Goal: Task Accomplishment & Management: Manage account settings

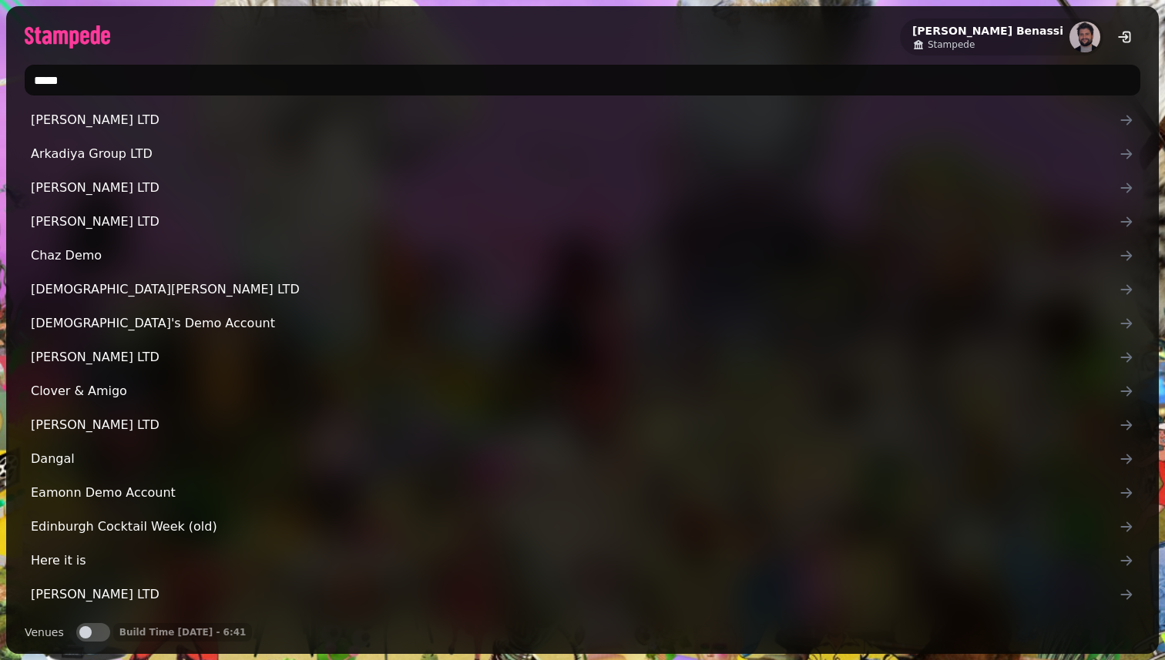
type input "******"
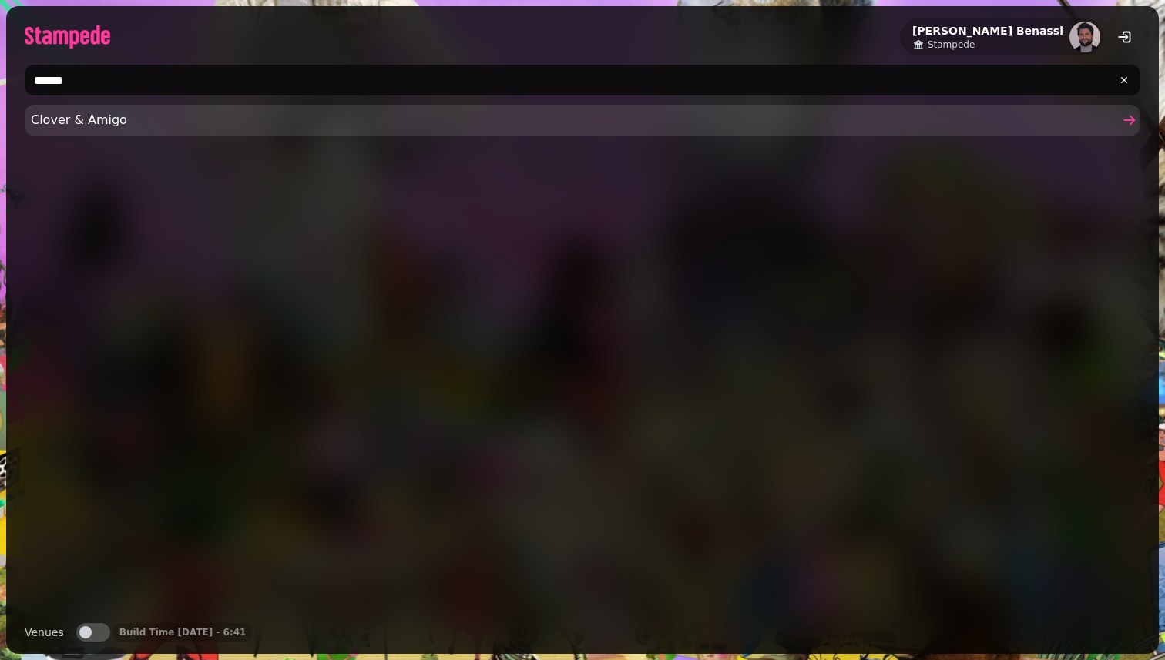
click at [291, 121] on span "Clover & Amigo" at bounding box center [575, 120] width 1088 height 18
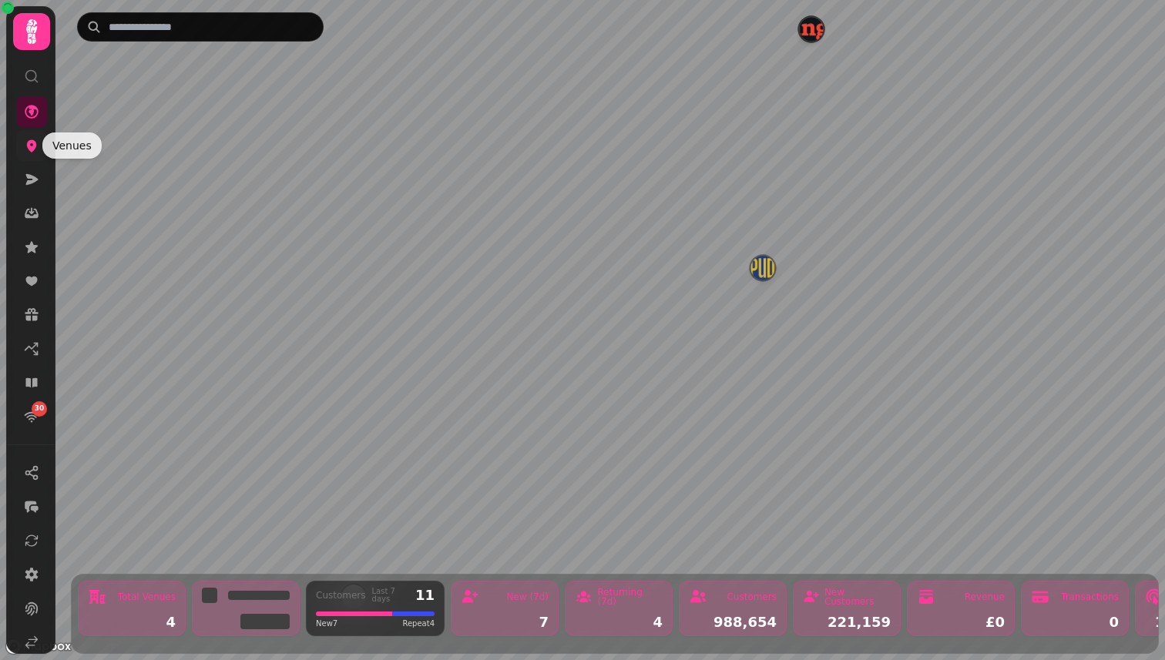
click at [37, 145] on icon at bounding box center [31, 145] width 15 height 15
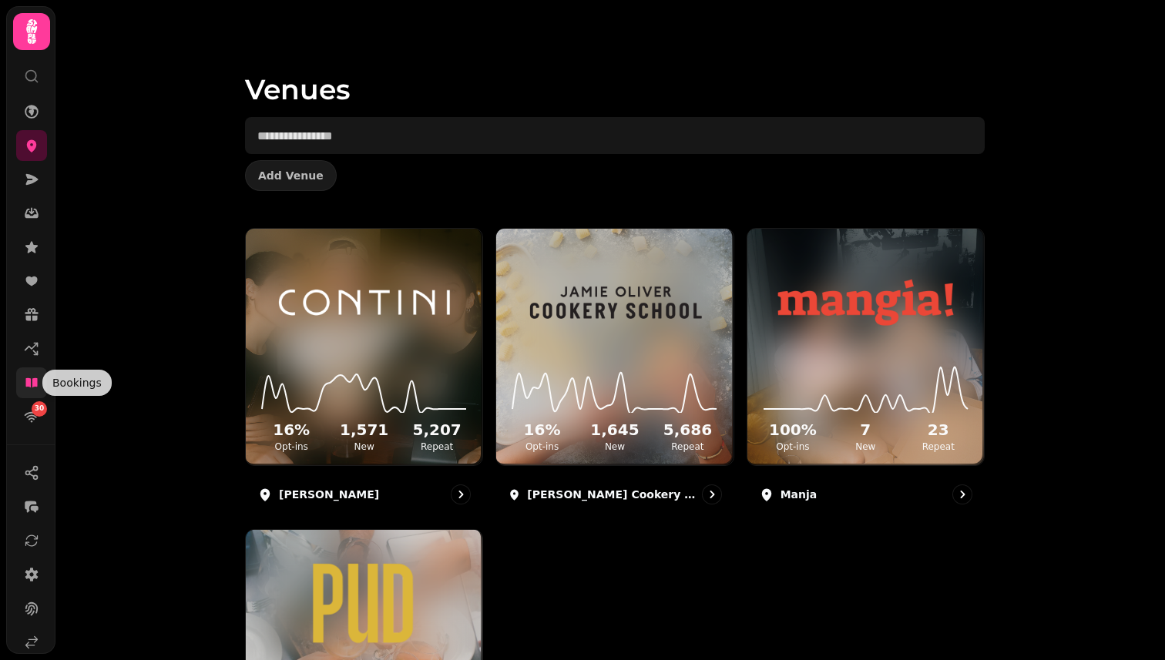
scroll to position [45, 0]
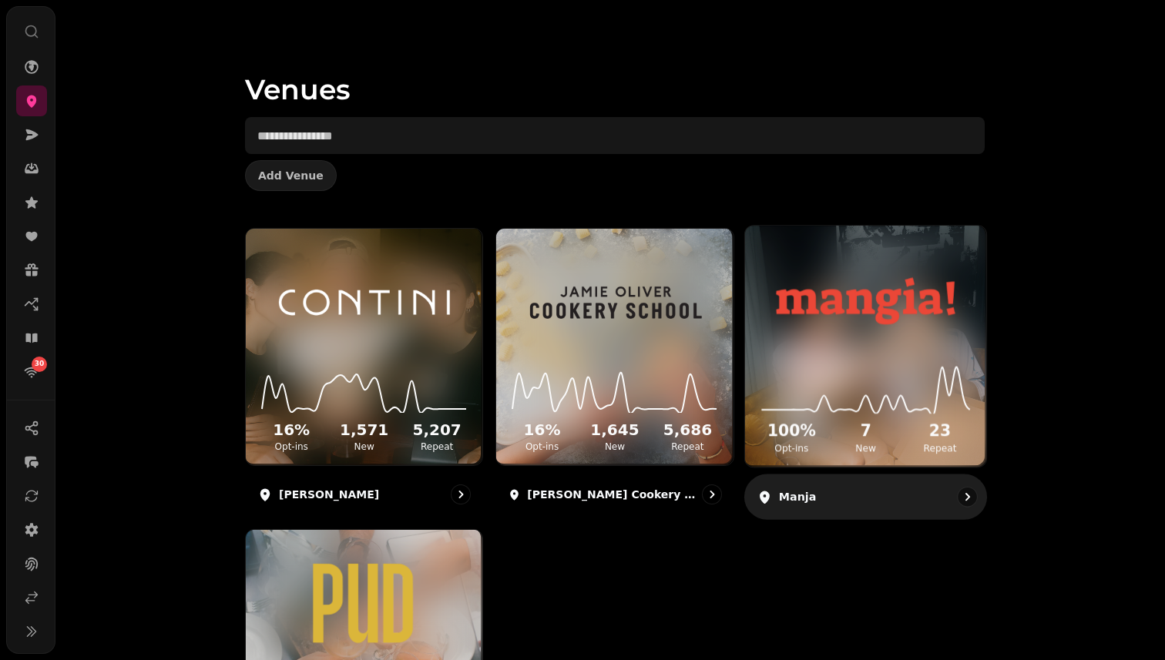
click at [834, 364] on icon at bounding box center [865, 389] width 217 height 50
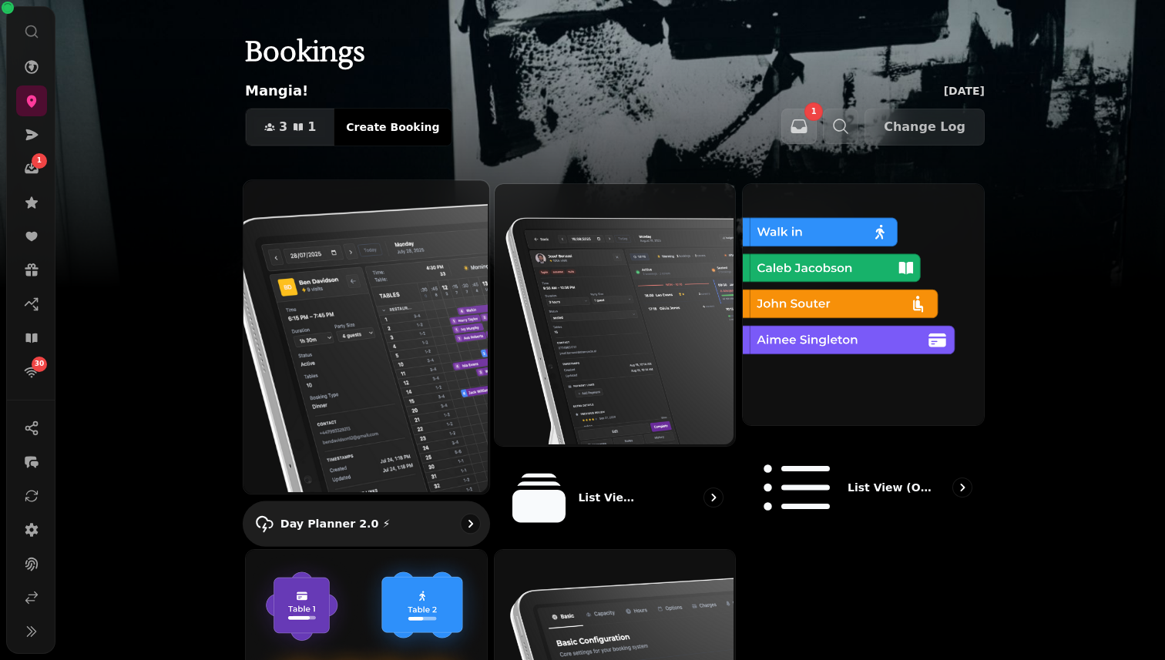
click at [426, 299] on img at bounding box center [365, 336] width 246 height 314
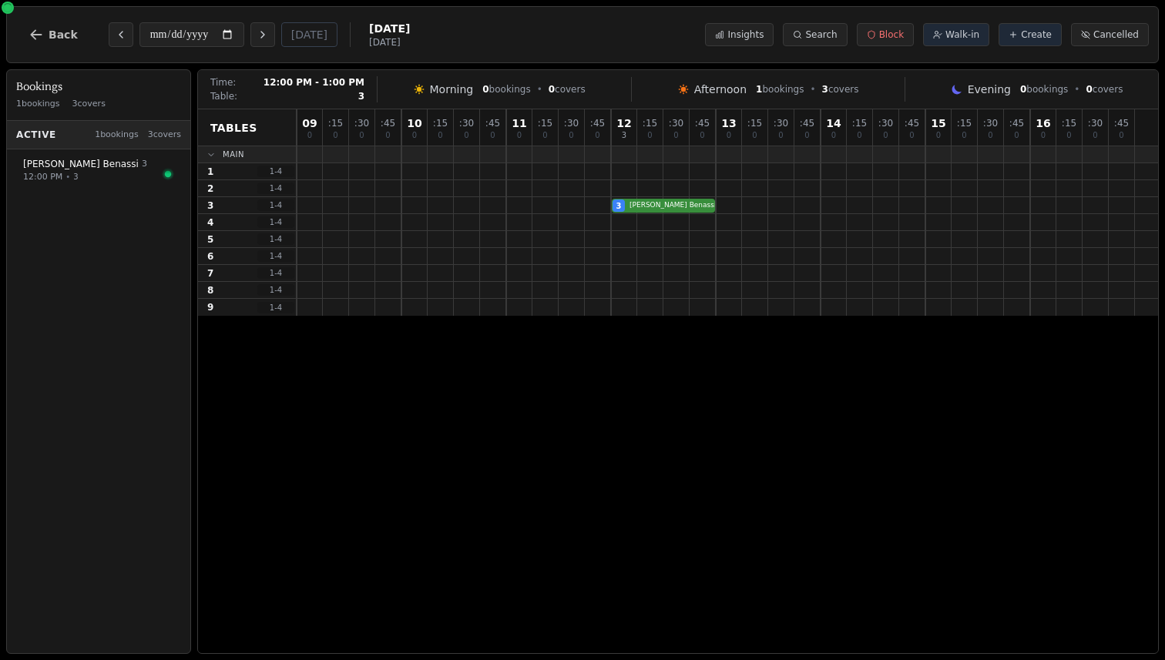
click at [661, 203] on div "3 [PERSON_NAME] Workflow email booking VIP customer (11 visits) Customer has le…" at bounding box center [727, 205] width 861 height 17
select select "****"
select select "*"
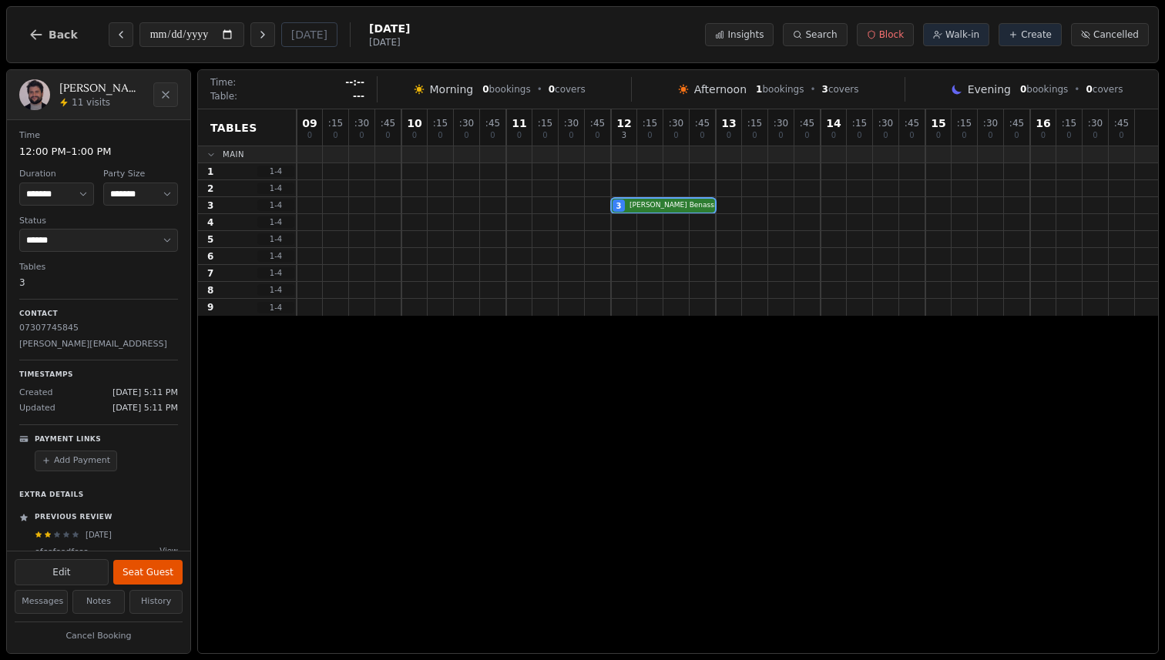
scroll to position [116, 0]
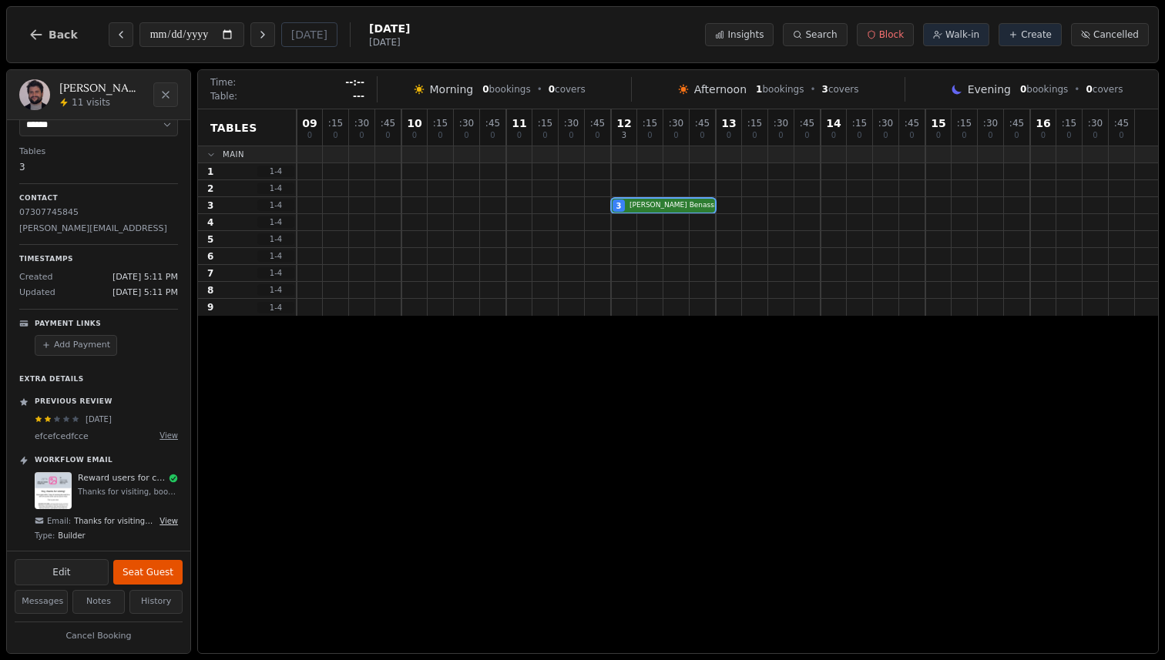
click at [168, 515] on button "View" at bounding box center [168, 521] width 18 height 12
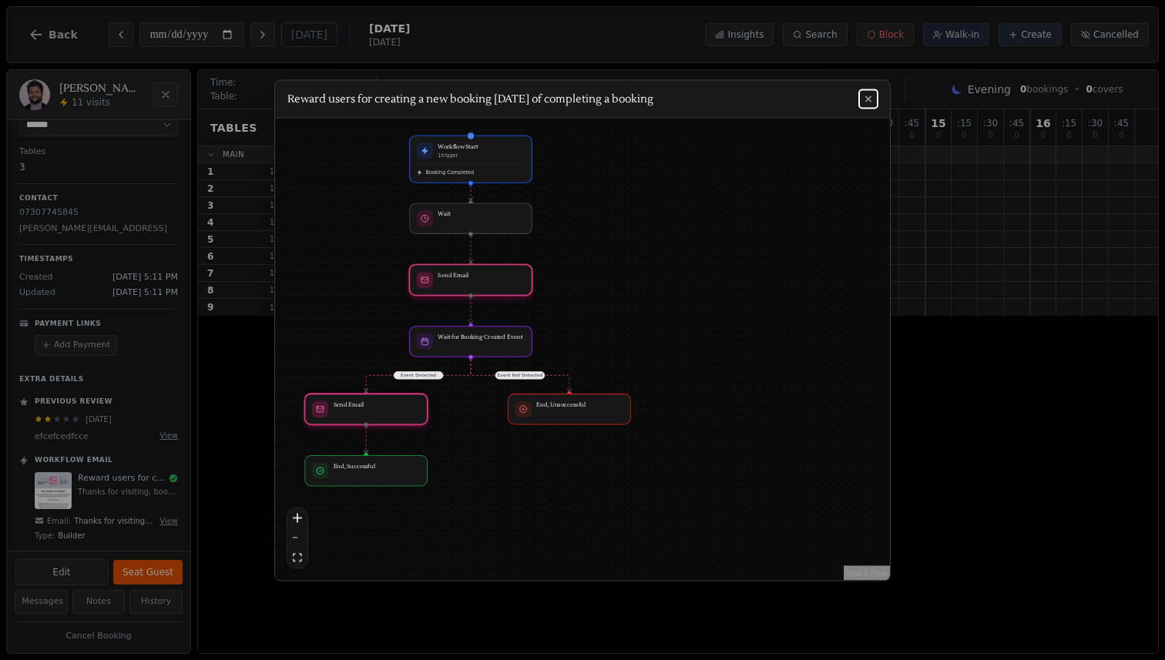
click at [293, 549] on button "fit view" at bounding box center [297, 558] width 20 height 20
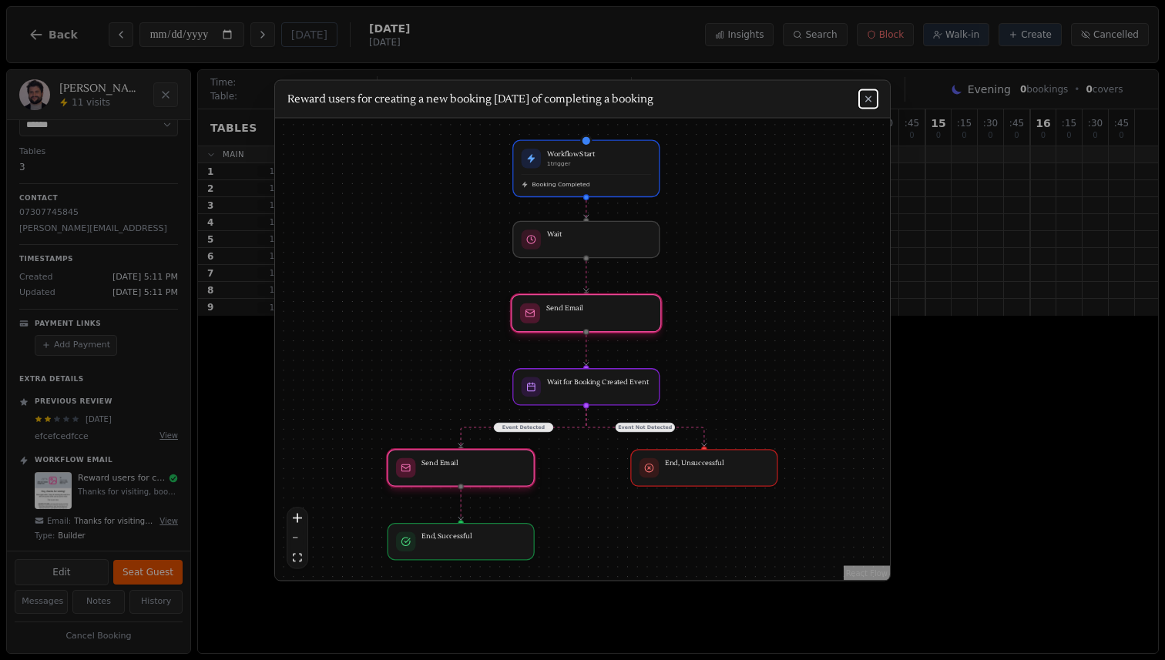
click at [596, 324] on div at bounding box center [586, 312] width 149 height 37
drag, startPoint x: 596, startPoint y: 324, endPoint x: 623, endPoint y: 315, distance: 28.5
click at [626, 315] on div at bounding box center [586, 312] width 149 height 37
drag, startPoint x: 620, startPoint y: 316, endPoint x: 656, endPoint y: 334, distance: 41.0
click at [656, 334] on div "Event Detected Event Not Detected Workflow Start 1 trigger Booking Completed Wa…" at bounding box center [582, 349] width 615 height 462
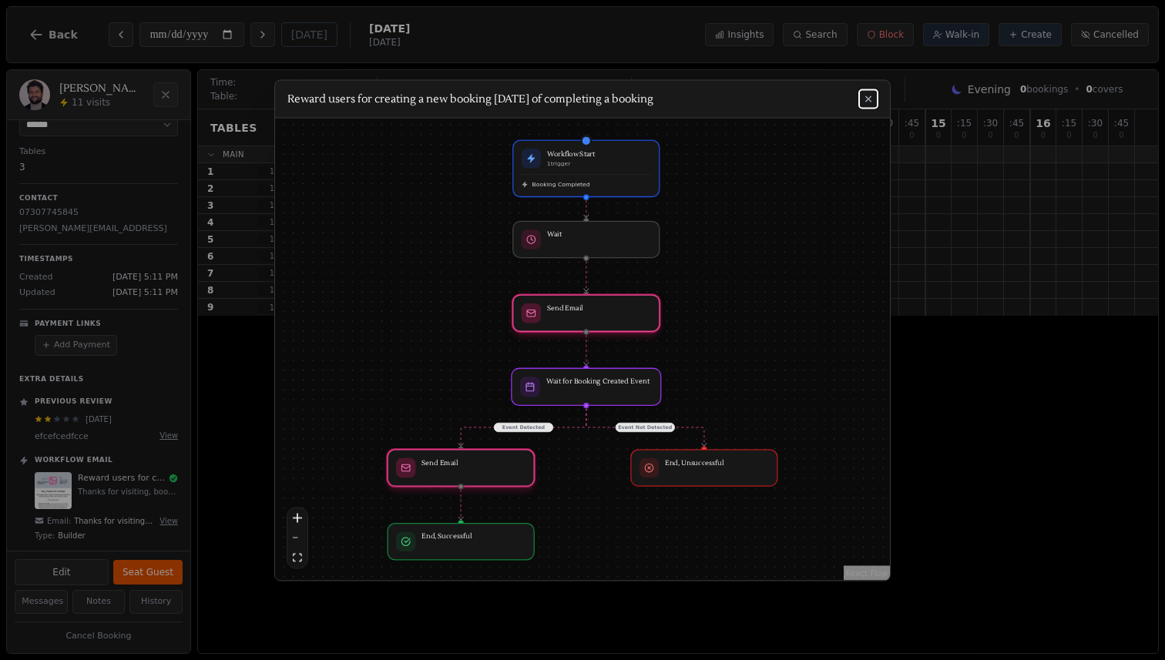
click at [579, 384] on div at bounding box center [586, 386] width 149 height 37
click at [868, 97] on icon at bounding box center [868, 99] width 6 height 6
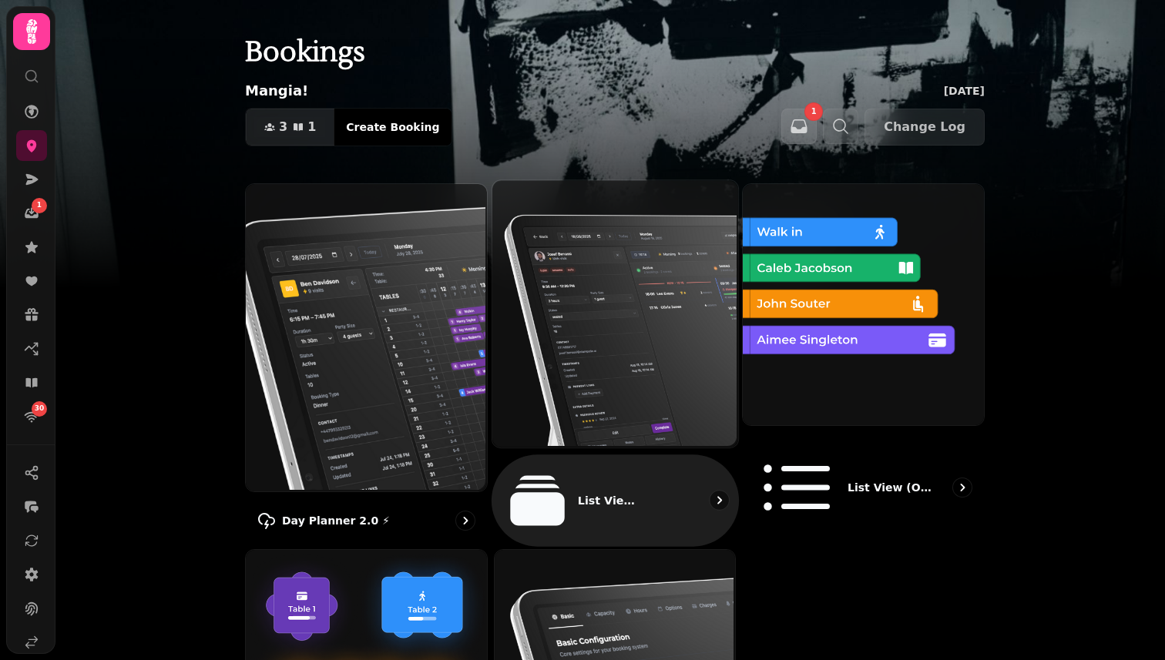
click at [586, 307] on img at bounding box center [613, 312] width 246 height 267
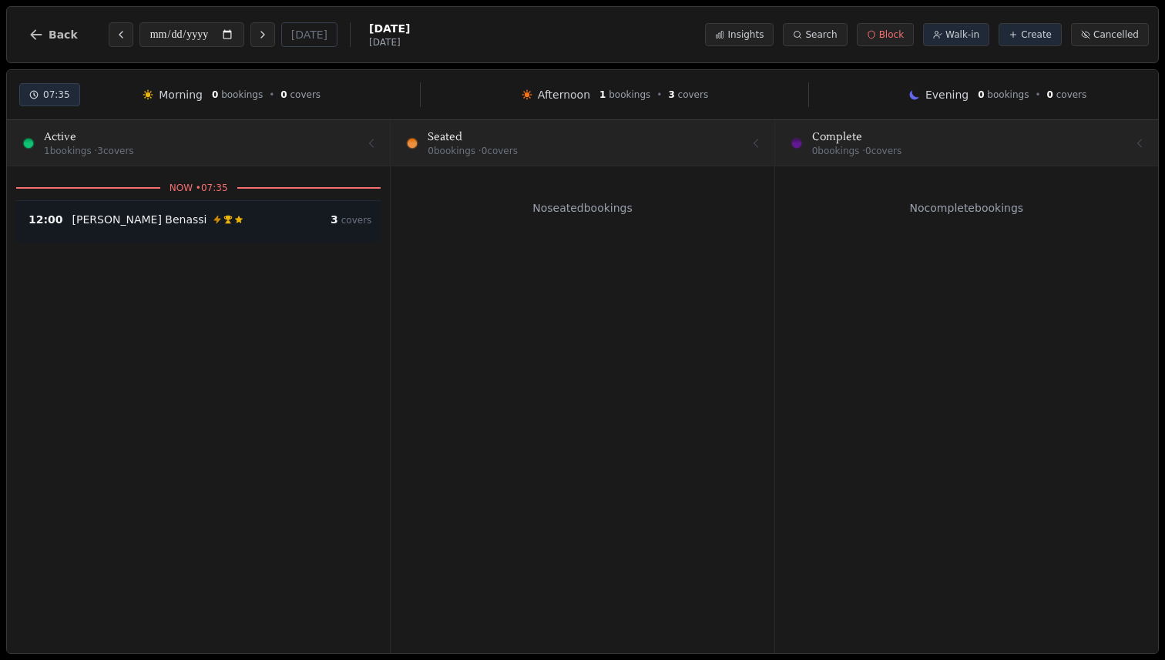
click at [294, 206] on div "12:00 [PERSON_NAME] Workflow email booking VIP customer (11 visits) Customer ha…" at bounding box center [198, 221] width 364 height 42
select select "****"
select select "*"
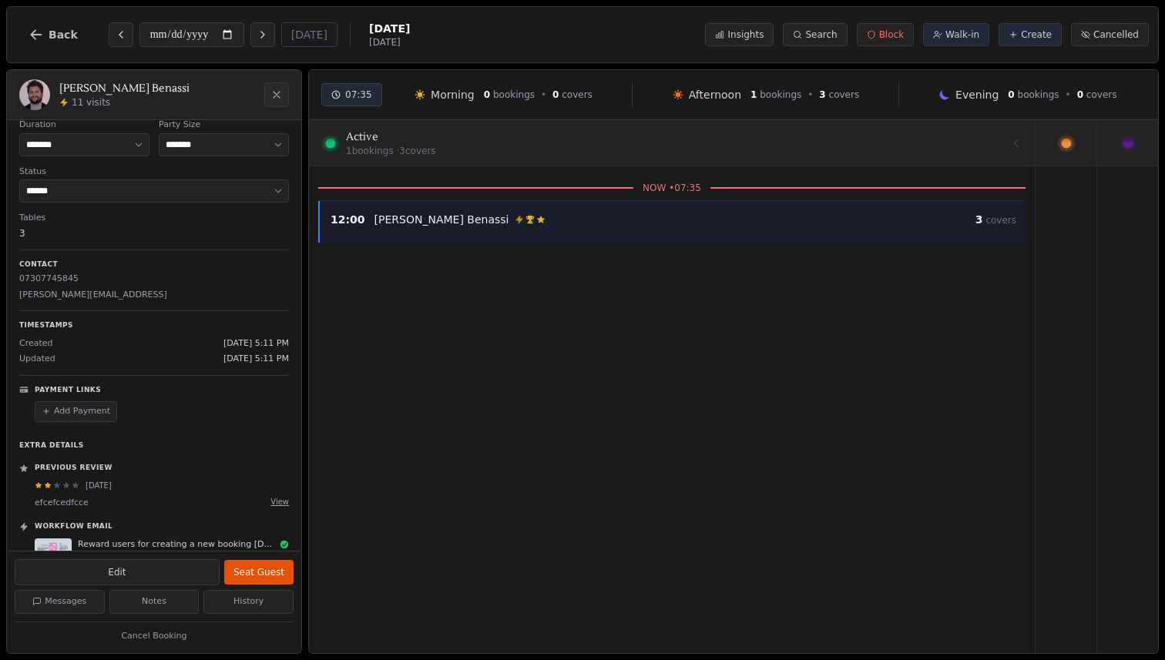
scroll to position [116, 0]
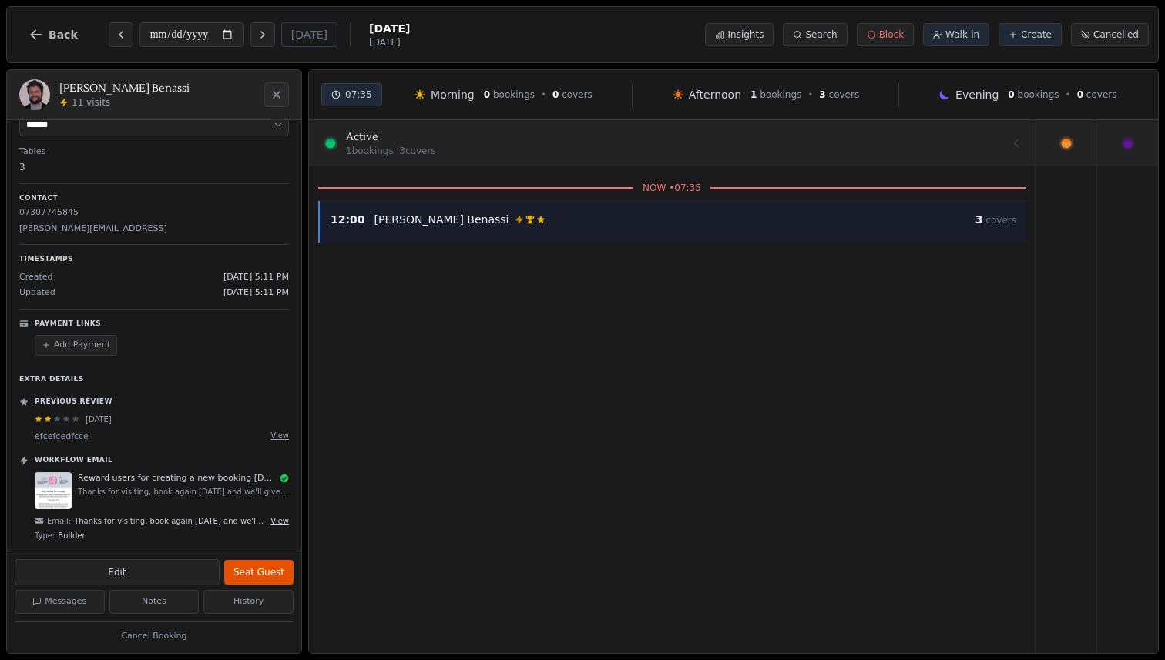
click at [286, 519] on button "View" at bounding box center [279, 521] width 18 height 12
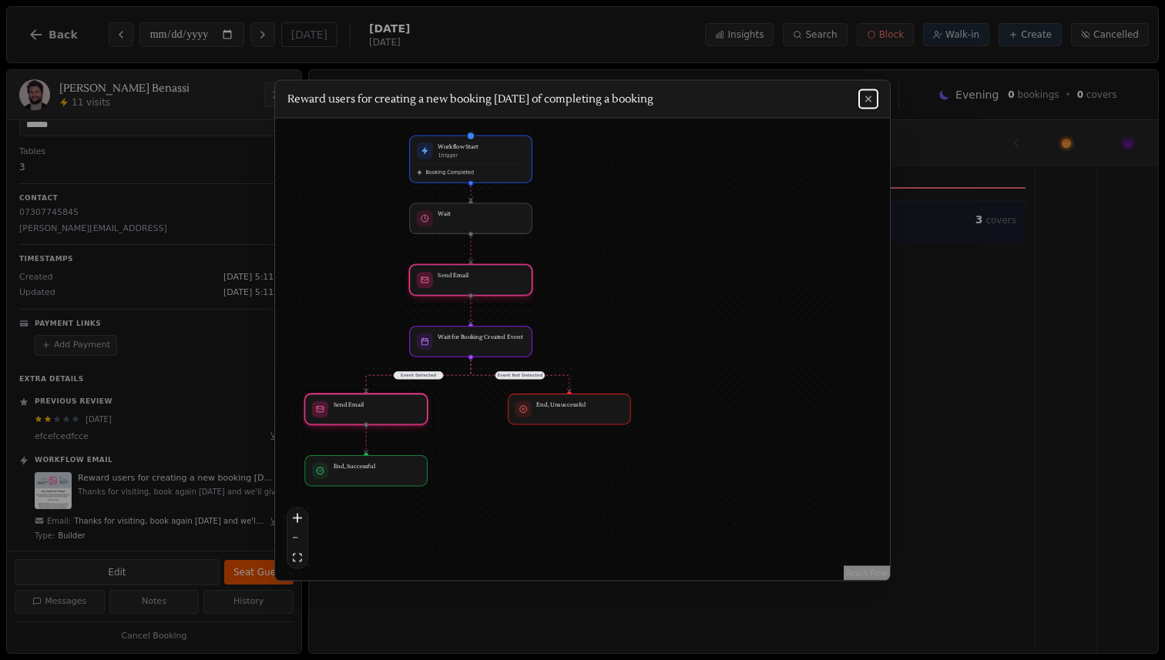
click at [300, 562] on button "fit view" at bounding box center [297, 558] width 20 height 20
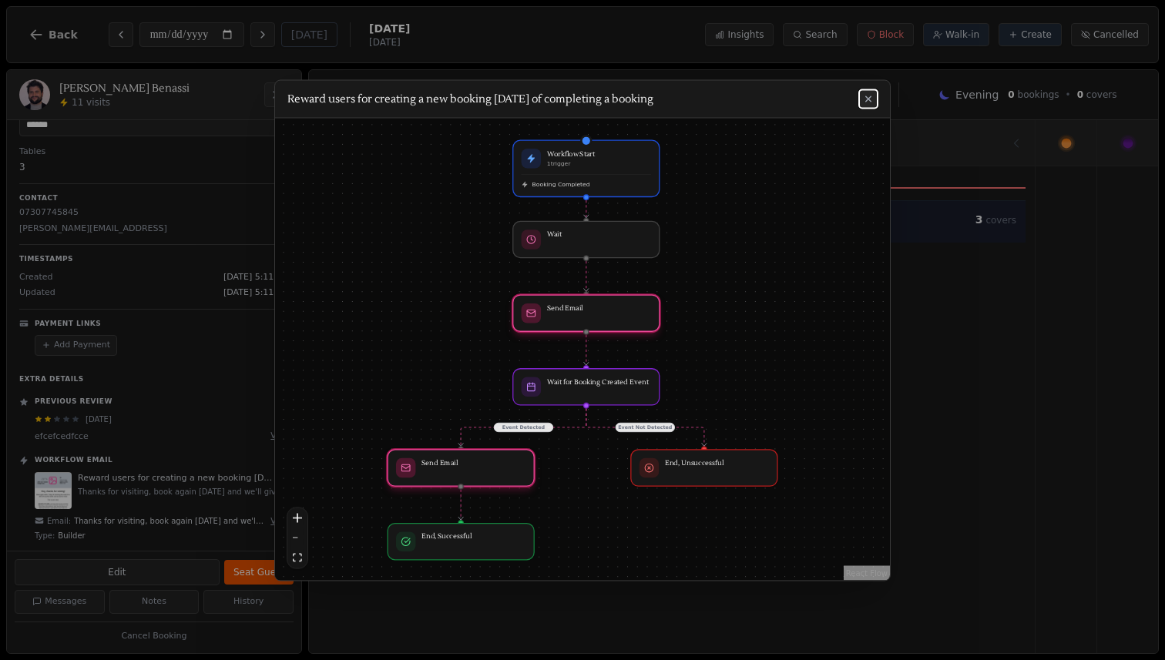
click at [876, 97] on button at bounding box center [868, 98] width 18 height 18
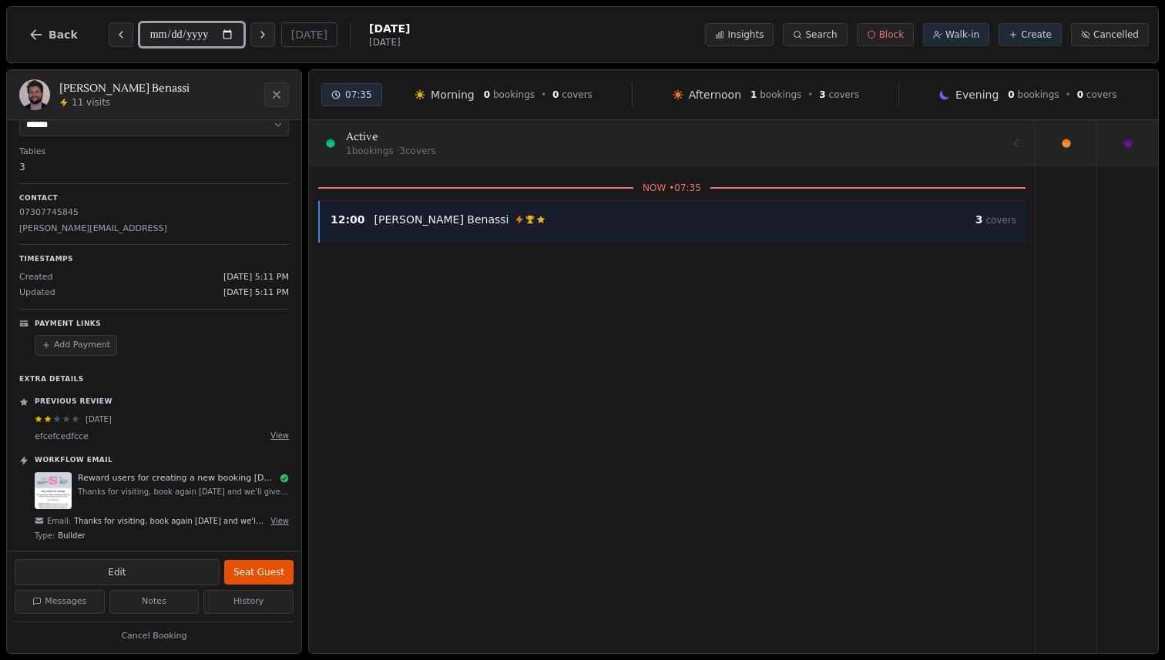
click at [237, 38] on input "**********" at bounding box center [191, 34] width 105 height 25
type input "**********"
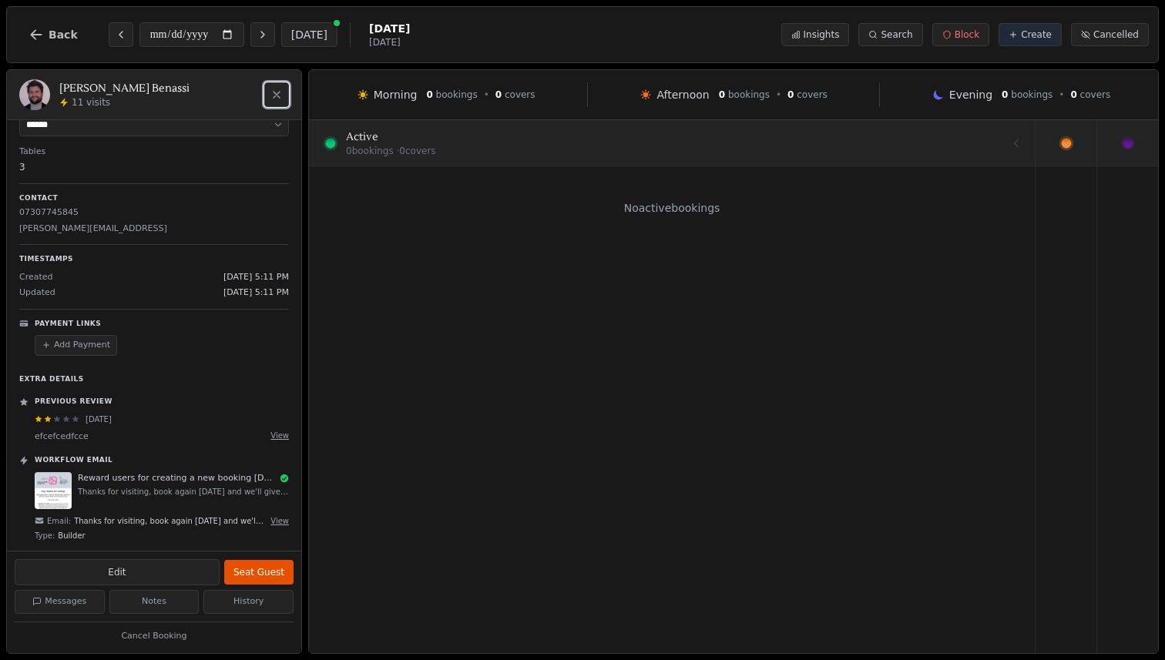
click at [280, 95] on icon "Close" at bounding box center [276, 95] width 12 height 12
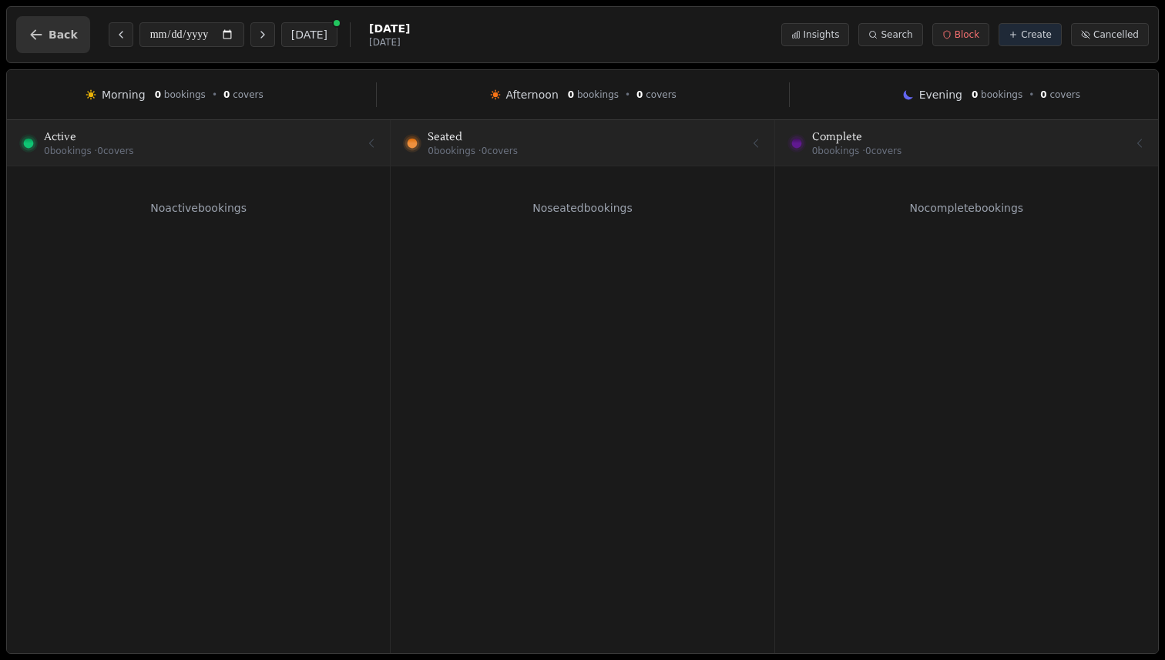
click at [49, 29] on span "Back" at bounding box center [63, 34] width 29 height 11
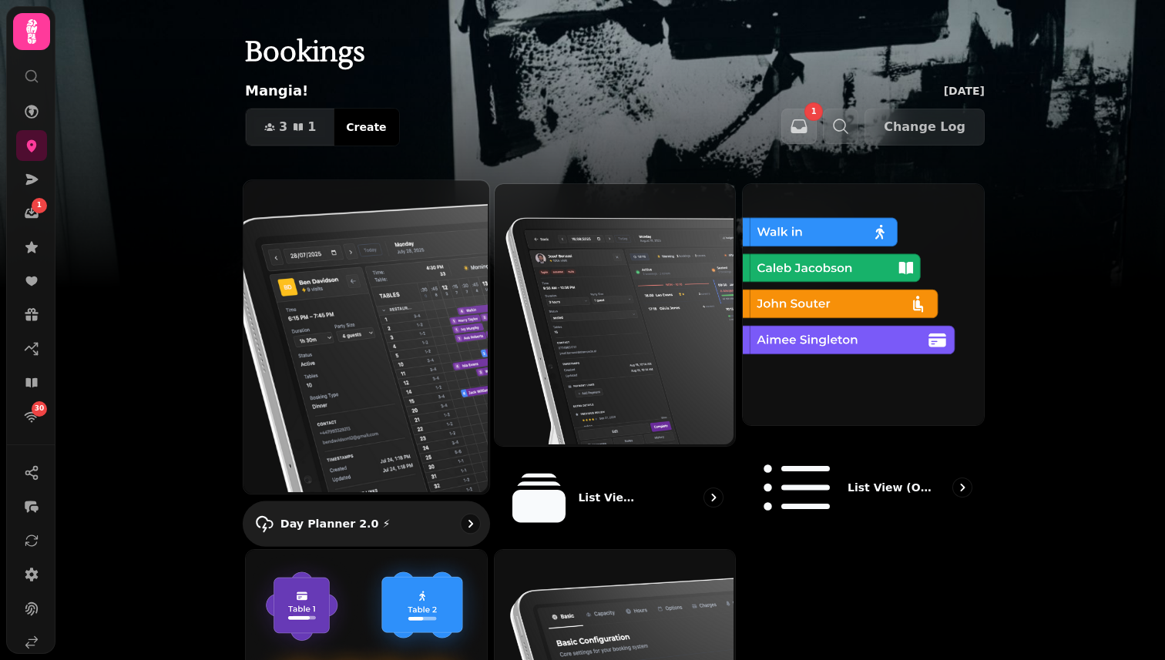
click at [401, 293] on img at bounding box center [365, 336] width 246 height 314
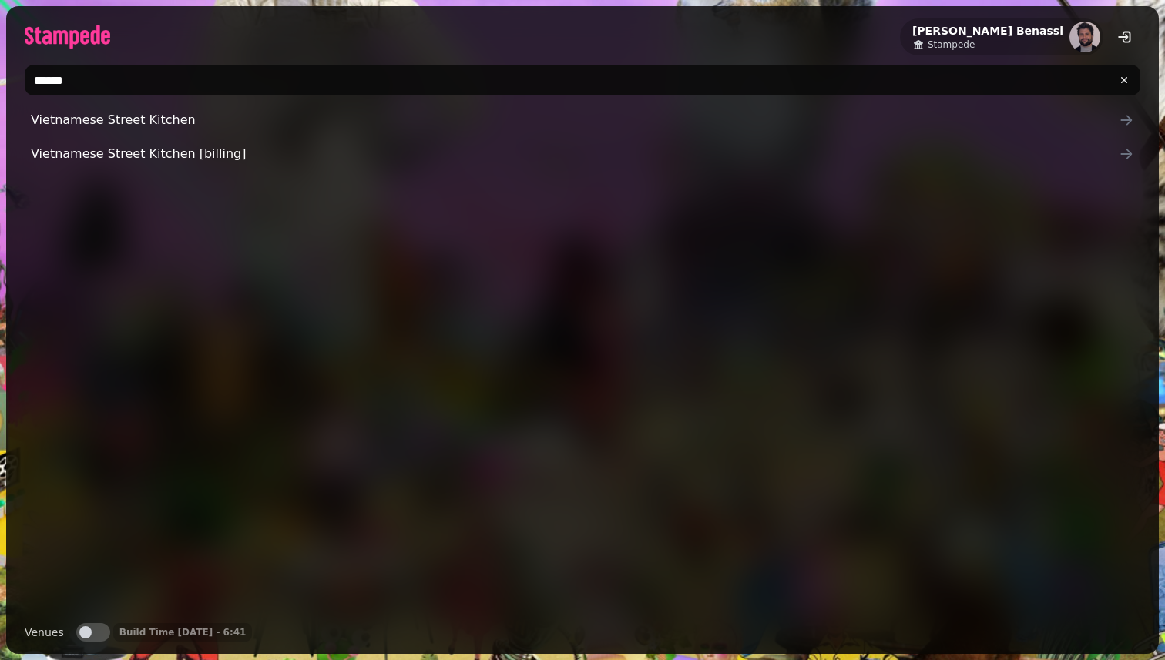
type input "******"
click at [76, 225] on div "Vietnamese Street Kitchen Vietnamese Street Kitchen [billing]" at bounding box center [583, 358] width 1116 height 506
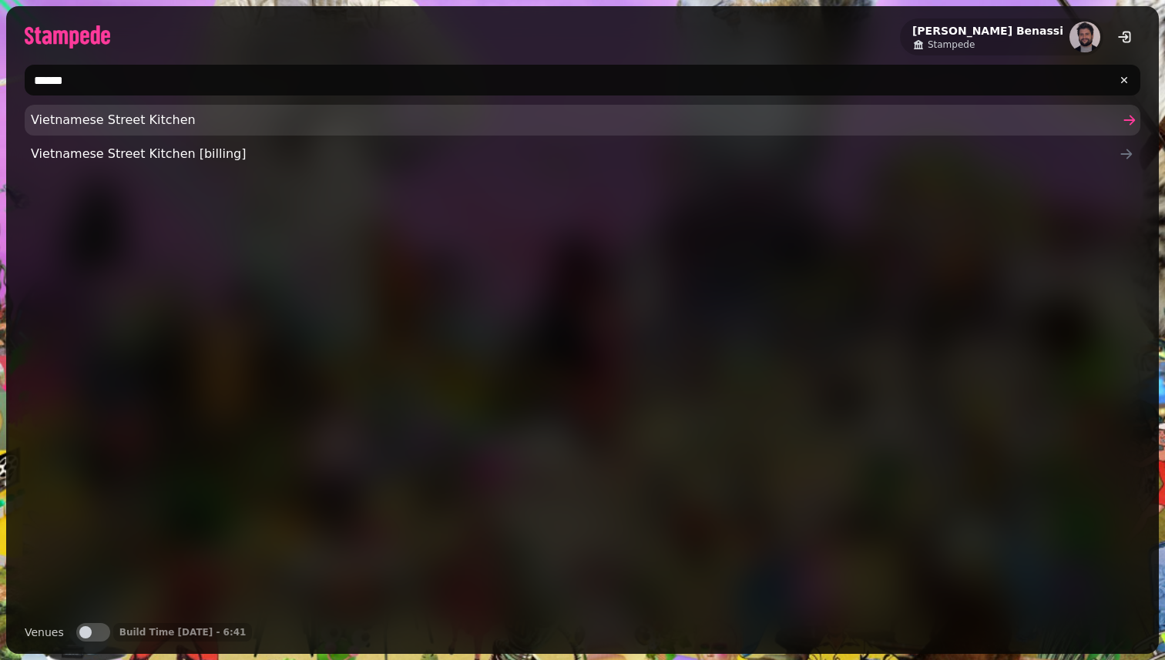
click at [109, 122] on span "Vietnamese Street Kitchen" at bounding box center [575, 120] width 1088 height 18
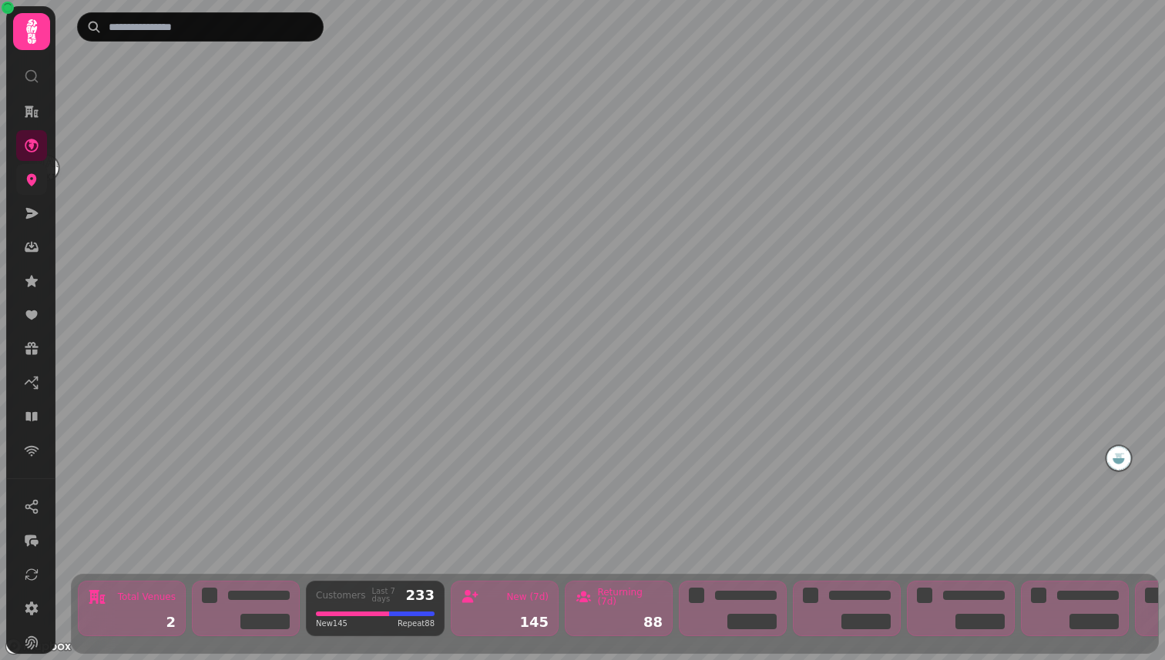
click at [32, 185] on icon at bounding box center [32, 180] width 10 height 12
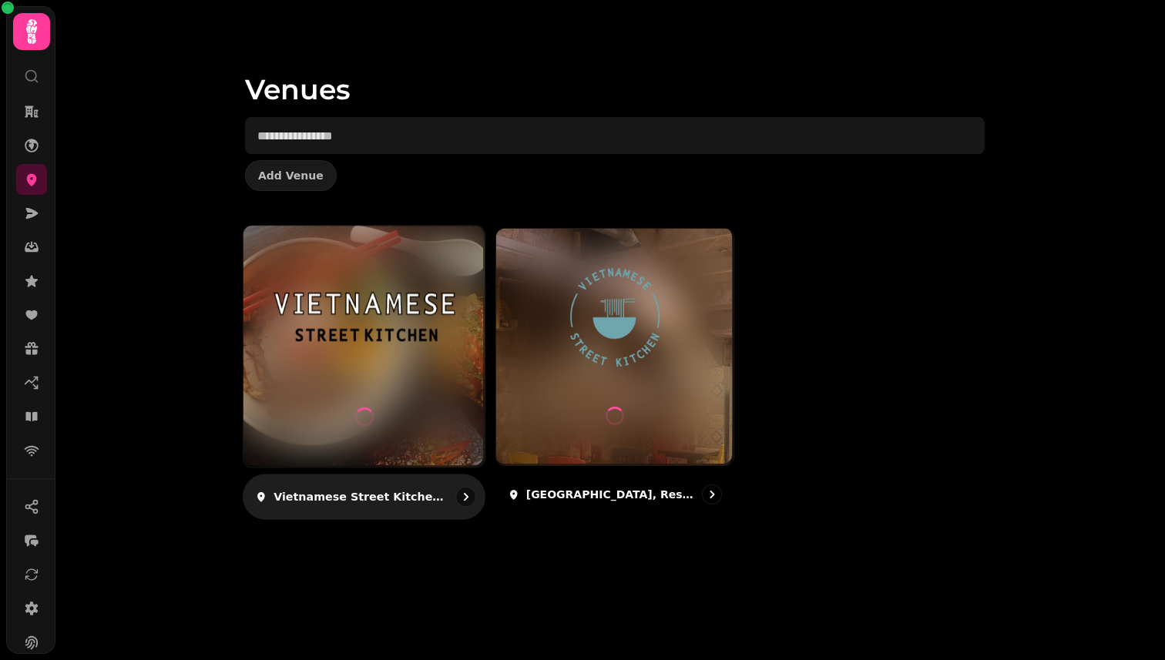
click at [391, 374] on div at bounding box center [363, 346] width 241 height 241
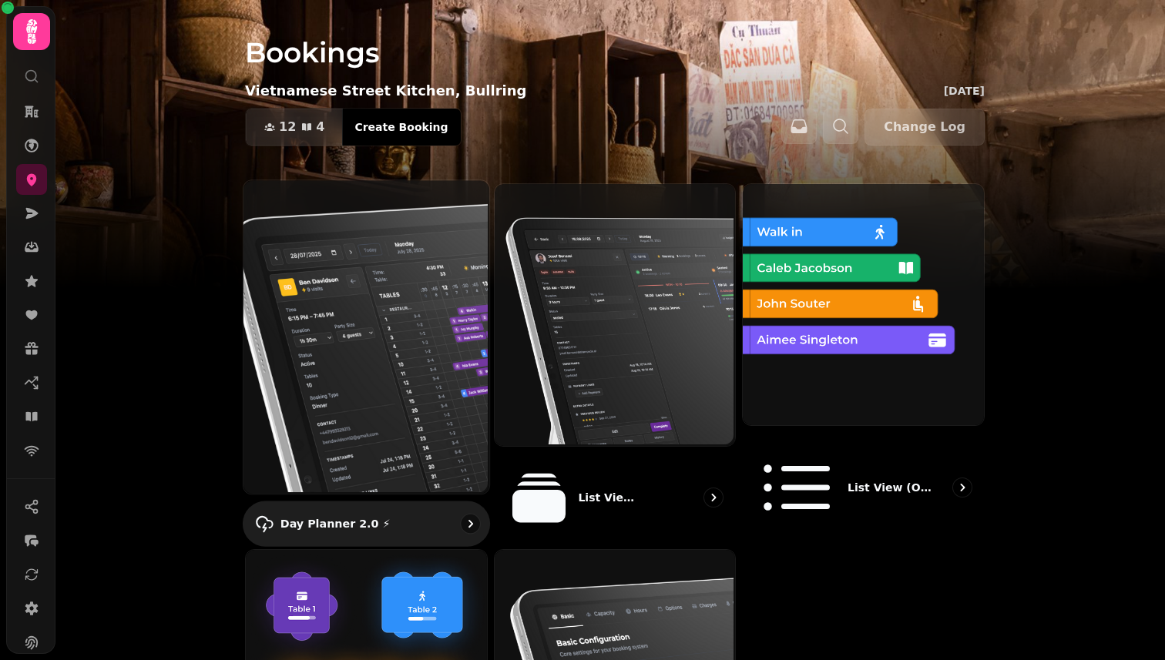
click at [420, 297] on img at bounding box center [365, 336] width 246 height 314
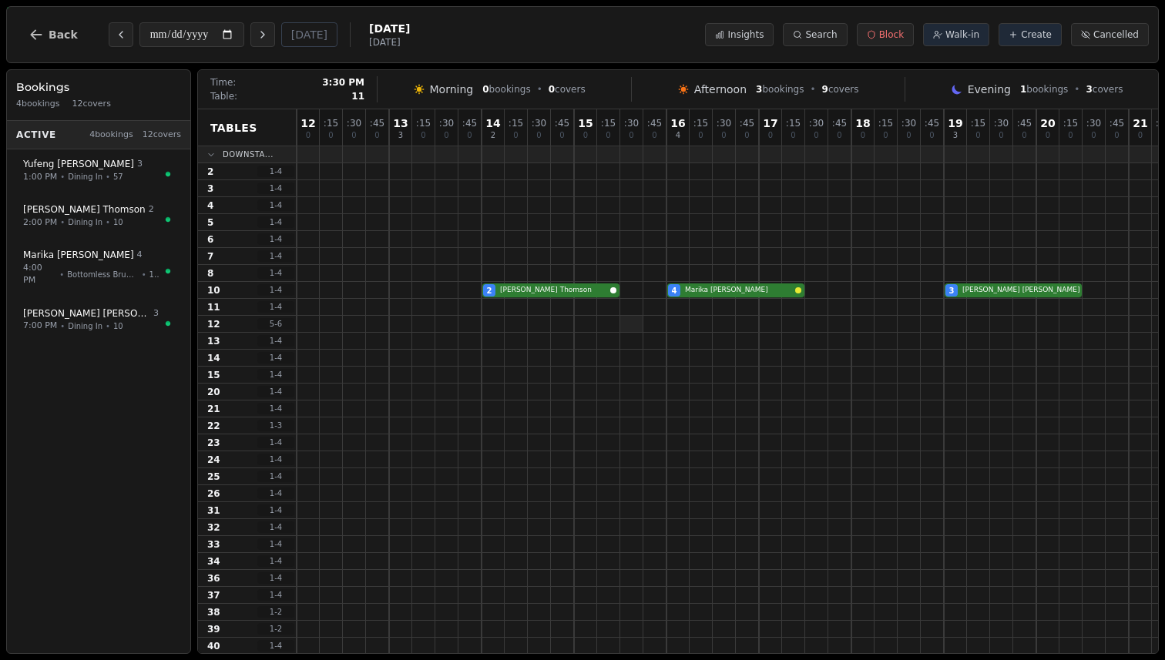
scroll to position [0, 63]
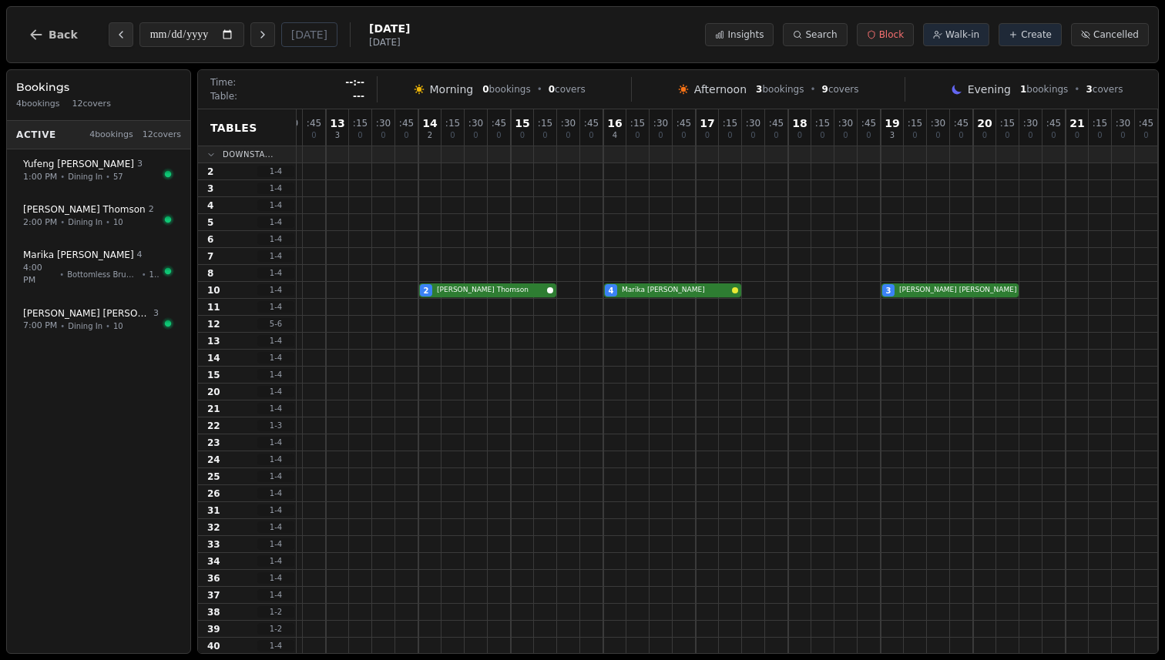
click at [115, 35] on icon "Previous day" at bounding box center [121, 35] width 12 height 12
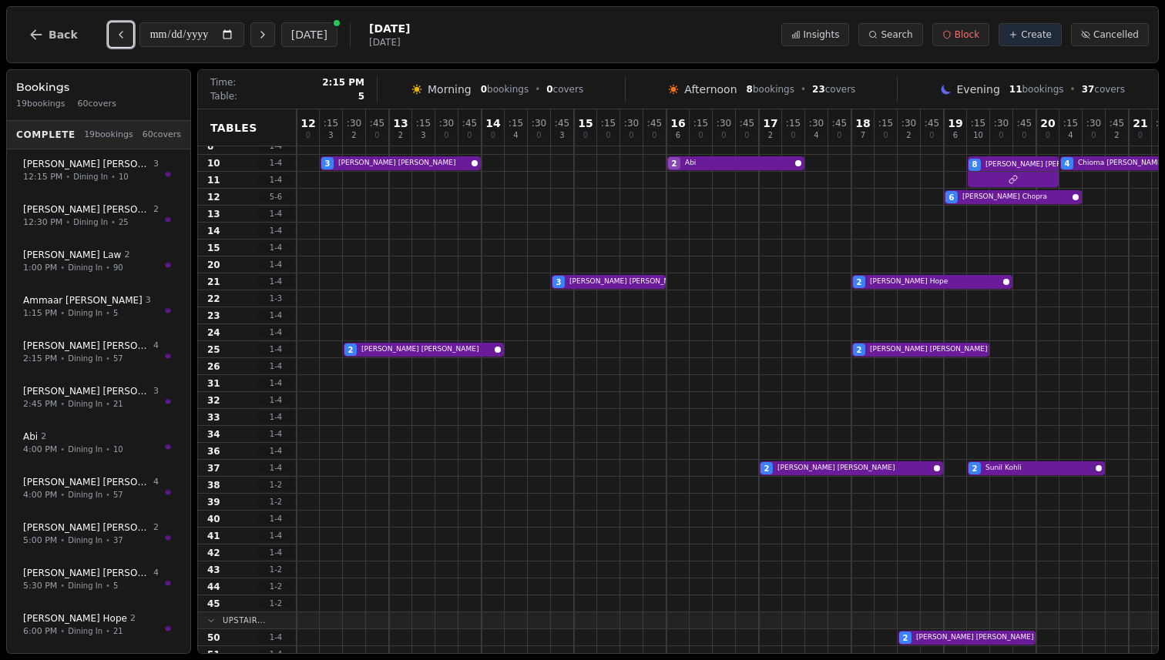
scroll to position [0, 0]
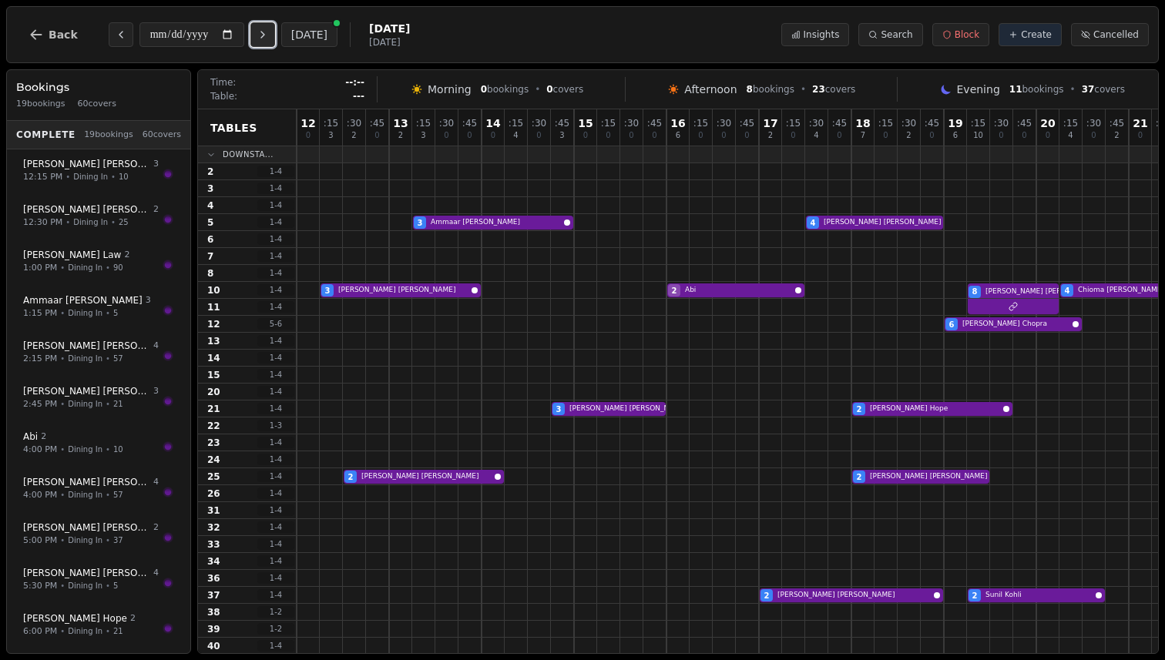
click at [264, 35] on icon "Next day" at bounding box center [262, 35] width 3 height 6
type input "**********"
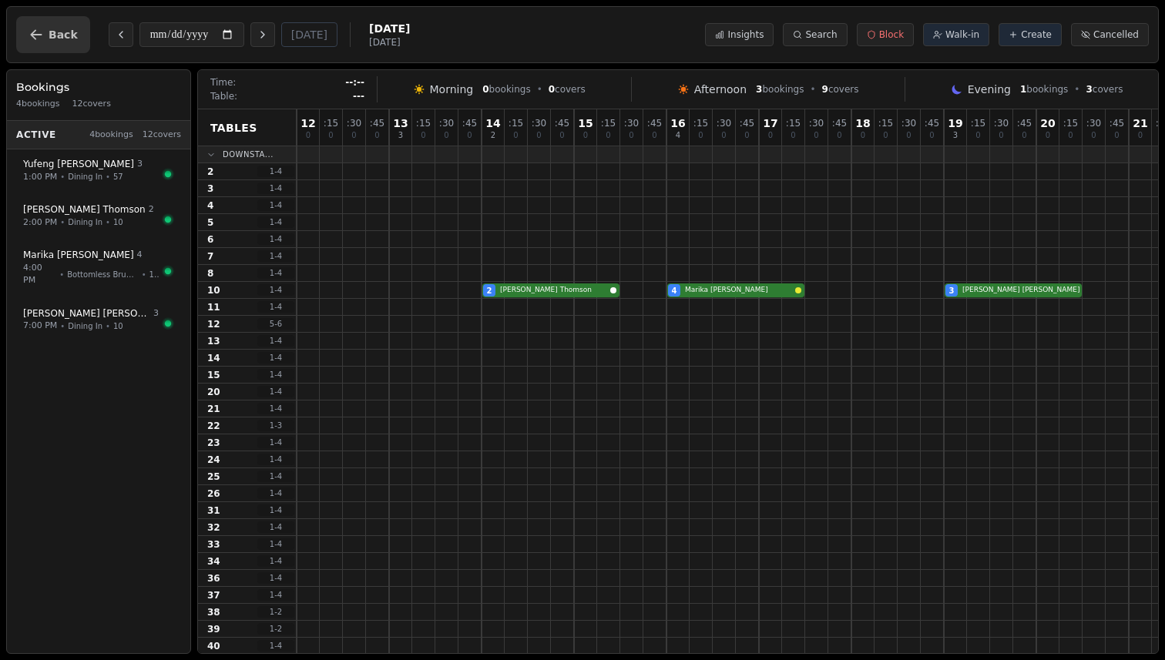
click at [62, 36] on span "Back" at bounding box center [63, 34] width 29 height 11
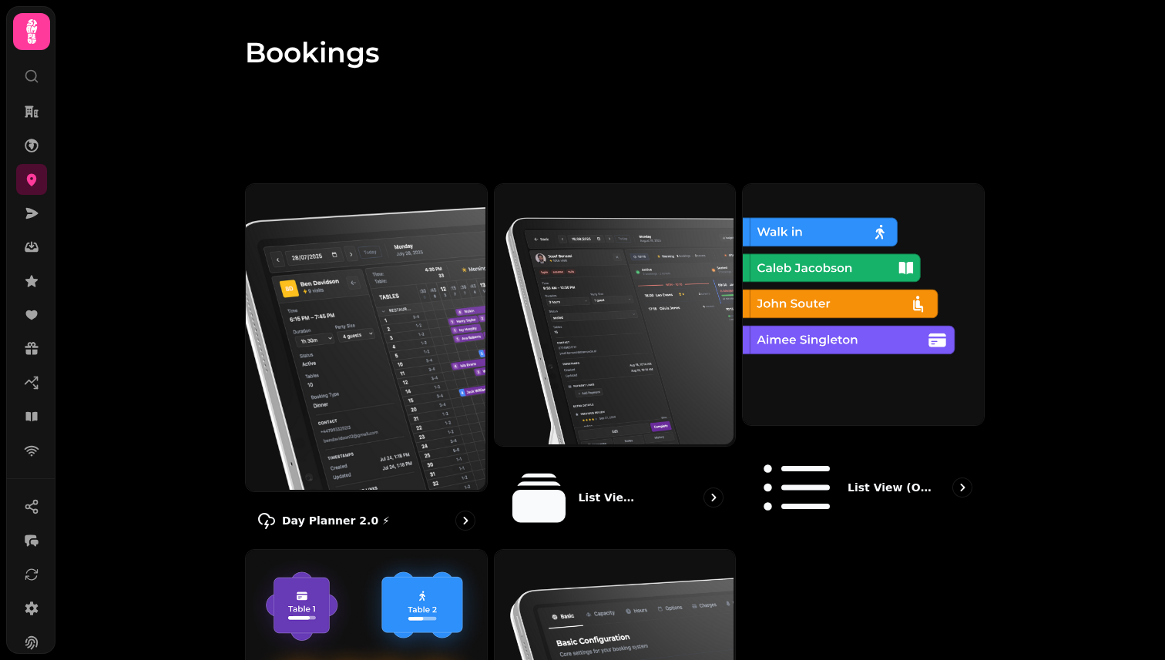
click at [62, 36] on img at bounding box center [582, 192] width 1165 height 385
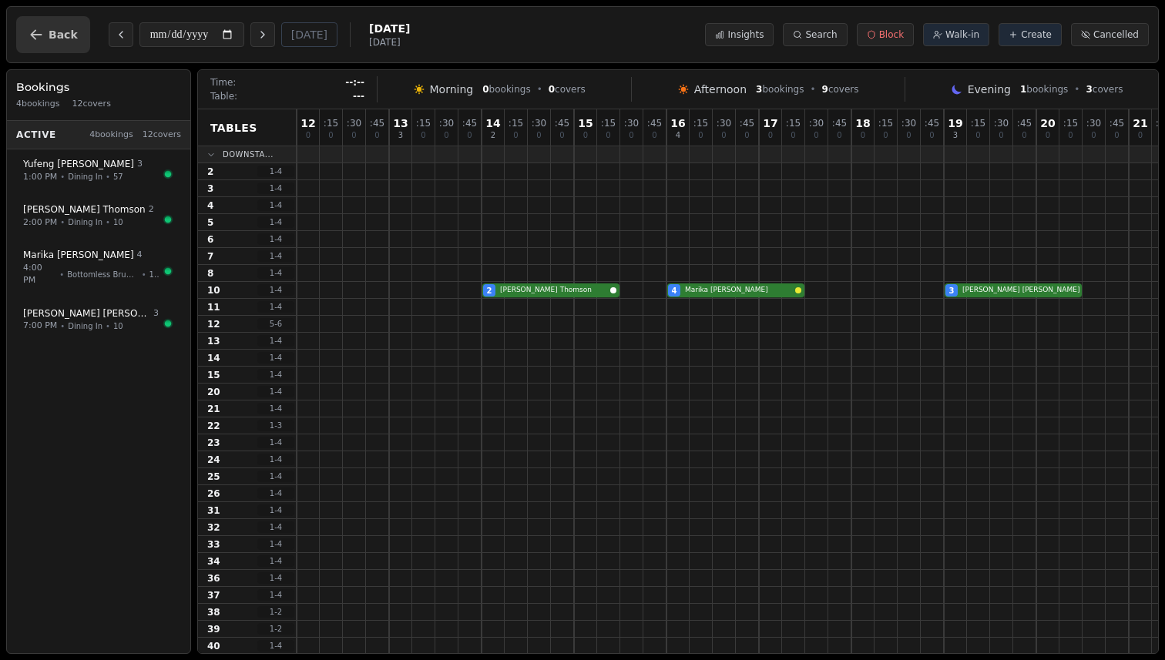
click at [51, 34] on span "Back" at bounding box center [63, 34] width 29 height 11
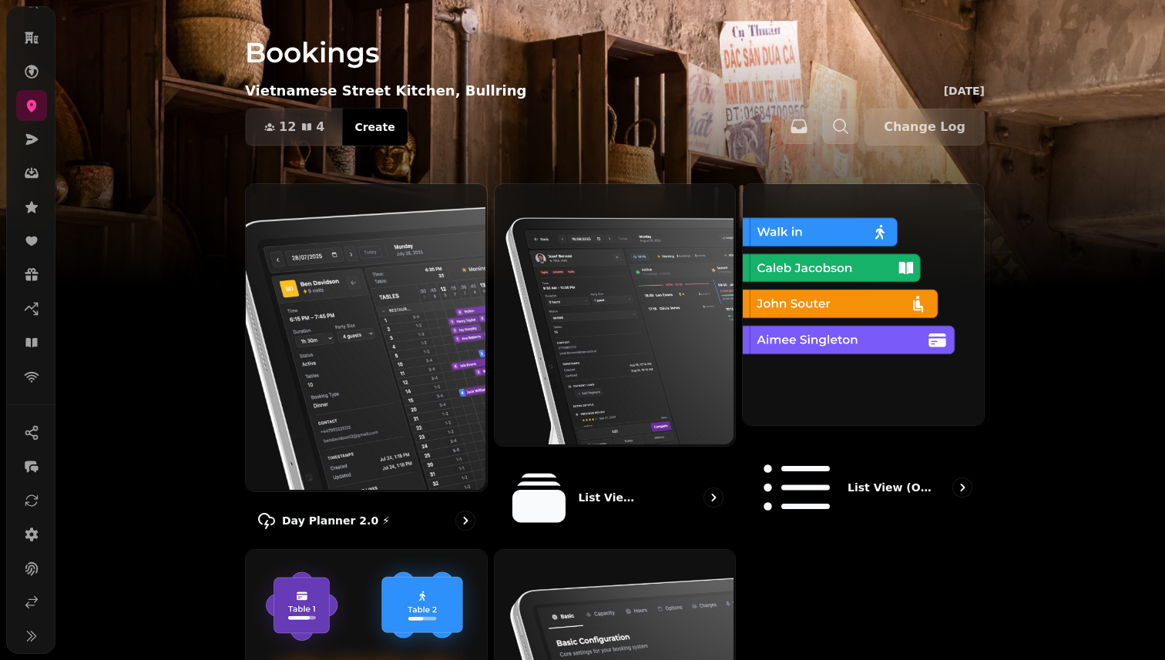
scroll to position [122, 0]
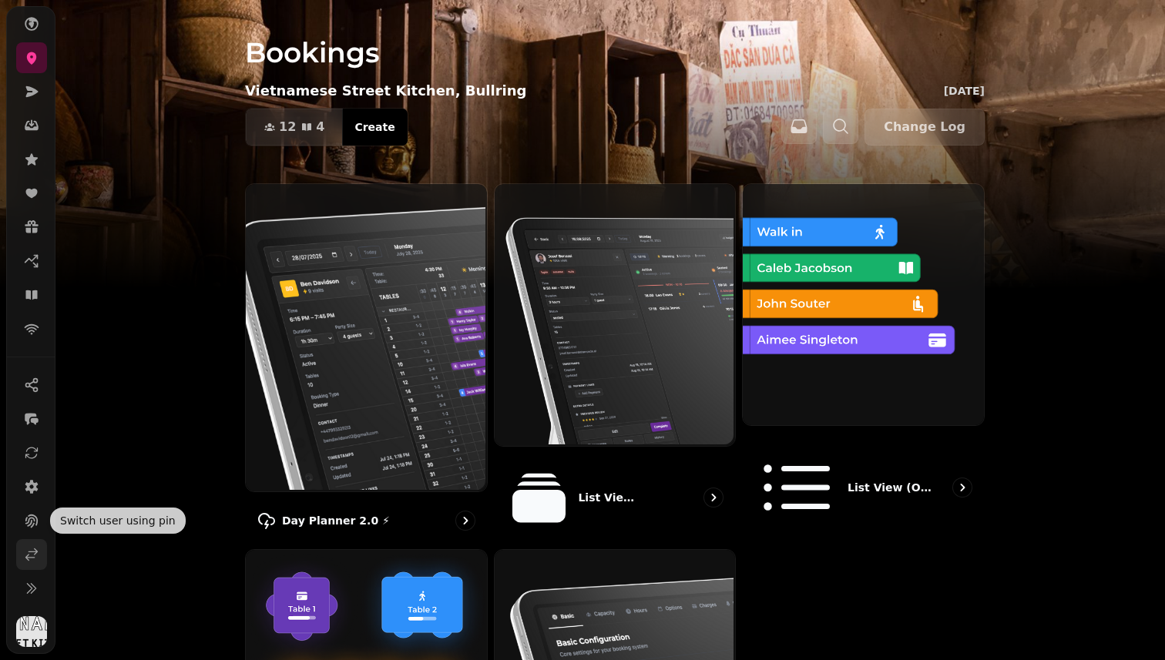
click at [28, 552] on icon at bounding box center [31, 554] width 15 height 15
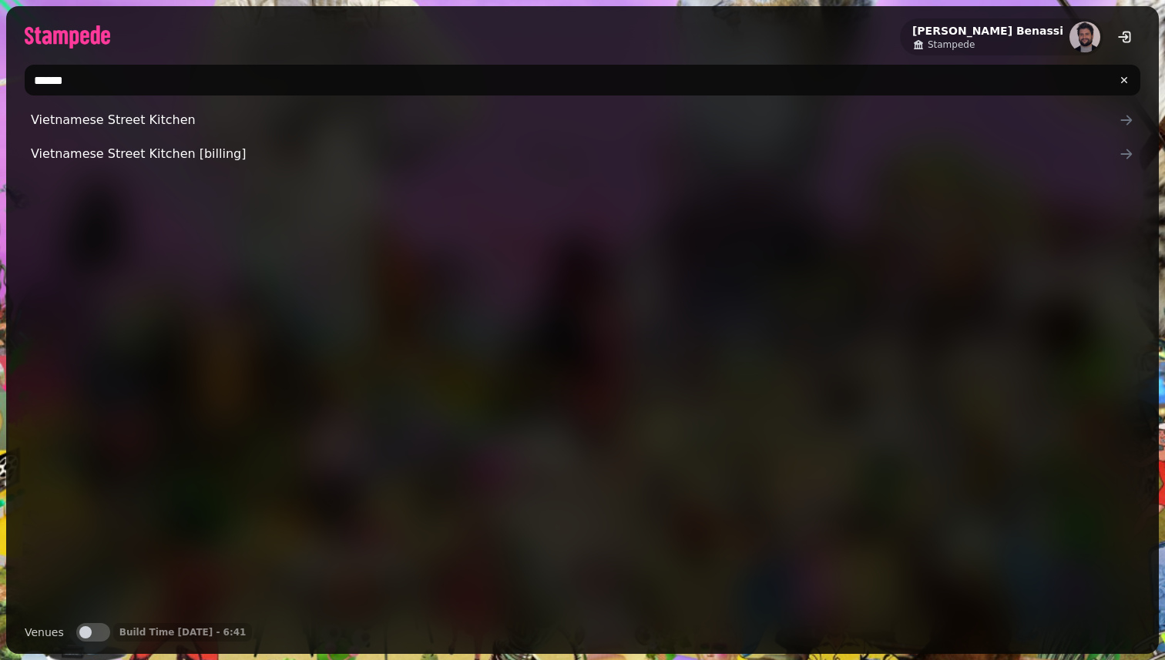
click at [133, 85] on input "******" at bounding box center [583, 80] width 1116 height 31
type input "*****"
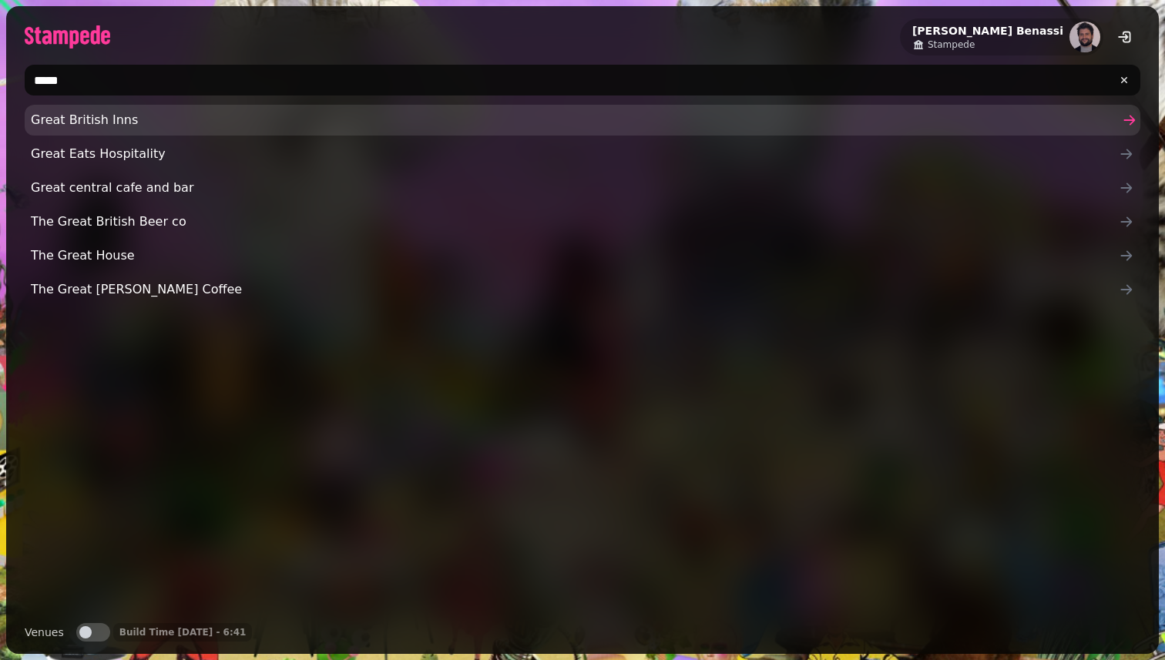
click at [137, 123] on span "Great British Inns" at bounding box center [575, 120] width 1088 height 18
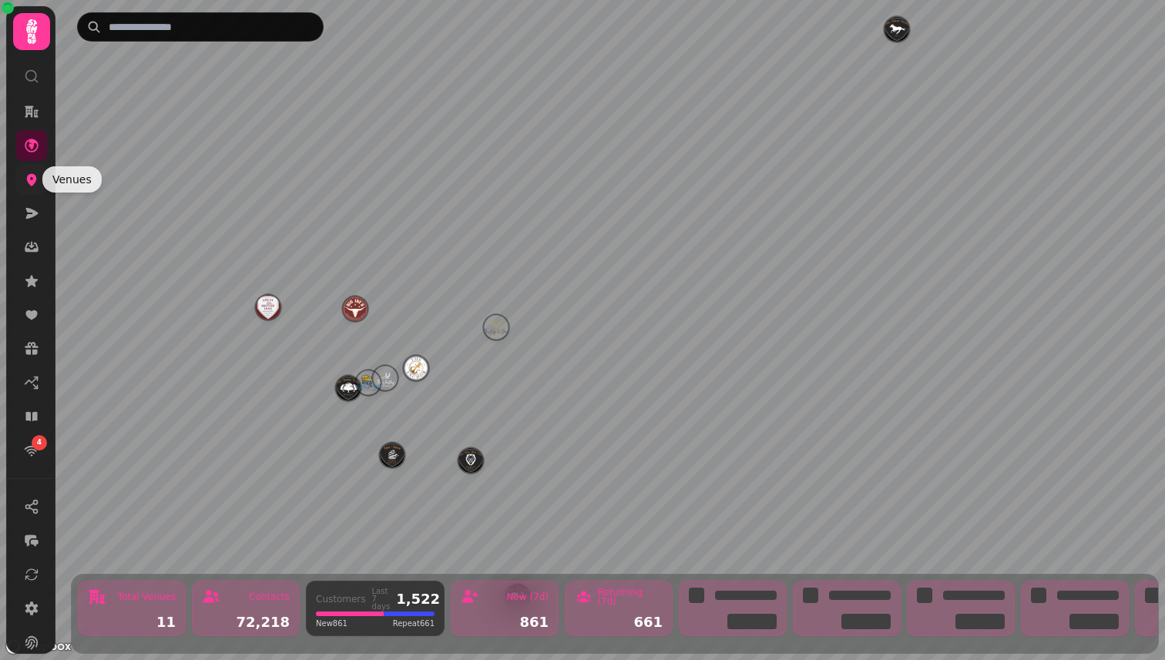
click at [31, 180] on icon at bounding box center [31, 179] width 15 height 15
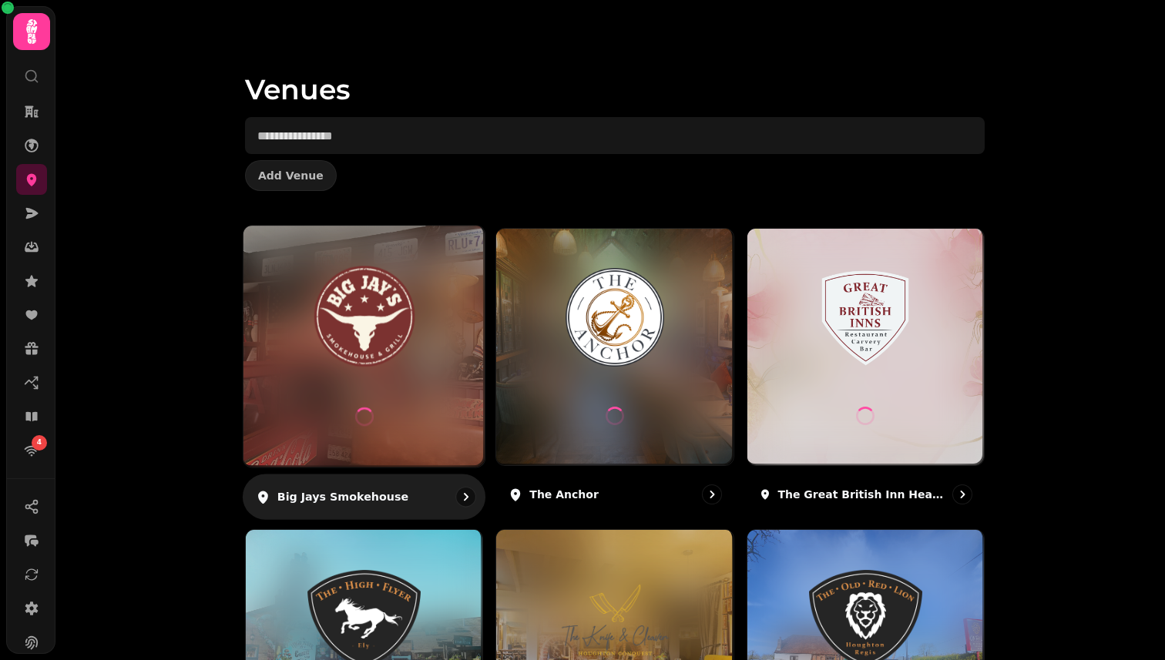
click at [369, 332] on img at bounding box center [364, 317] width 181 height 101
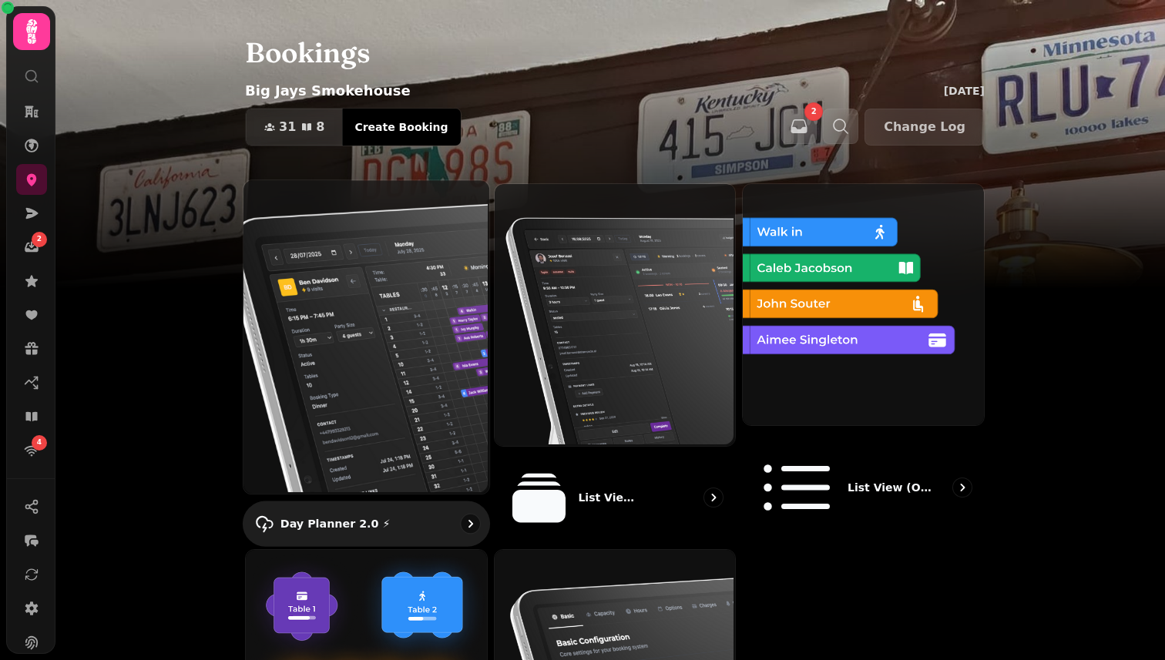
click at [398, 304] on img at bounding box center [365, 336] width 246 height 314
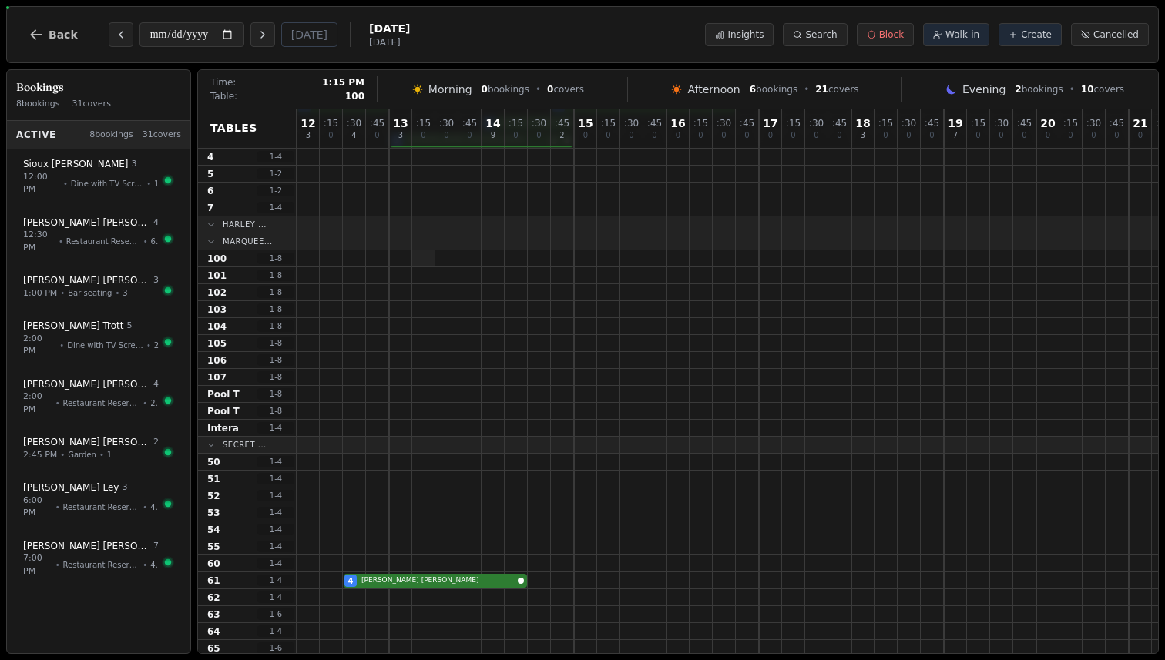
scroll to position [595, 0]
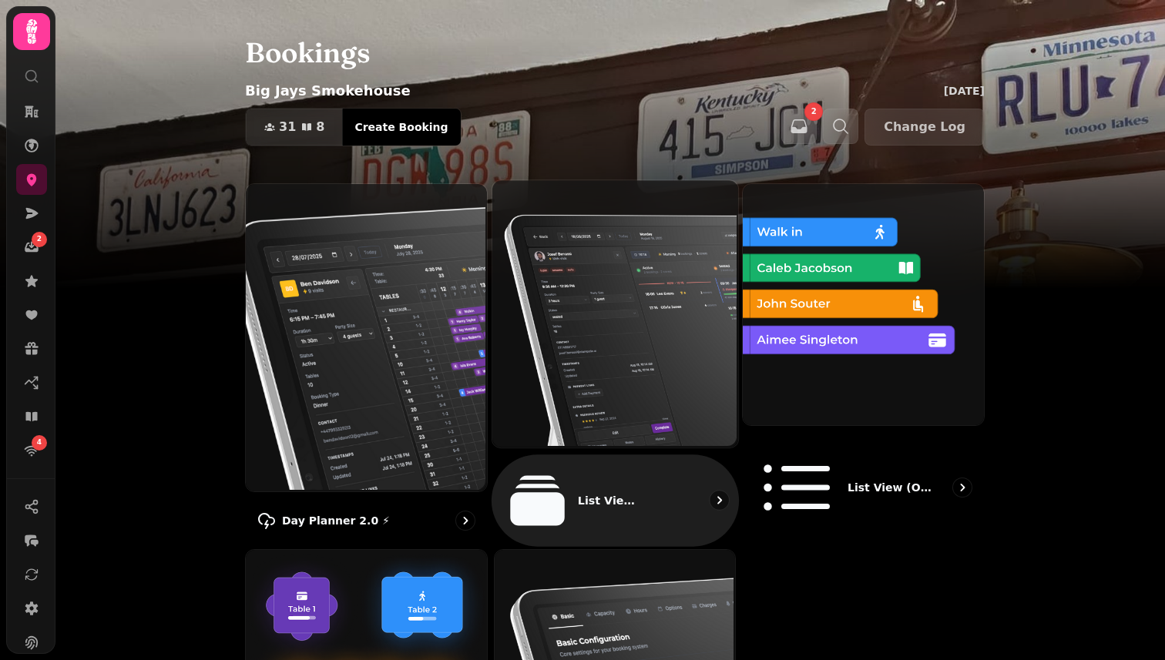
click at [548, 311] on img at bounding box center [613, 312] width 246 height 267
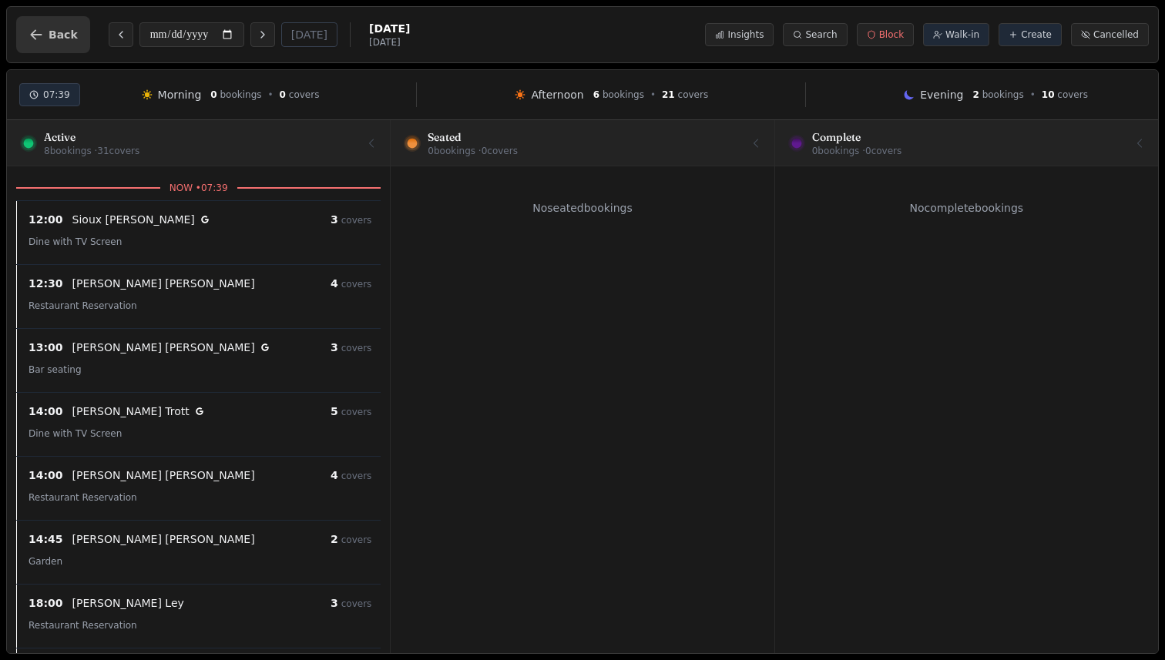
click at [57, 35] on span "Back" at bounding box center [63, 34] width 29 height 11
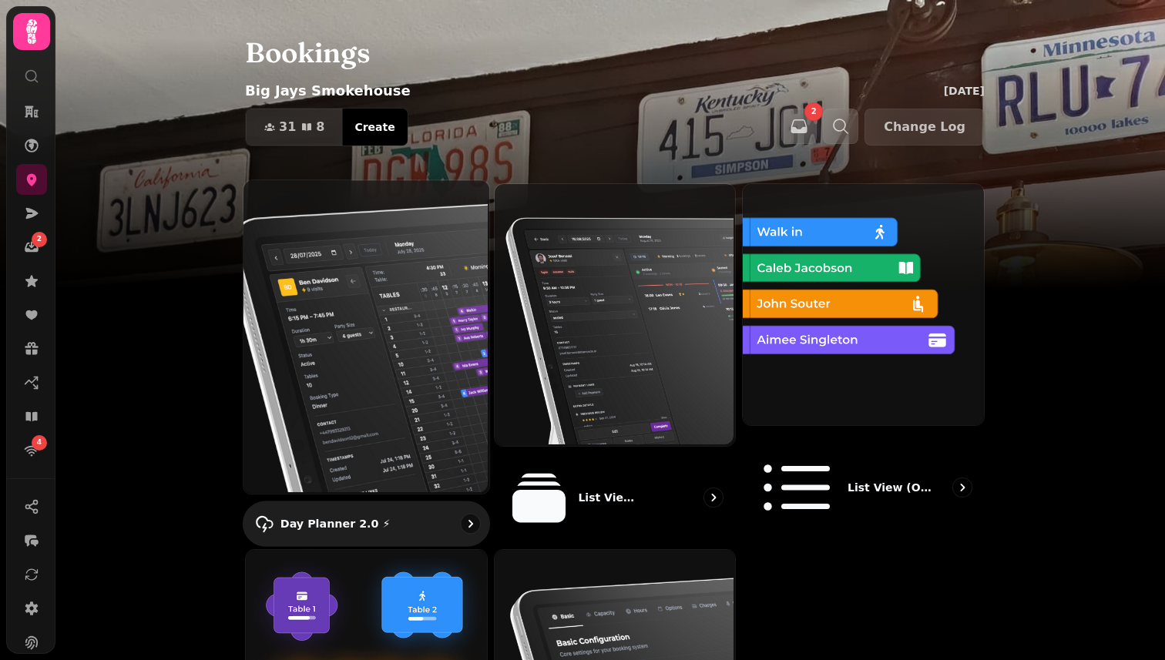
click at [373, 286] on img at bounding box center [365, 336] width 246 height 314
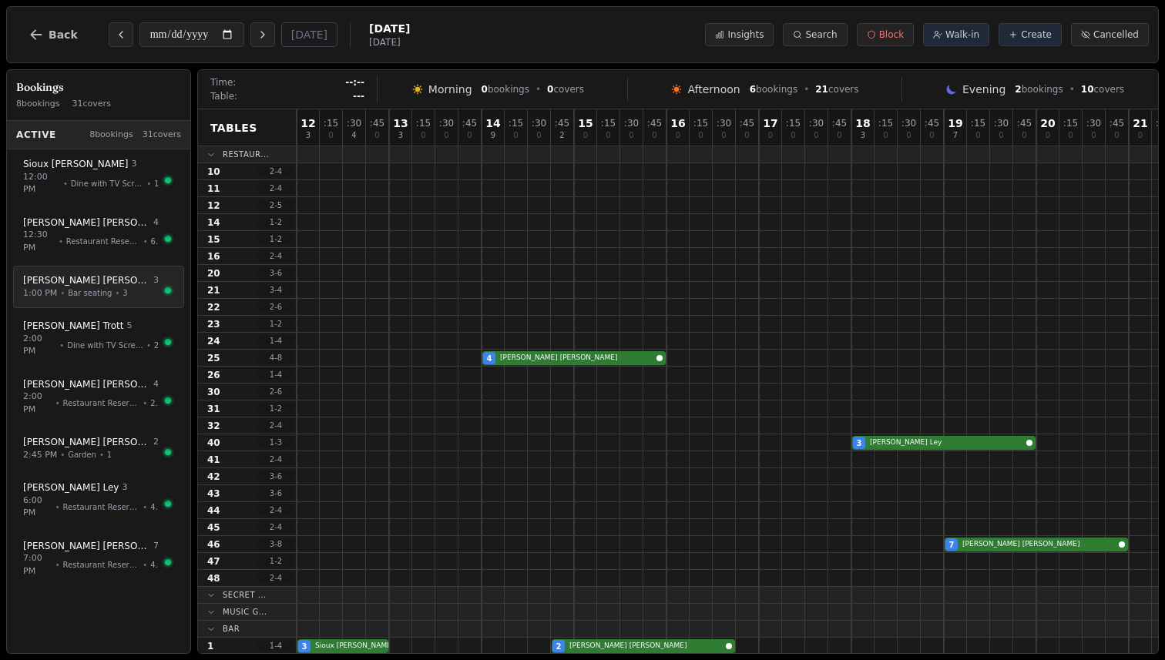
click at [127, 284] on div "Susan James 3" at bounding box center [91, 280] width 136 height 13
select select "****"
select select "*"
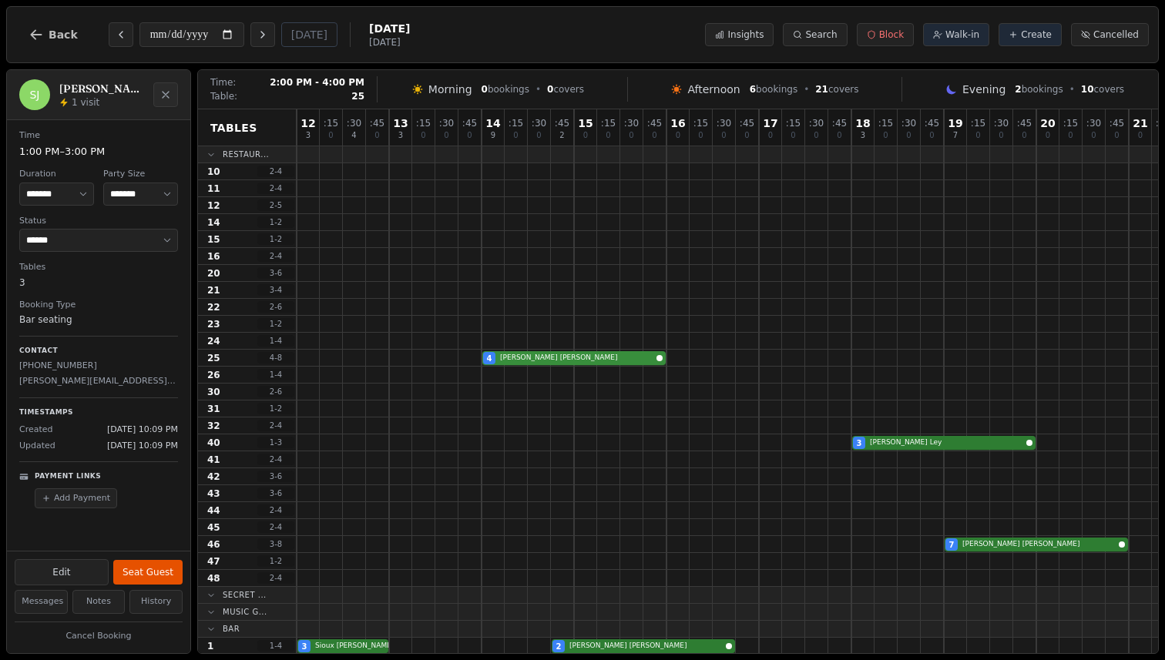
click at [536, 362] on div "4 Sarah Cole" at bounding box center [771, 358] width 948 height 17
click at [697, 648] on div "3 Sioux Watchorn 2 Richard Allen" at bounding box center [771, 646] width 948 height 17
click at [874, 445] on div "3 Kevin Ley" at bounding box center [771, 443] width 948 height 17
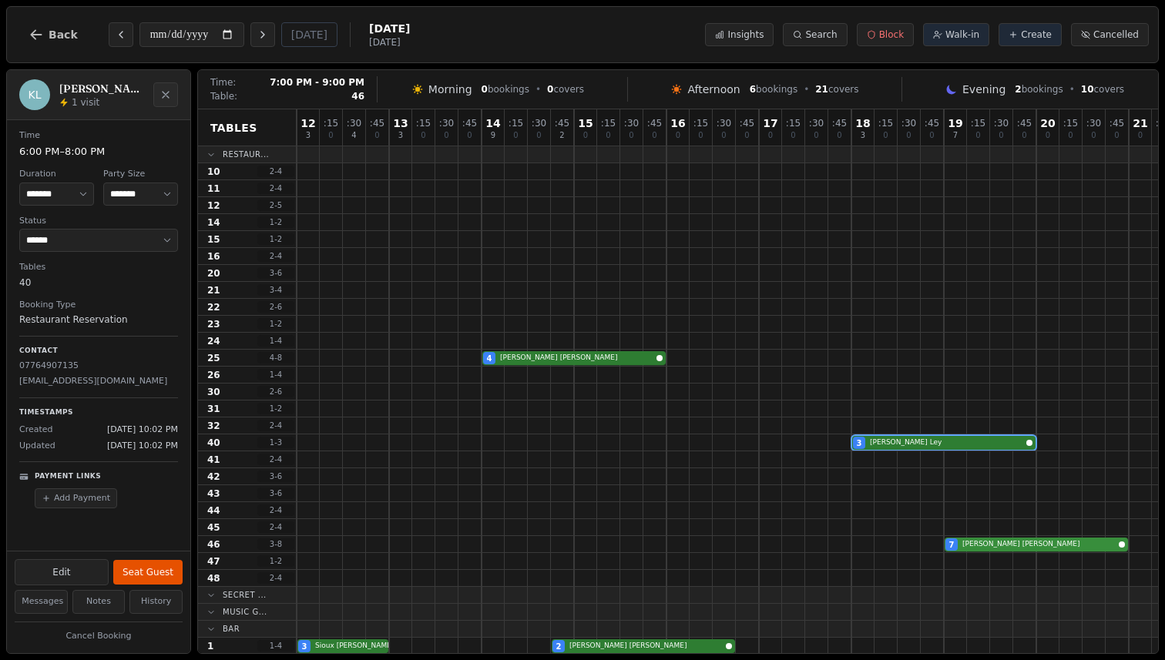
click at [994, 546] on div "7 Faye Keeble" at bounding box center [771, 544] width 948 height 17
click at [373, 643] on div "3 Sioux Watchorn 2 Richard Allen" at bounding box center [771, 646] width 948 height 17
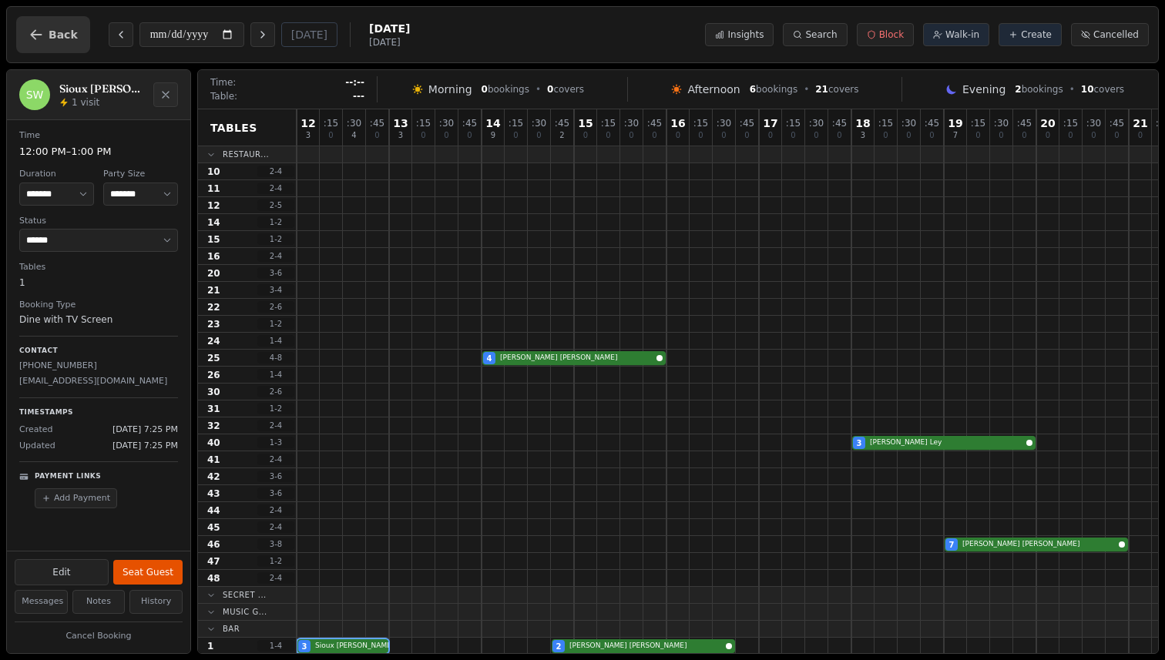
click at [62, 41] on button "Back" at bounding box center [53, 34] width 74 height 37
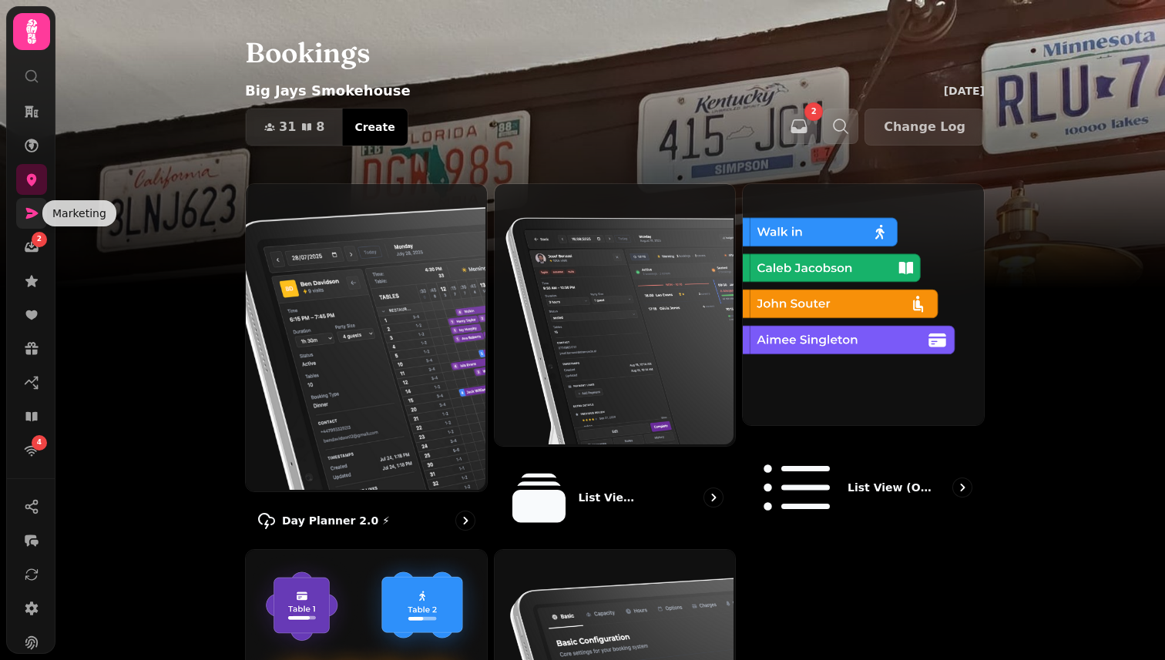
click at [34, 212] on icon at bounding box center [32, 213] width 12 height 11
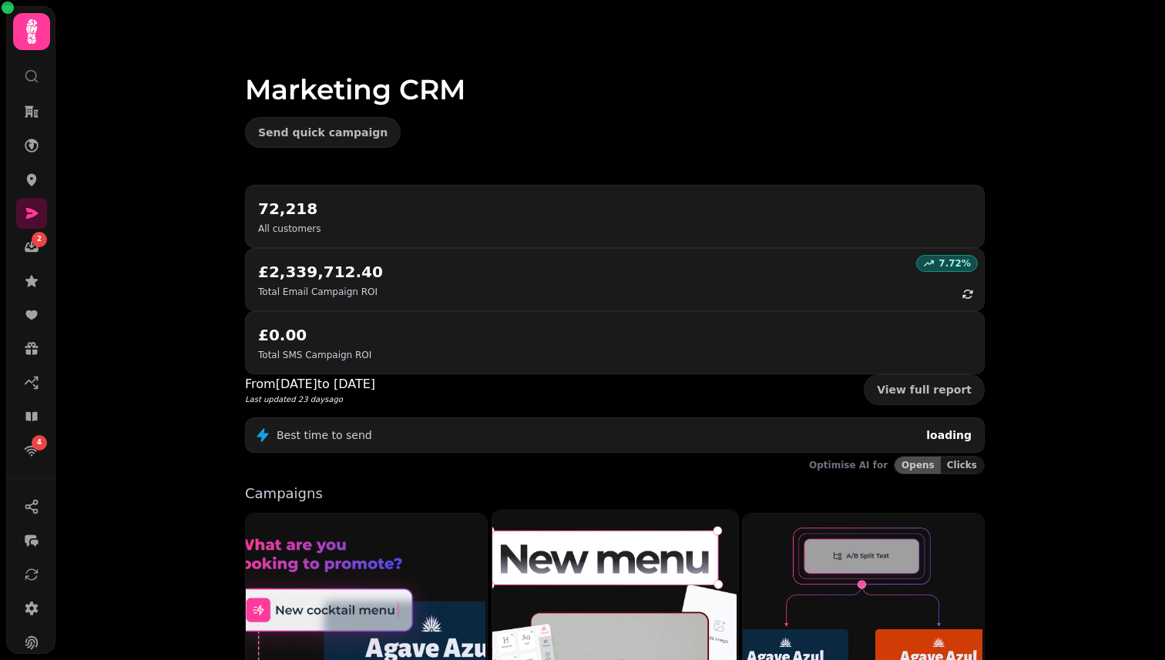
click at [576, 512] on img at bounding box center [613, 662] width 246 height 307
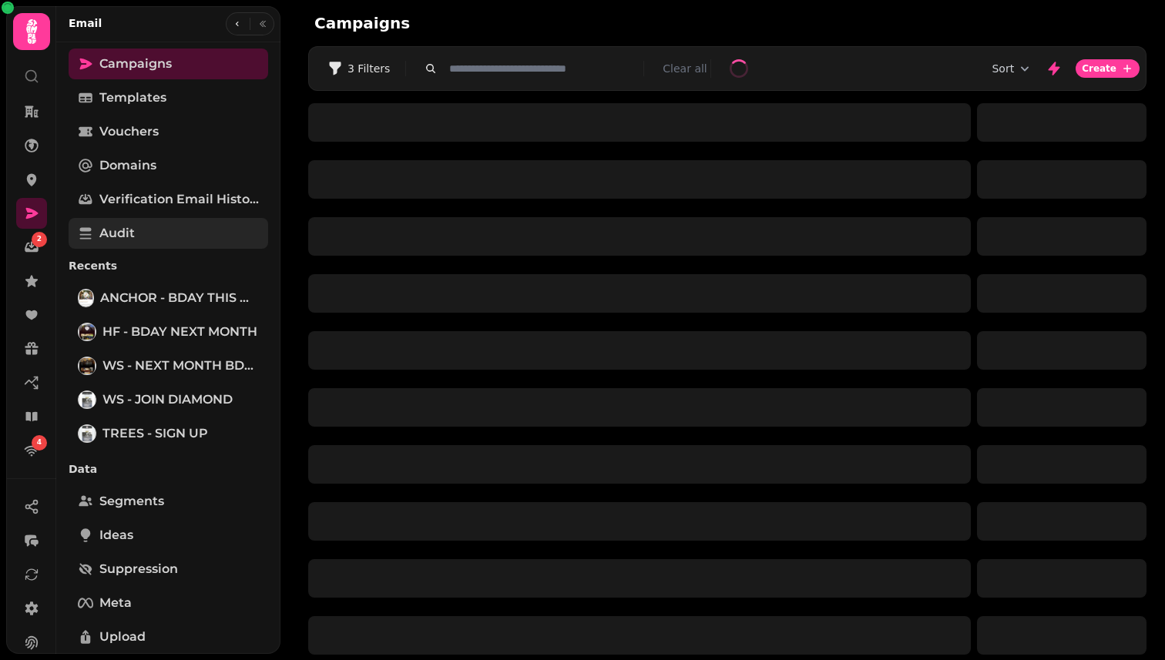
click at [179, 237] on link "Audit" at bounding box center [169, 233] width 200 height 31
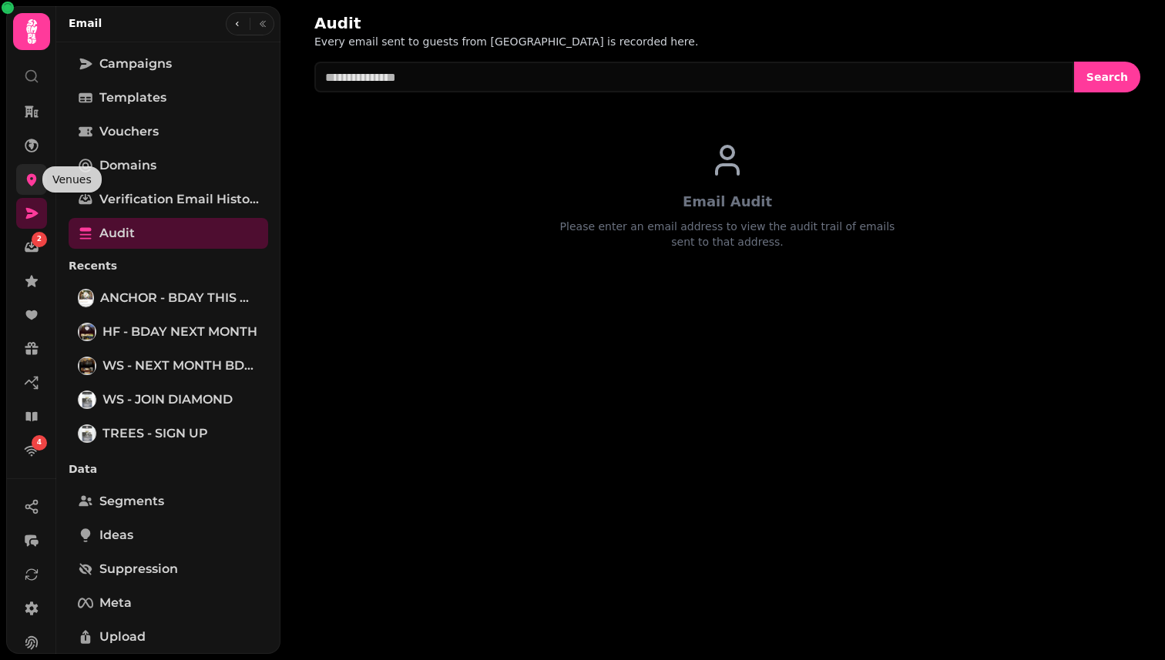
click at [32, 176] on icon at bounding box center [32, 180] width 10 height 12
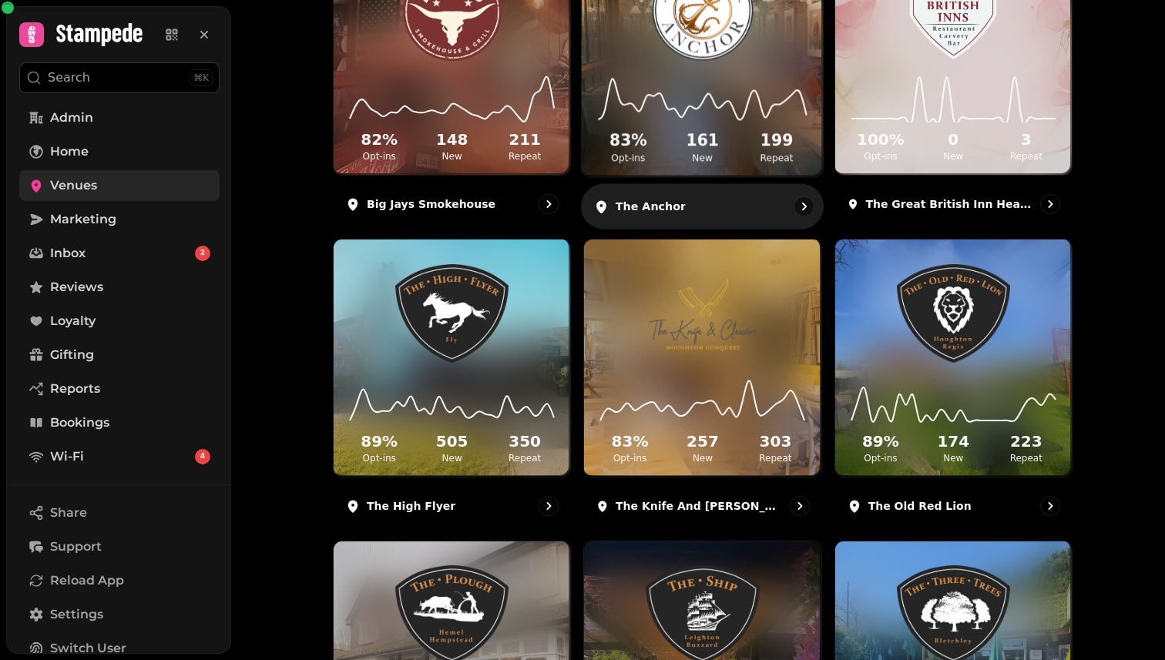
scroll to position [310, 0]
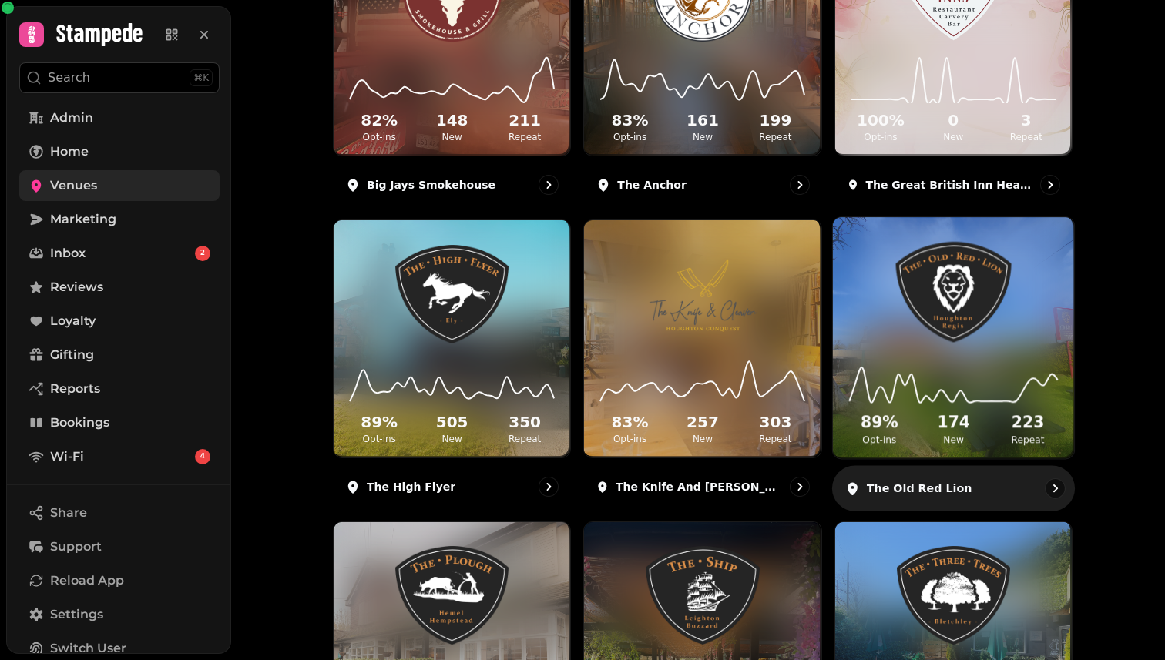
click at [1011, 300] on img at bounding box center [953, 293] width 181 height 101
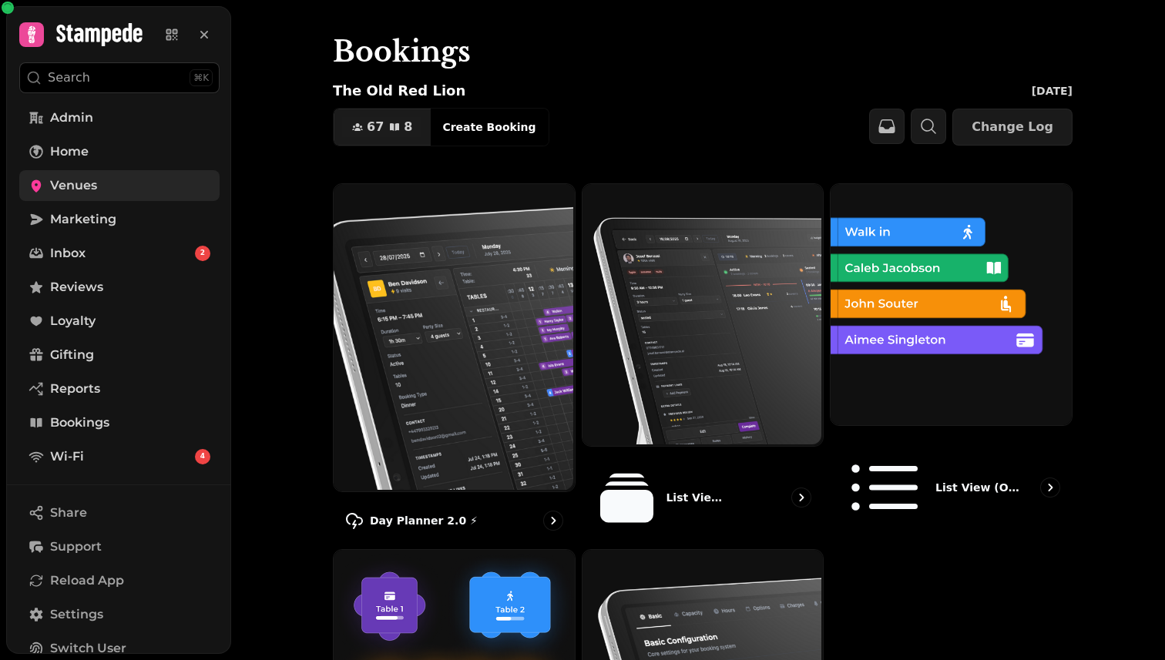
click at [479, 354] on img at bounding box center [452, 336] width 241 height 307
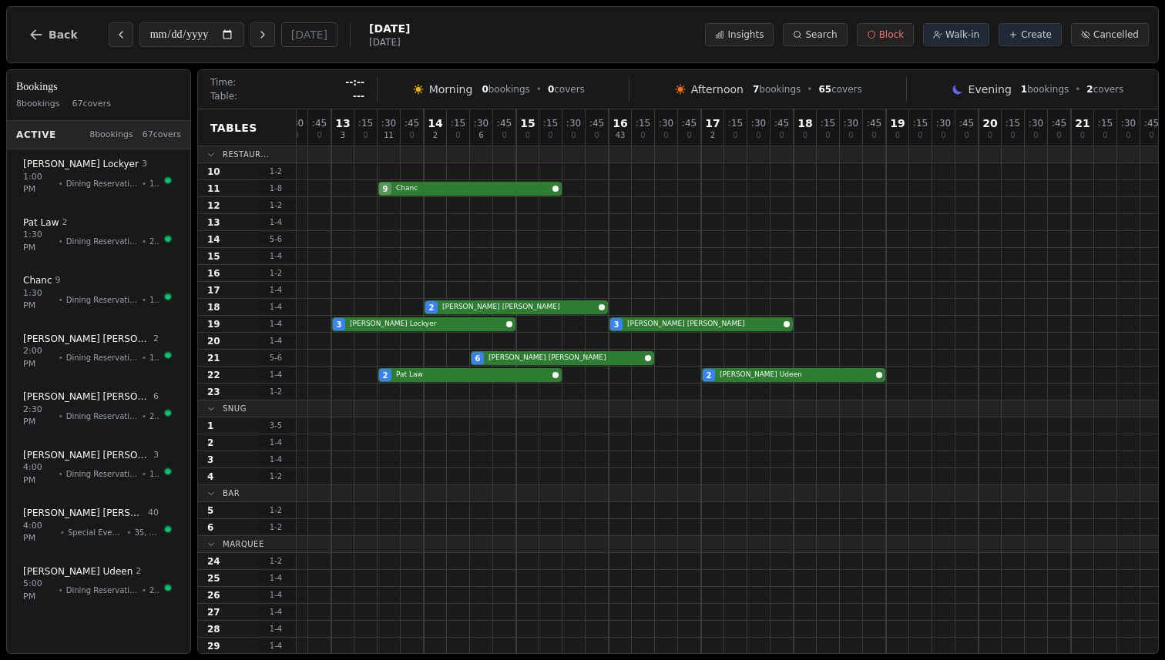
scroll to position [0, 63]
click at [269, 28] on button "Next day" at bounding box center [262, 34] width 25 height 25
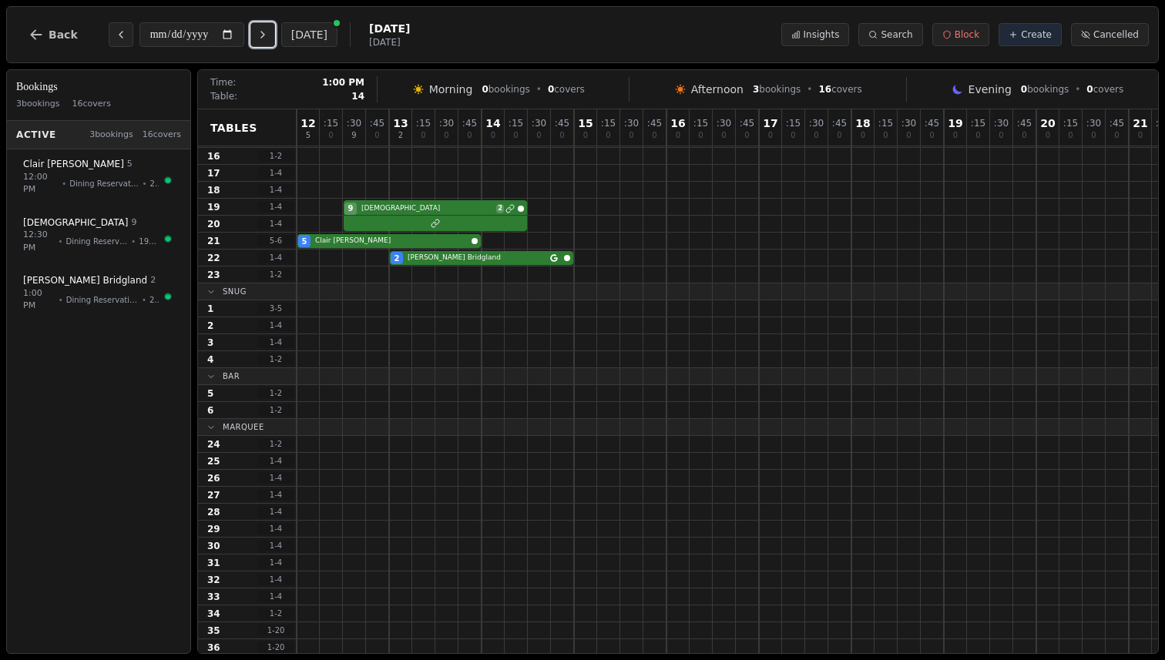
scroll to position [0, 0]
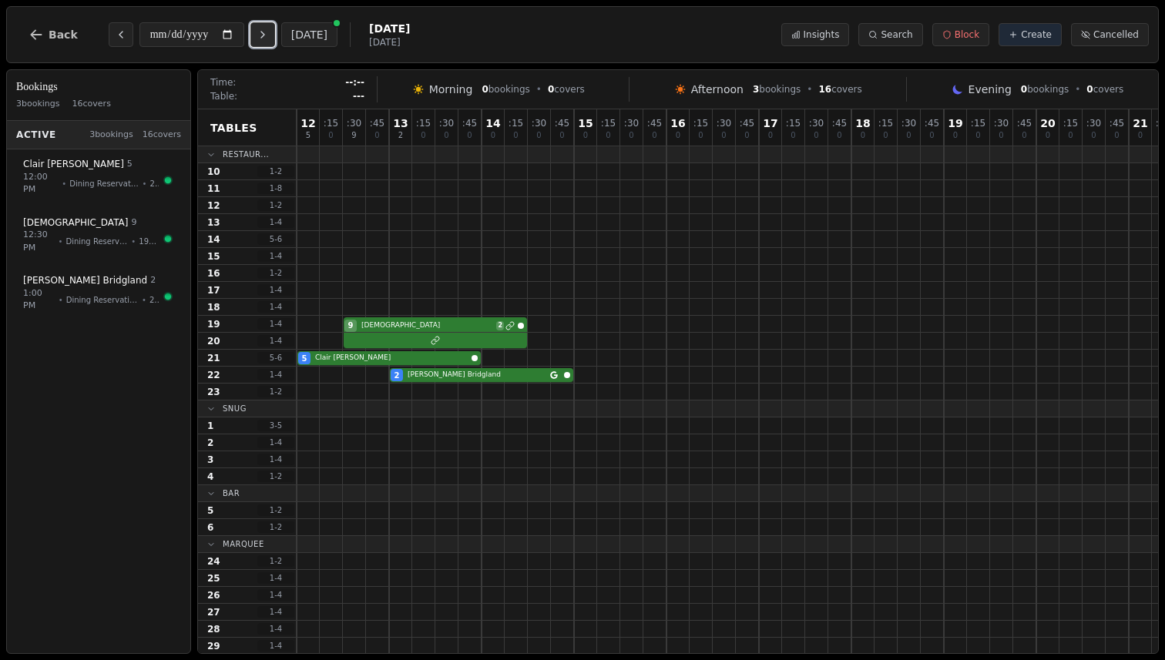
click at [264, 33] on icon "Next day" at bounding box center [262, 35] width 3 height 6
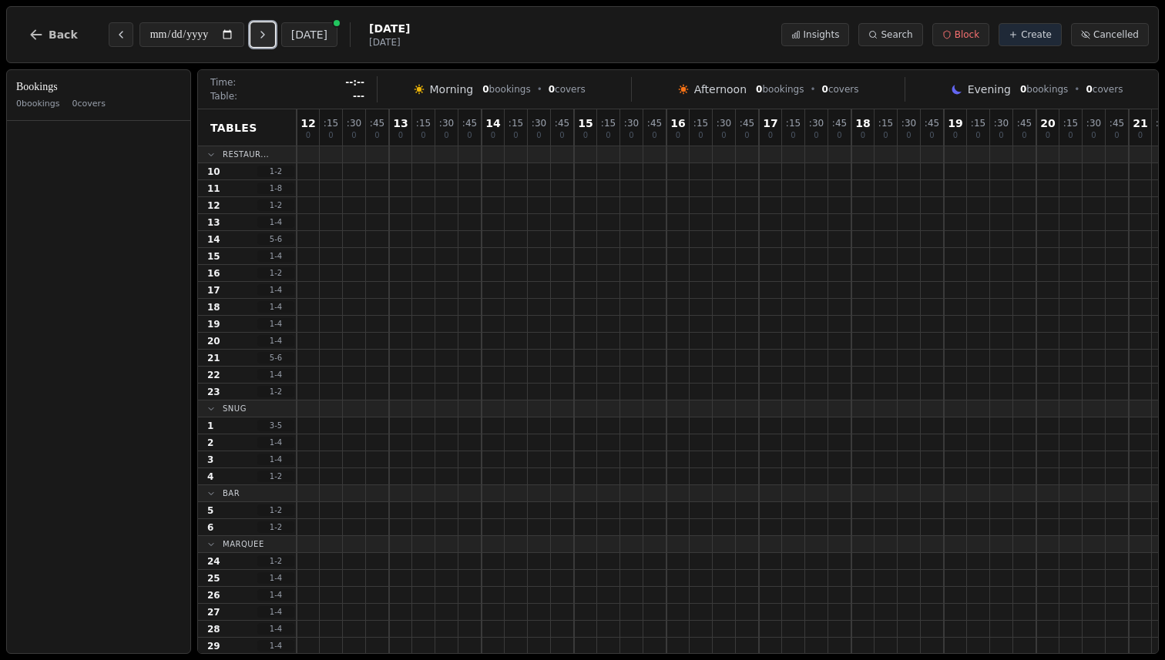
click at [264, 33] on icon "Next day" at bounding box center [262, 35] width 3 height 6
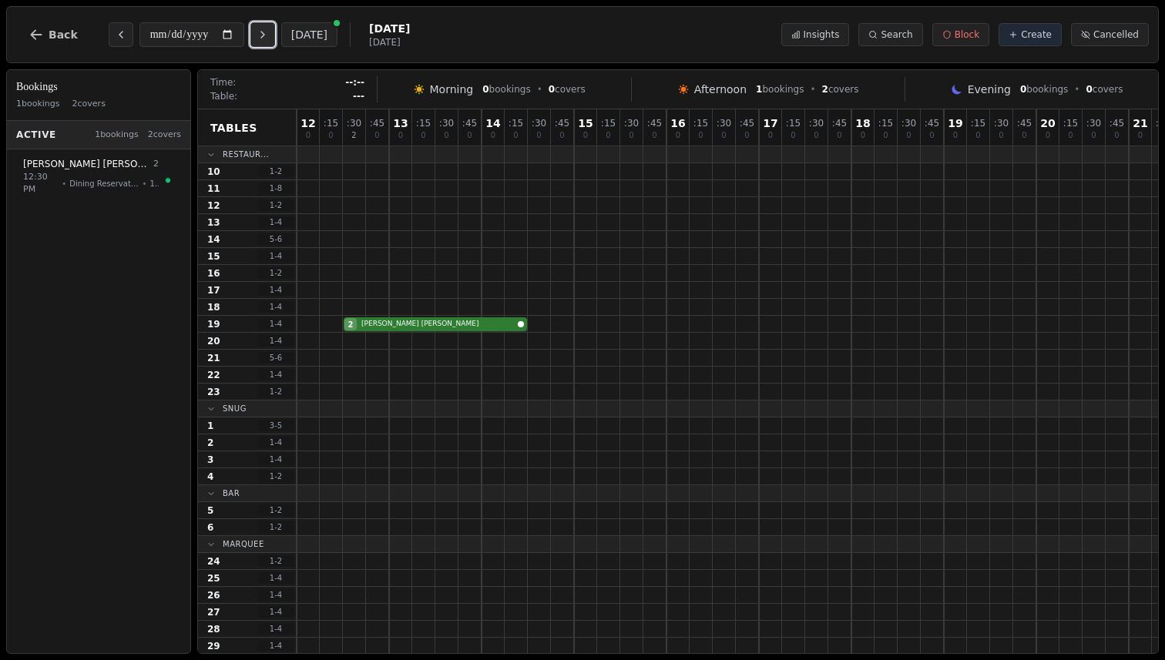
click at [264, 33] on icon "Next day" at bounding box center [262, 35] width 3 height 6
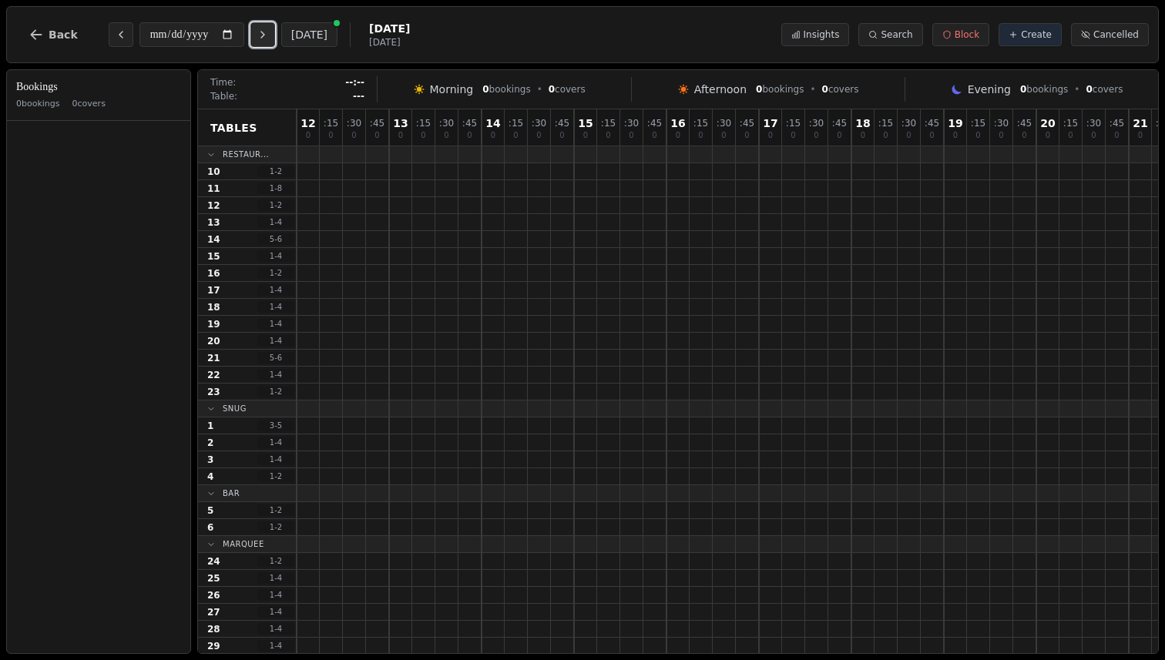
click at [264, 33] on icon "Next day" at bounding box center [262, 35] width 3 height 6
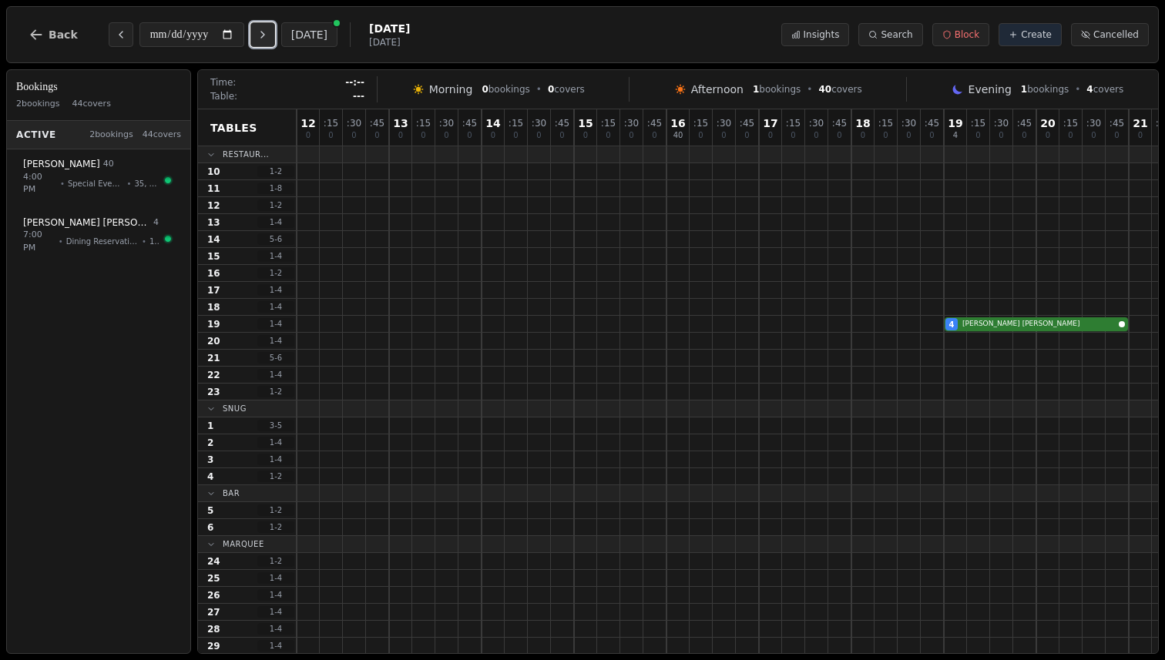
click at [264, 33] on icon "Next day" at bounding box center [262, 35] width 3 height 6
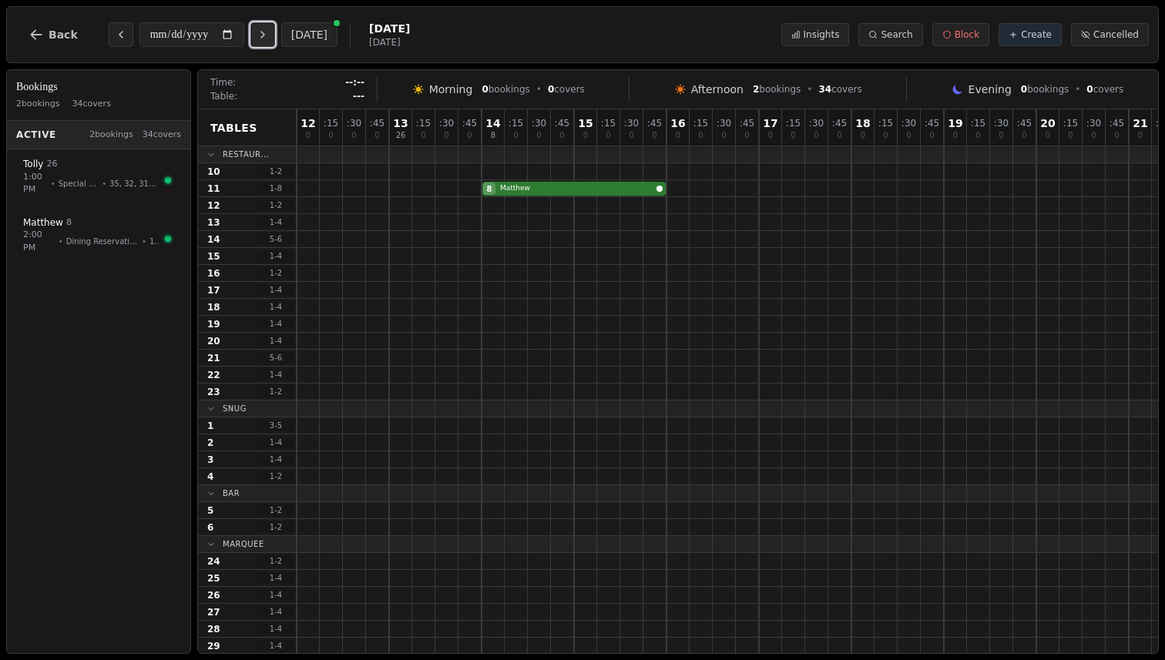
click at [264, 33] on icon "Next day" at bounding box center [262, 35] width 3 height 6
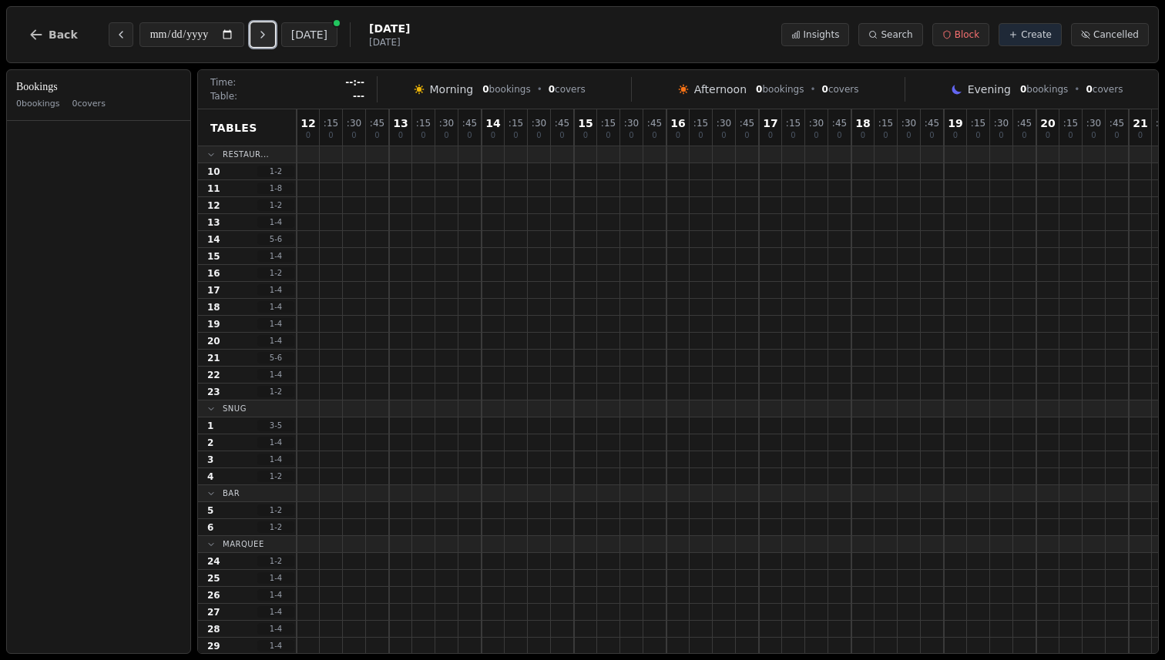
click at [264, 33] on icon "Next day" at bounding box center [262, 35] width 3 height 6
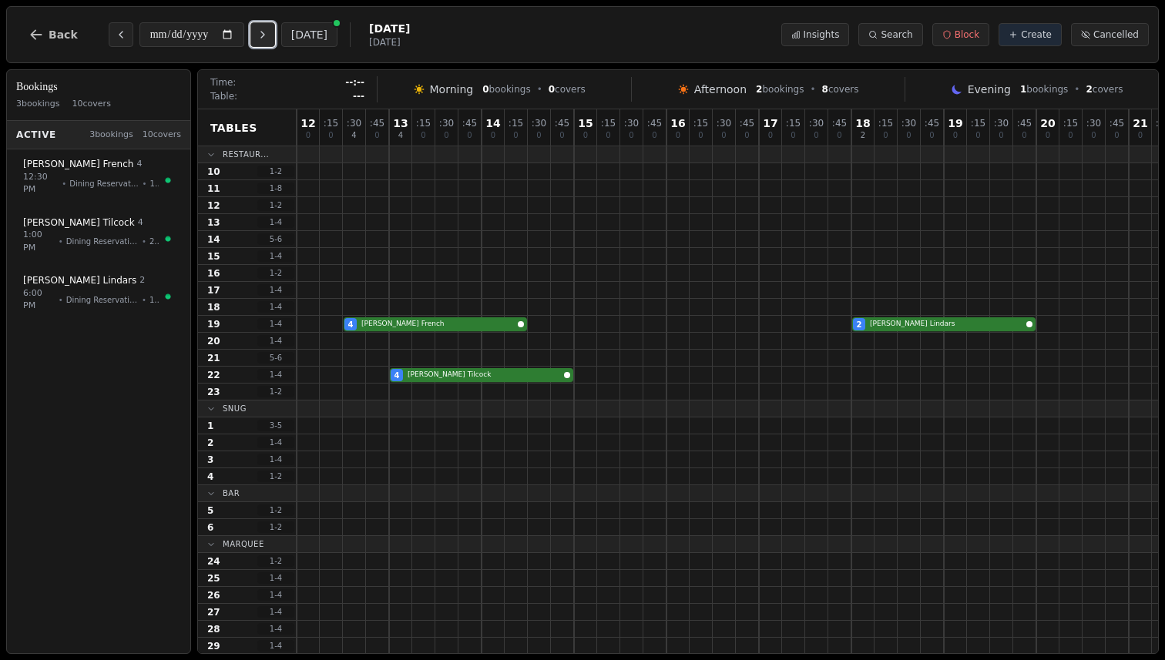
click at [260, 27] on button "Next day" at bounding box center [262, 34] width 25 height 25
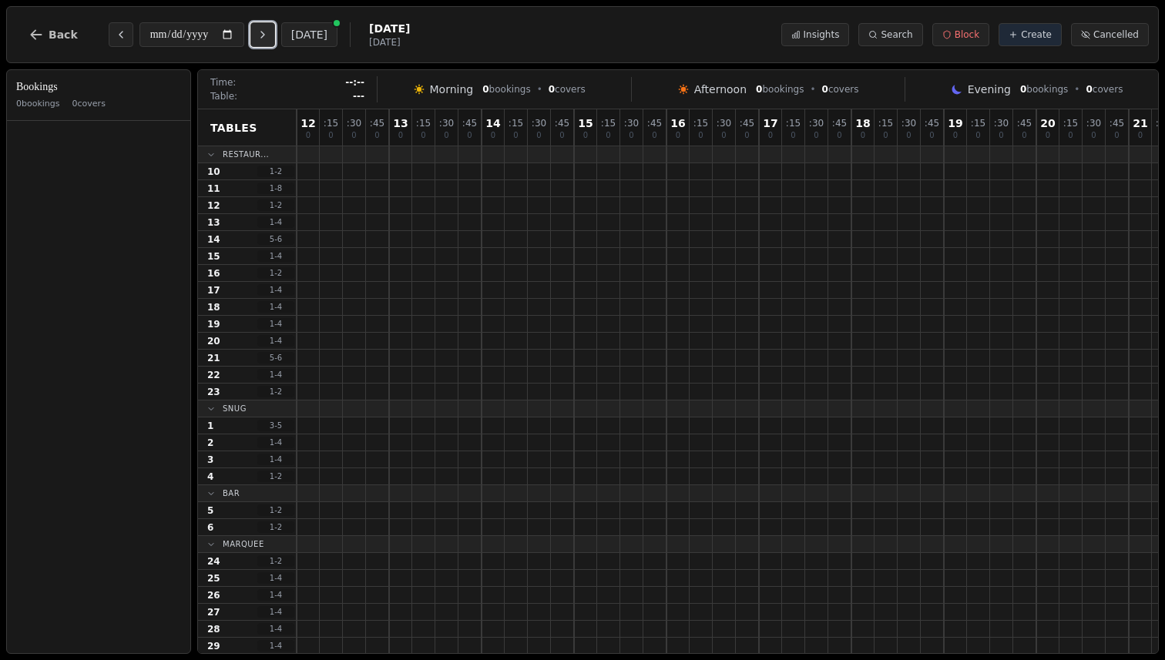
click at [260, 27] on button "Next day" at bounding box center [262, 34] width 25 height 25
type input "**********"
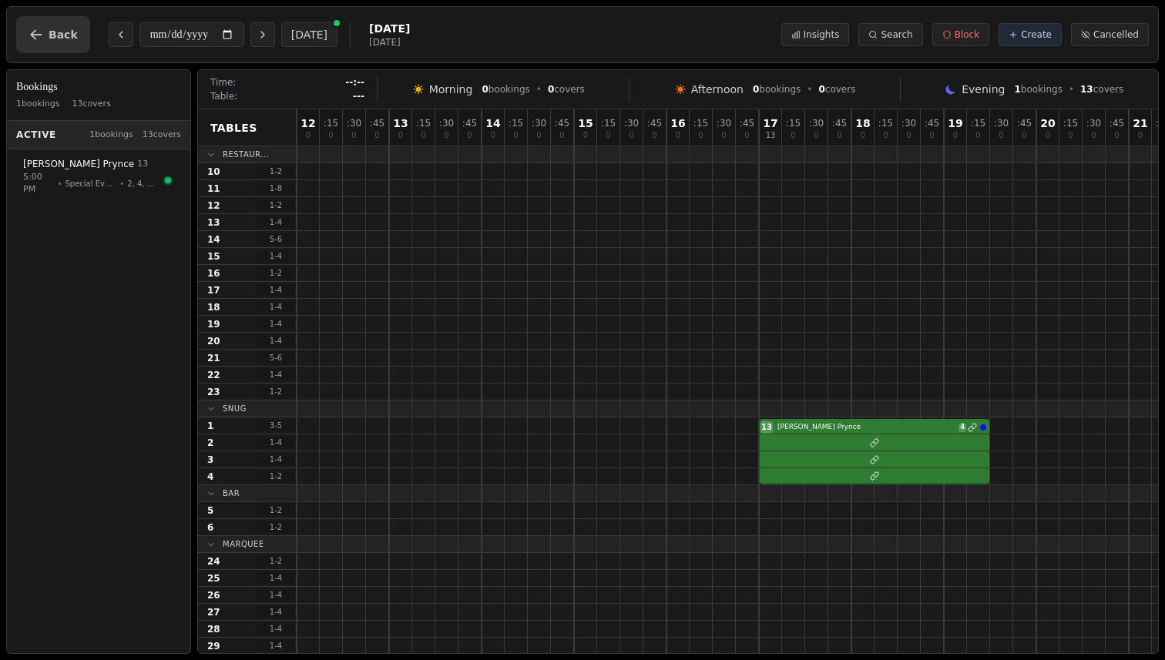
click at [49, 35] on span "Back" at bounding box center [63, 34] width 29 height 11
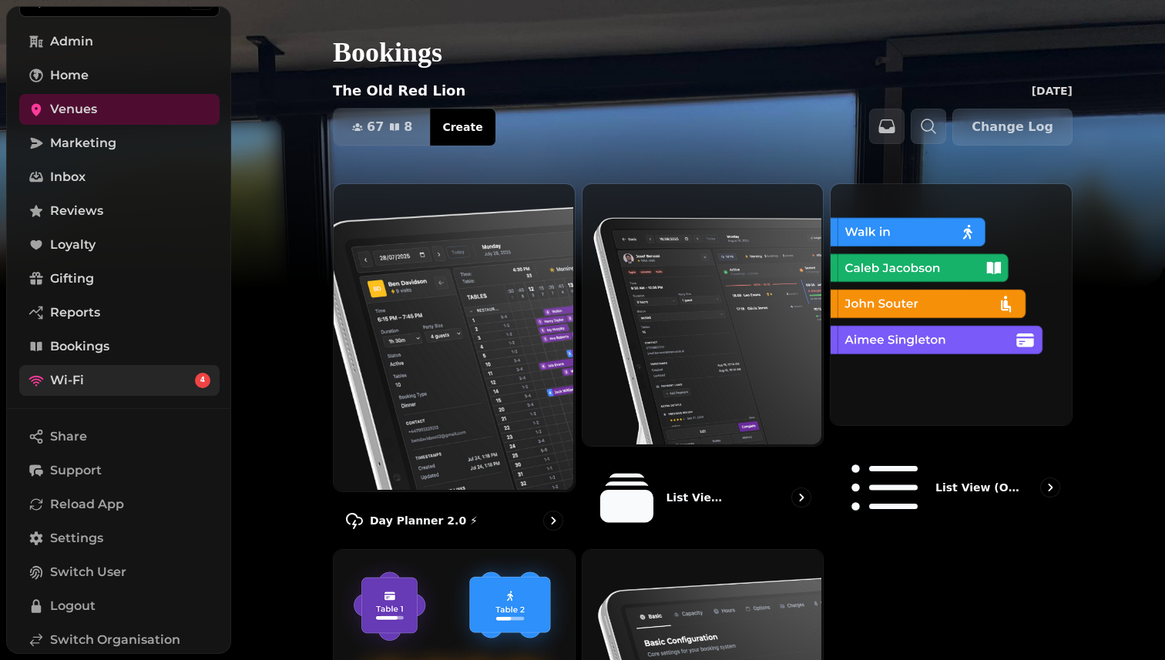
scroll to position [162, 0]
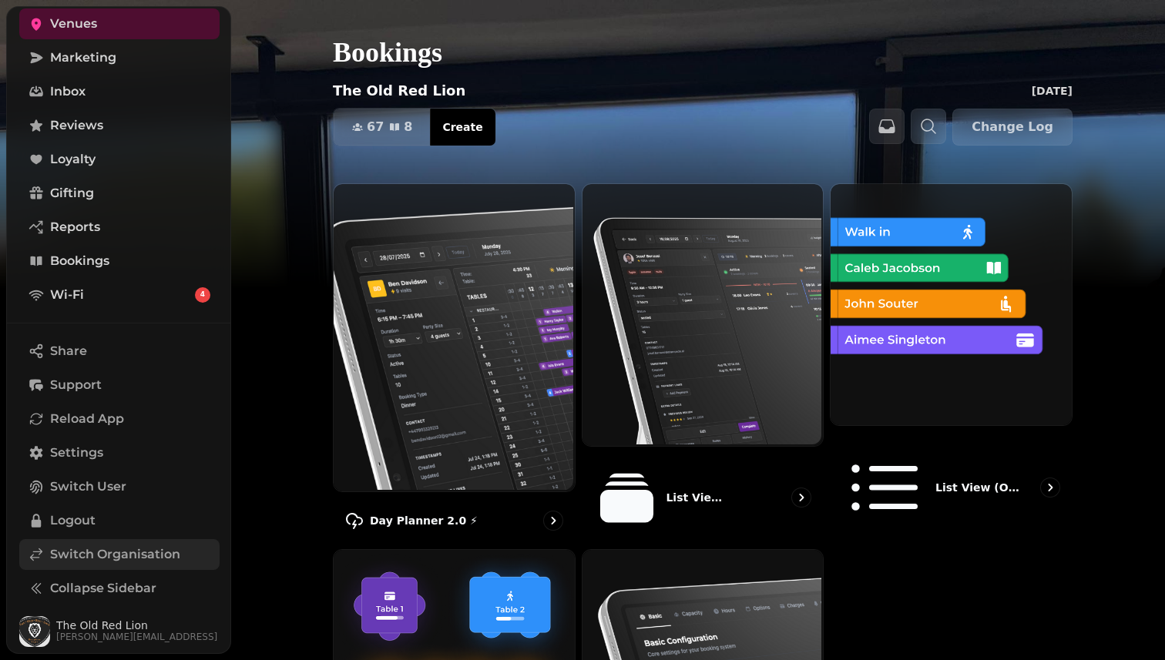
click at [94, 543] on link "Switch Organisation" at bounding box center [119, 554] width 200 height 31
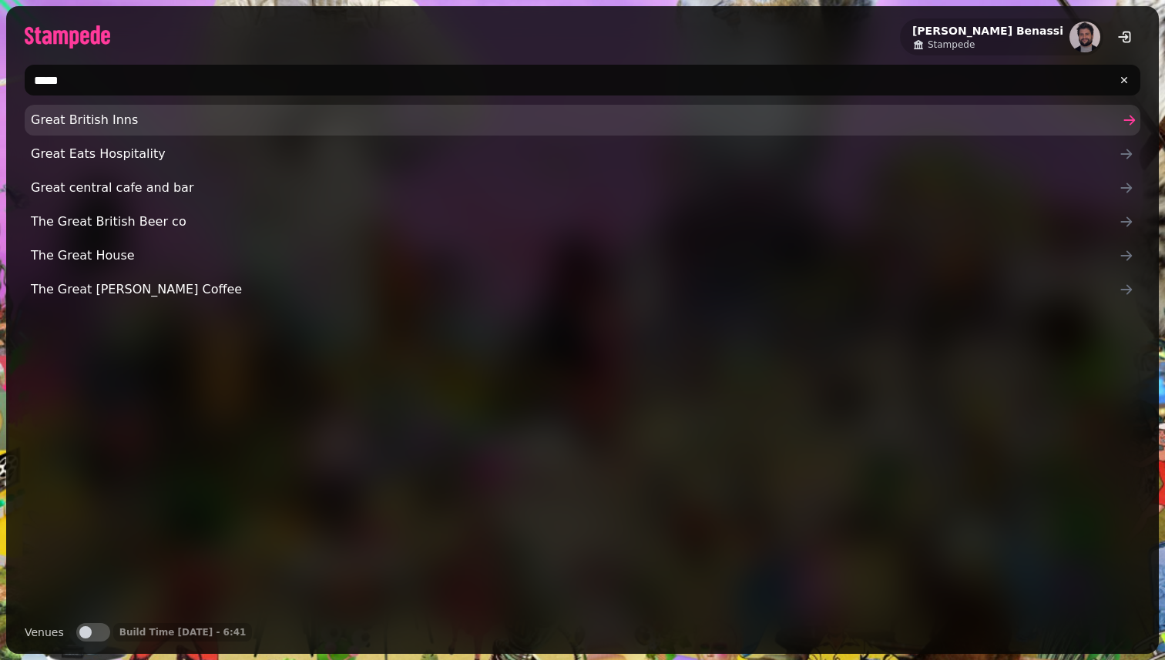
click at [220, 130] on link "Great British Inns" at bounding box center [583, 120] width 1116 height 31
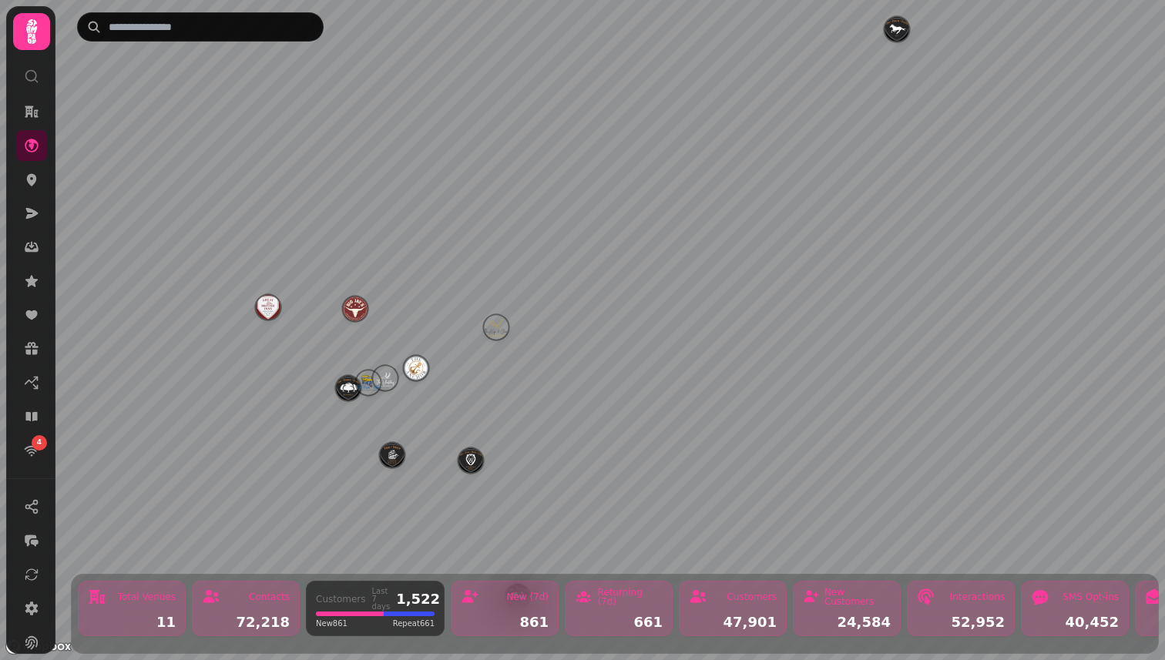
click at [395, 460] on img "The Ship Inn" at bounding box center [392, 455] width 24 height 24
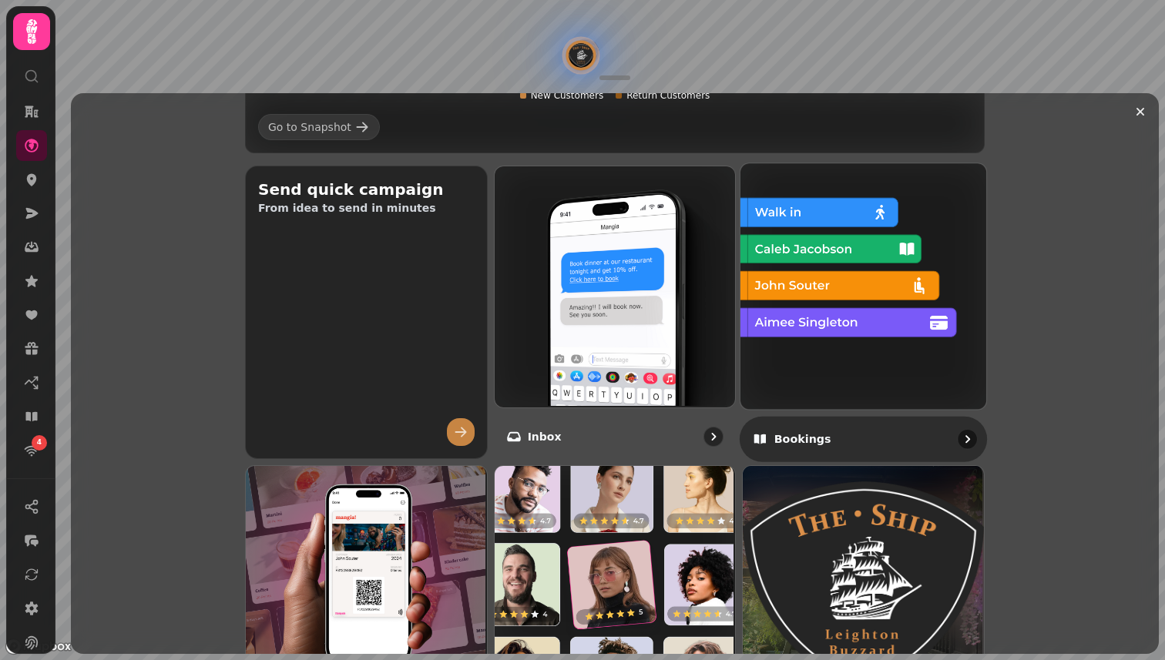
scroll to position [514, 0]
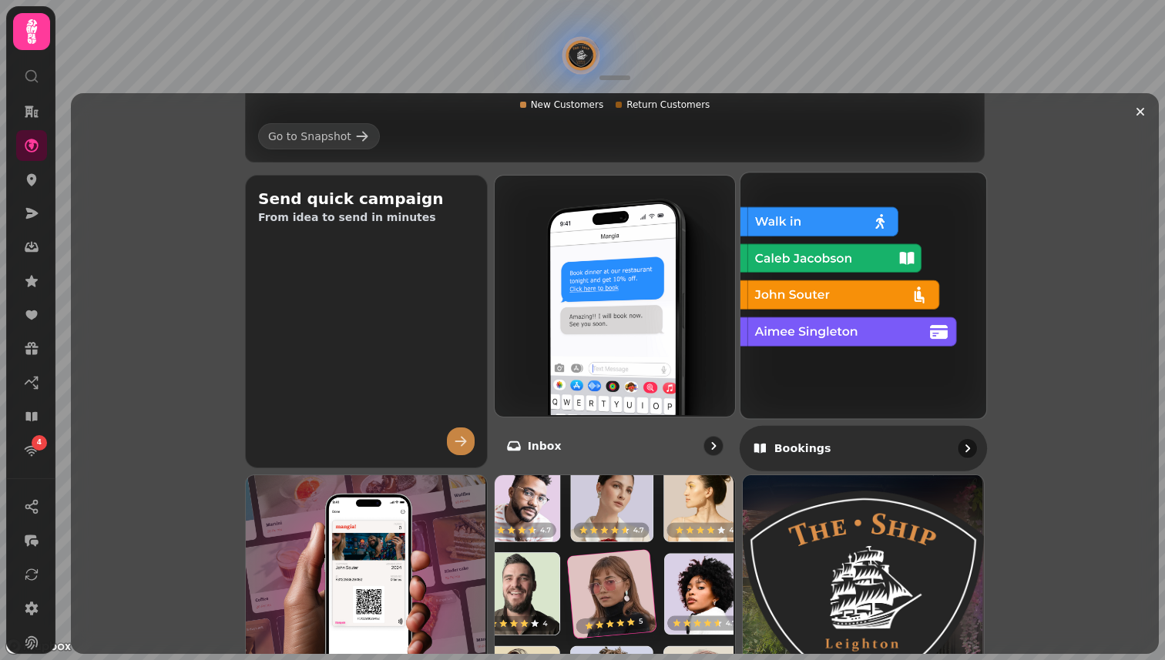
click at [862, 259] on img at bounding box center [862, 294] width 246 height 246
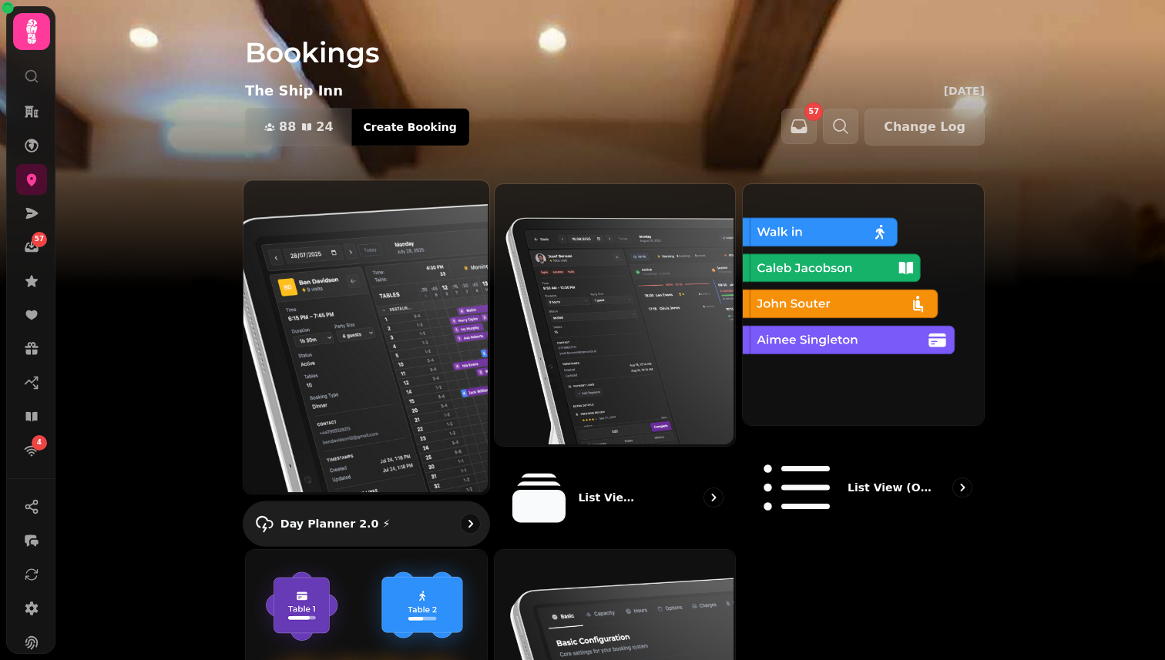
click at [411, 283] on img at bounding box center [365, 336] width 246 height 314
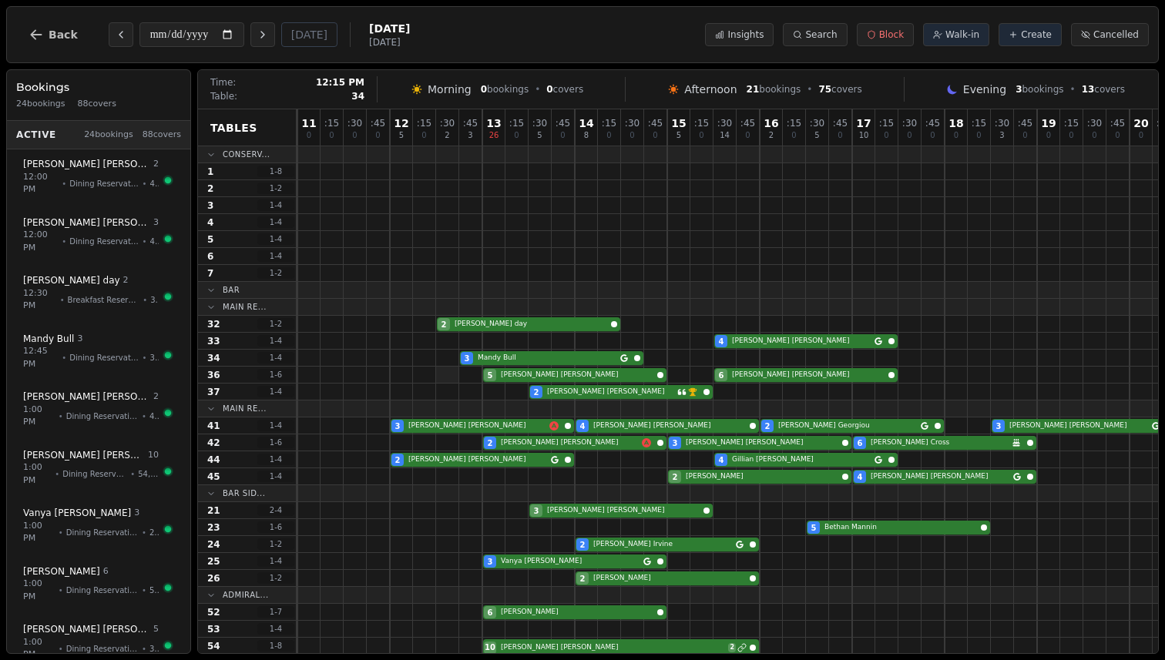
scroll to position [0, 176]
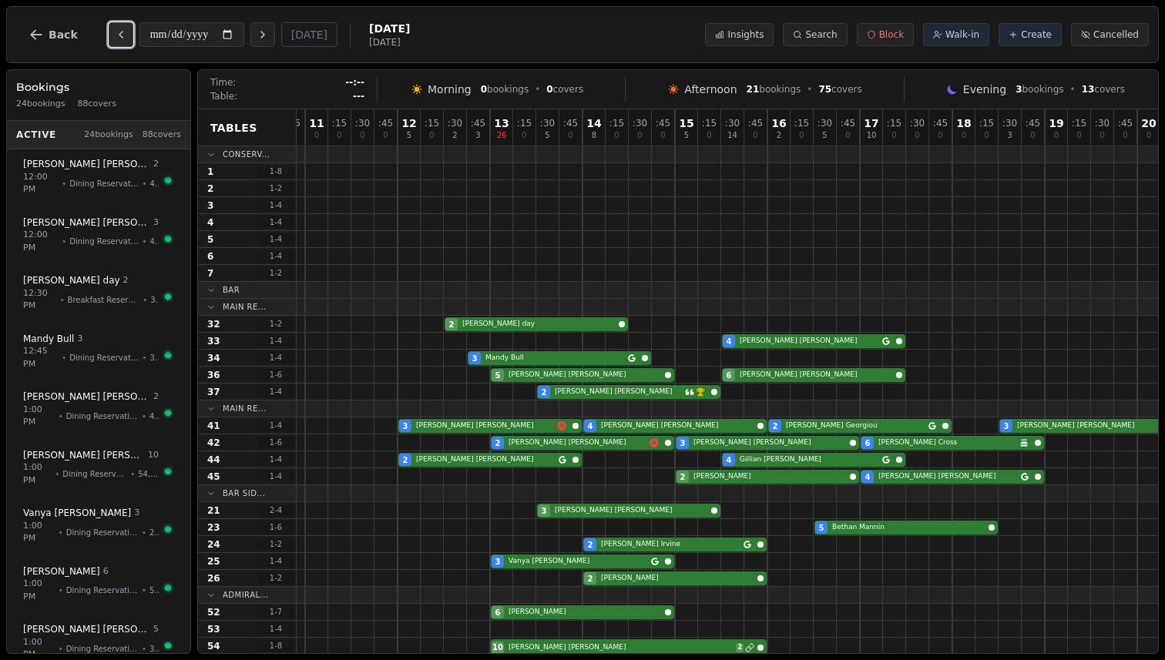
click at [109, 31] on button "Previous day" at bounding box center [121, 34] width 25 height 25
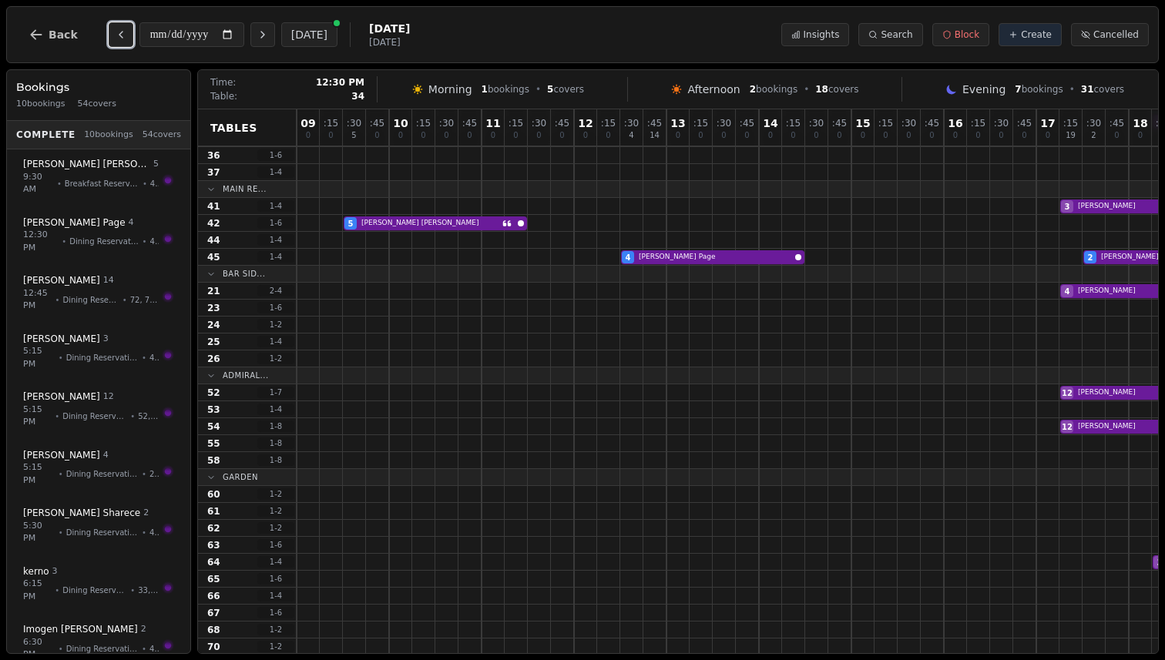
scroll to position [0, 0]
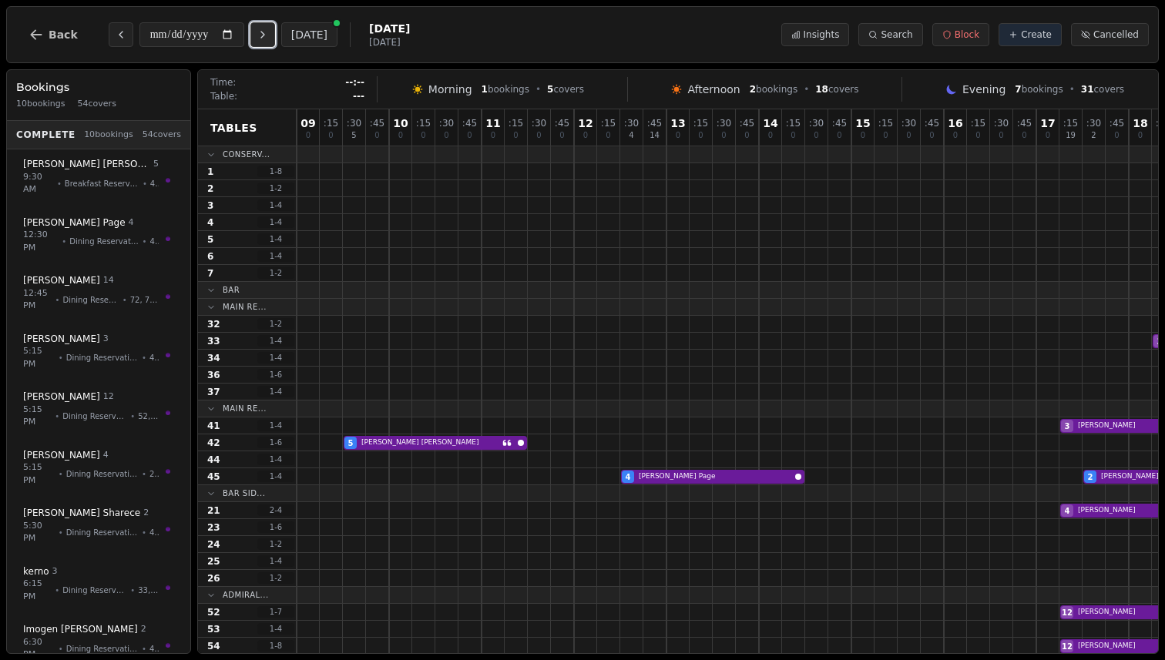
click at [275, 36] on button "Next day" at bounding box center [262, 34] width 25 height 25
type input "**********"
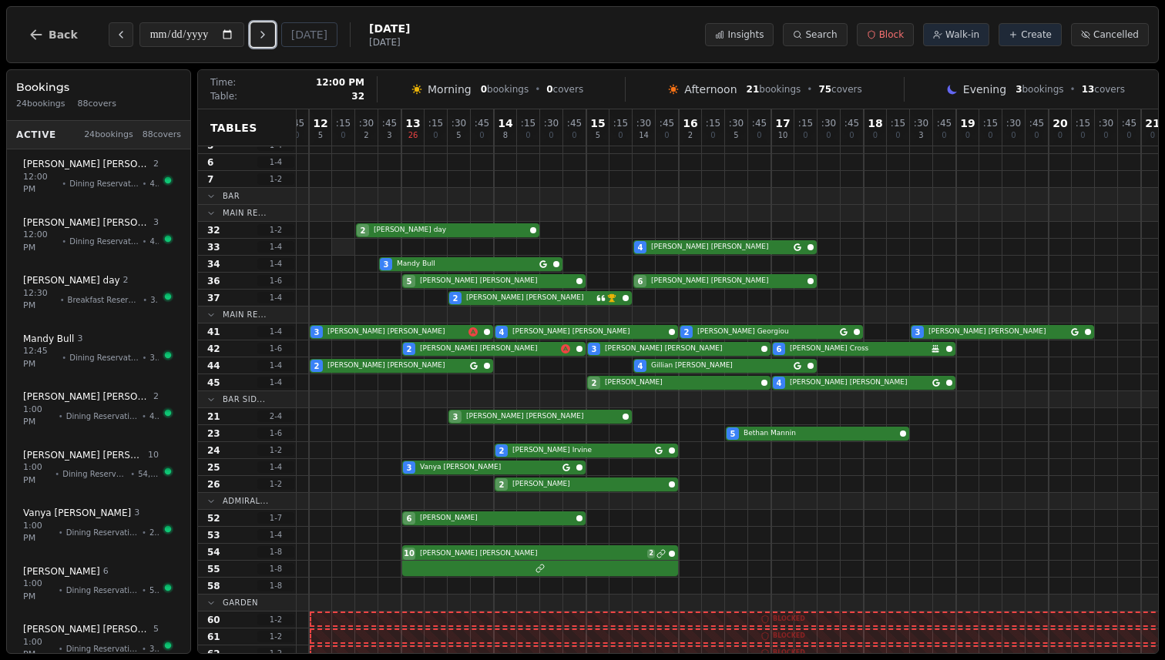
scroll to position [49, 265]
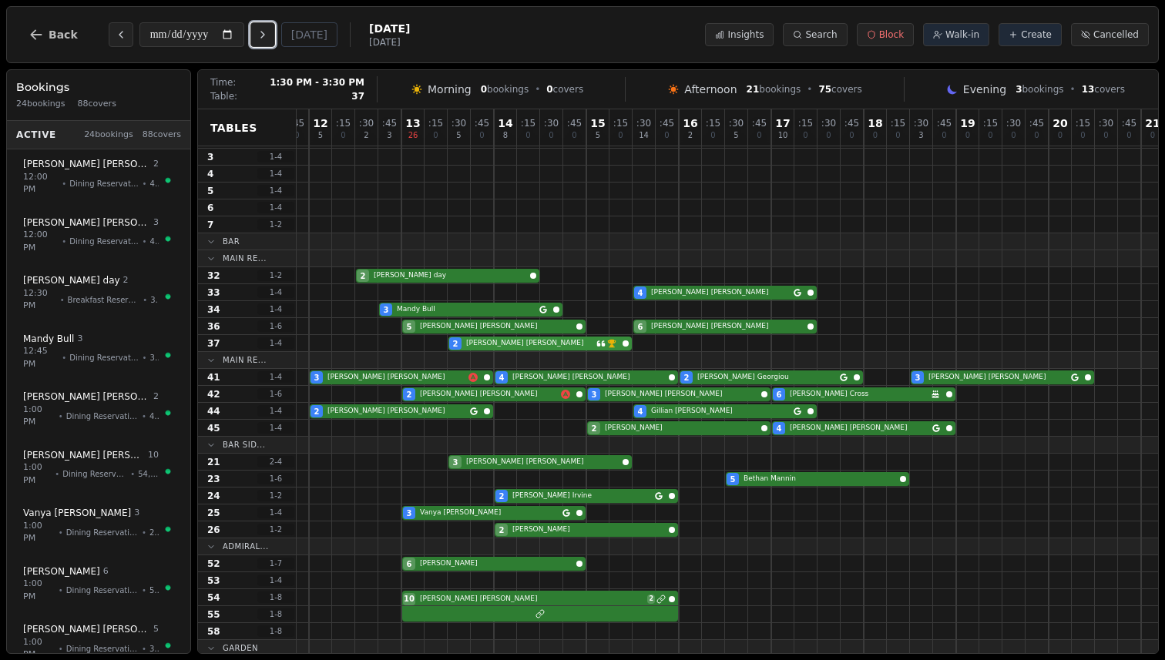
click at [578, 345] on div "2 James O'Mullane VIP customer (10 visits)" at bounding box center [644, 343] width 1225 height 17
select select "****"
select select "*"
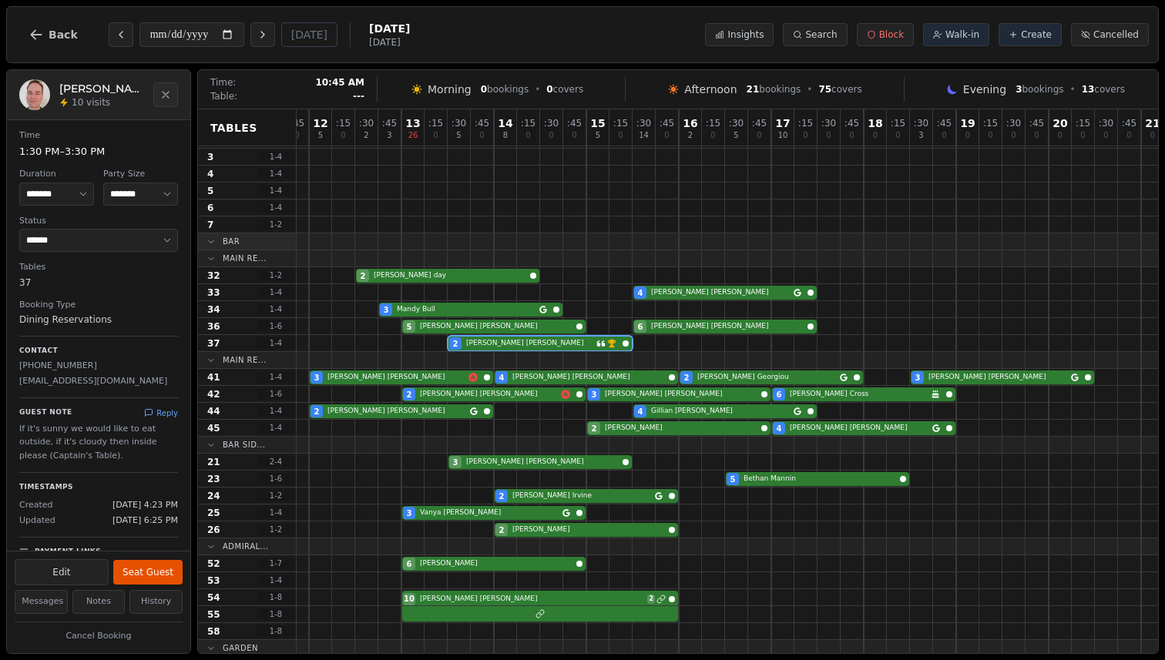
click at [210, 241] on icon at bounding box center [212, 241] width 5 height 2
click at [208, 241] on icon at bounding box center [211, 241] width 9 height 9
click at [208, 260] on icon at bounding box center [211, 258] width 9 height 9
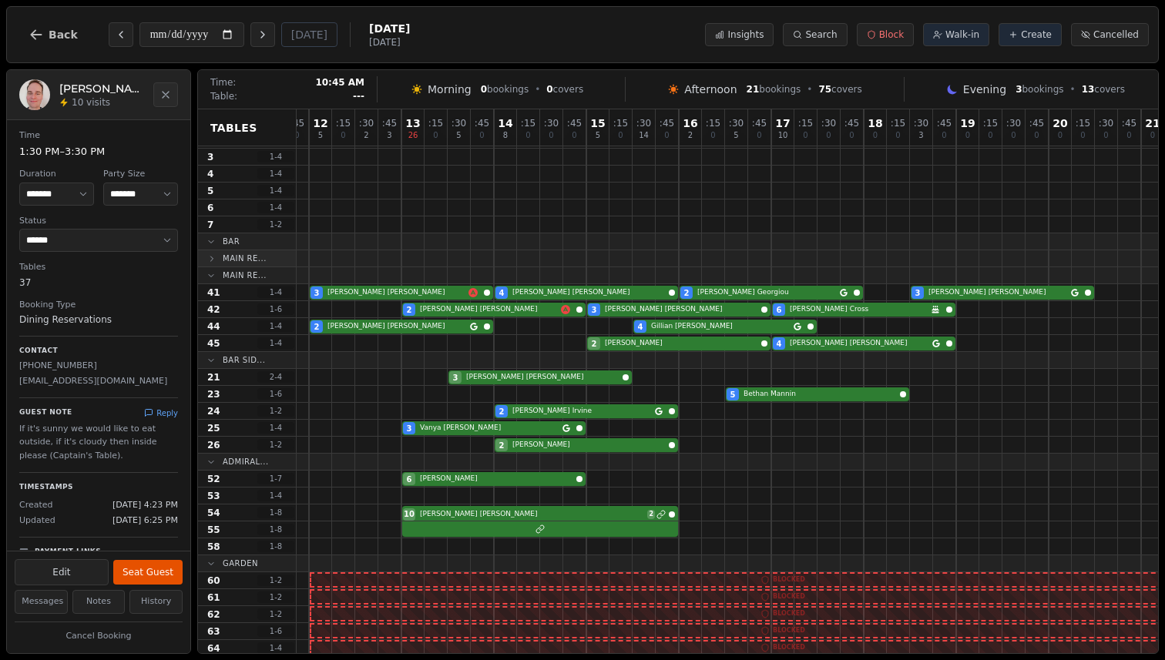
click at [208, 260] on icon at bounding box center [211, 258] width 9 height 9
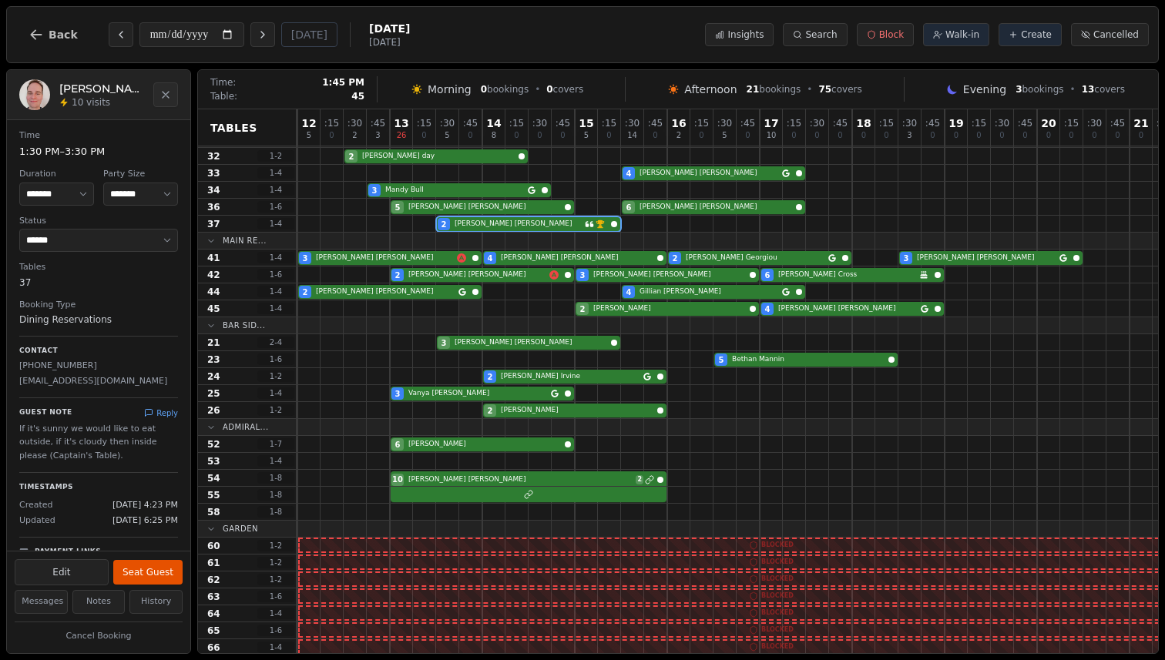
scroll to position [168, 278]
click at [49, 32] on span "Back" at bounding box center [63, 34] width 29 height 11
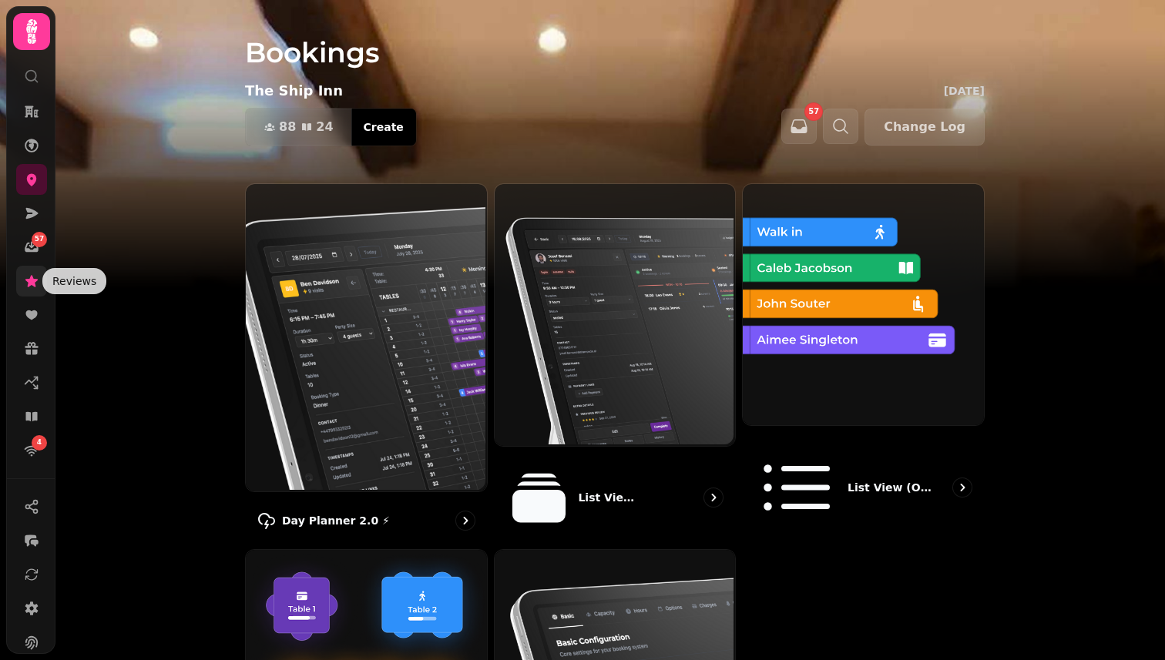
click at [35, 277] on icon at bounding box center [31, 281] width 15 height 15
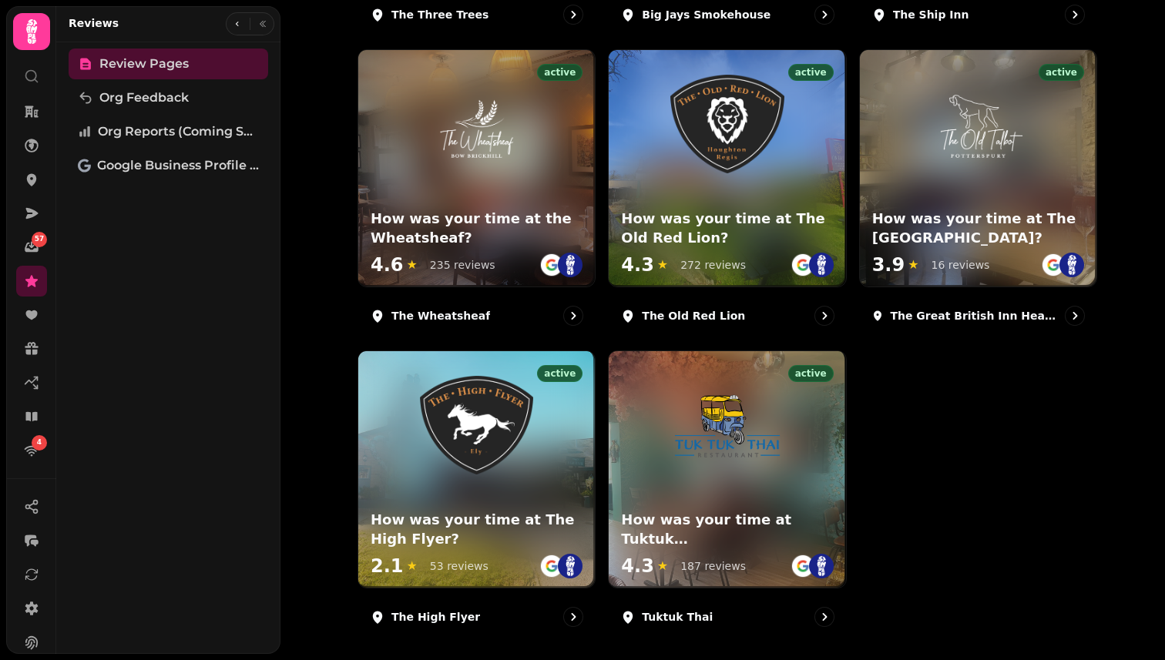
scroll to position [798, 0]
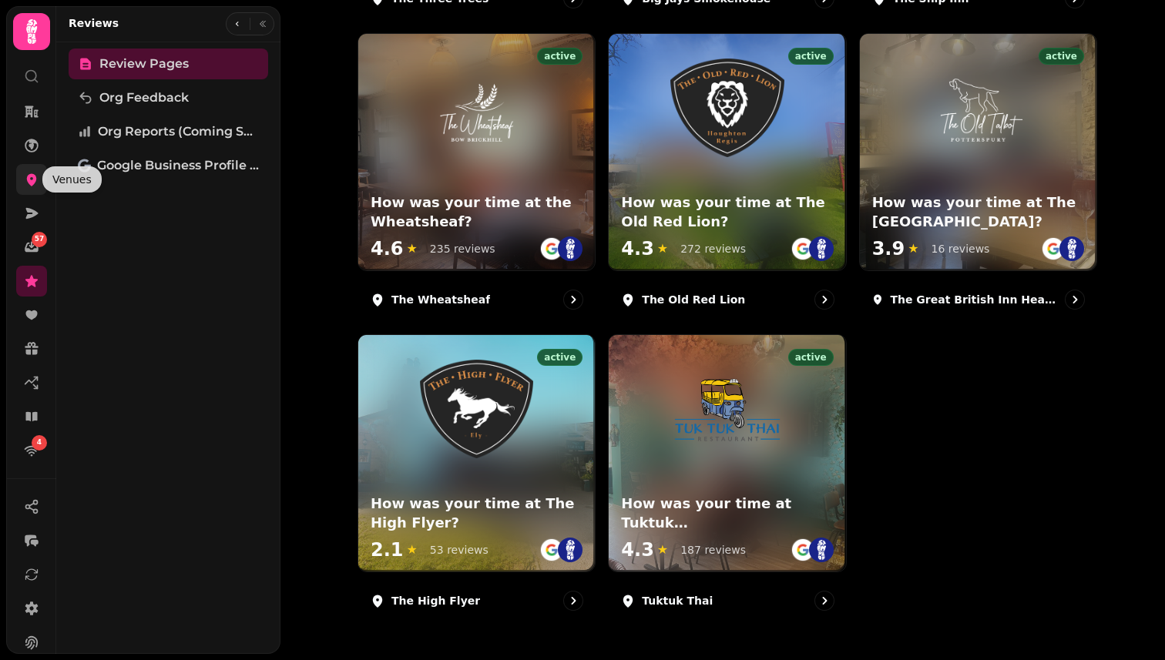
click at [27, 179] on icon at bounding box center [32, 180] width 10 height 12
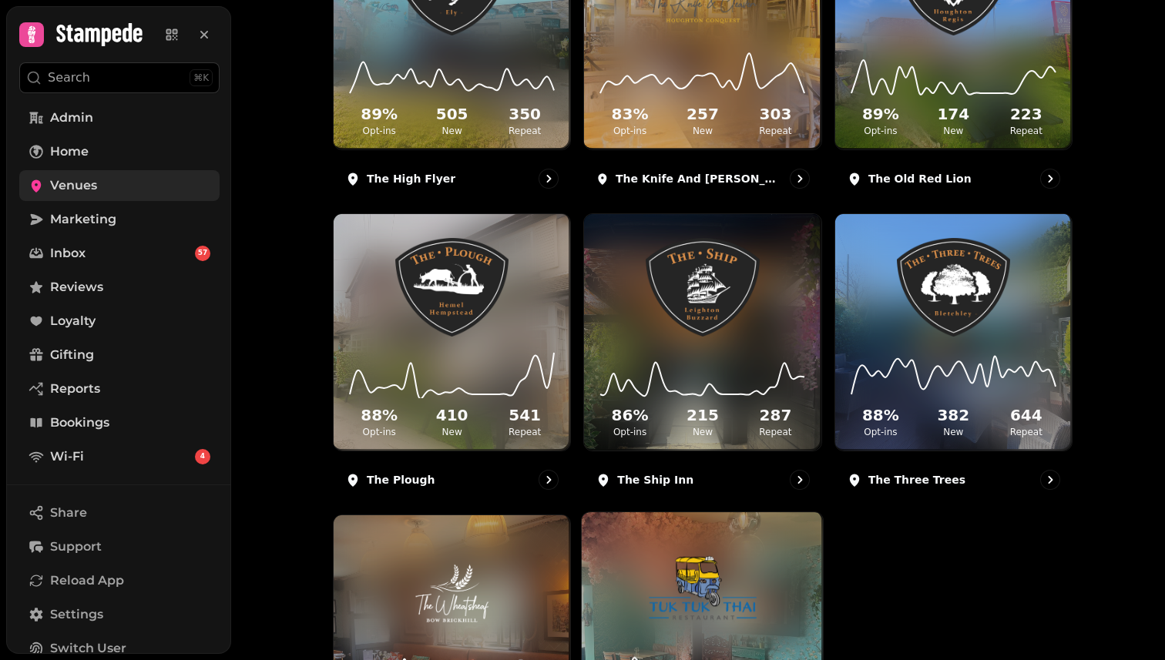
scroll to position [574, 0]
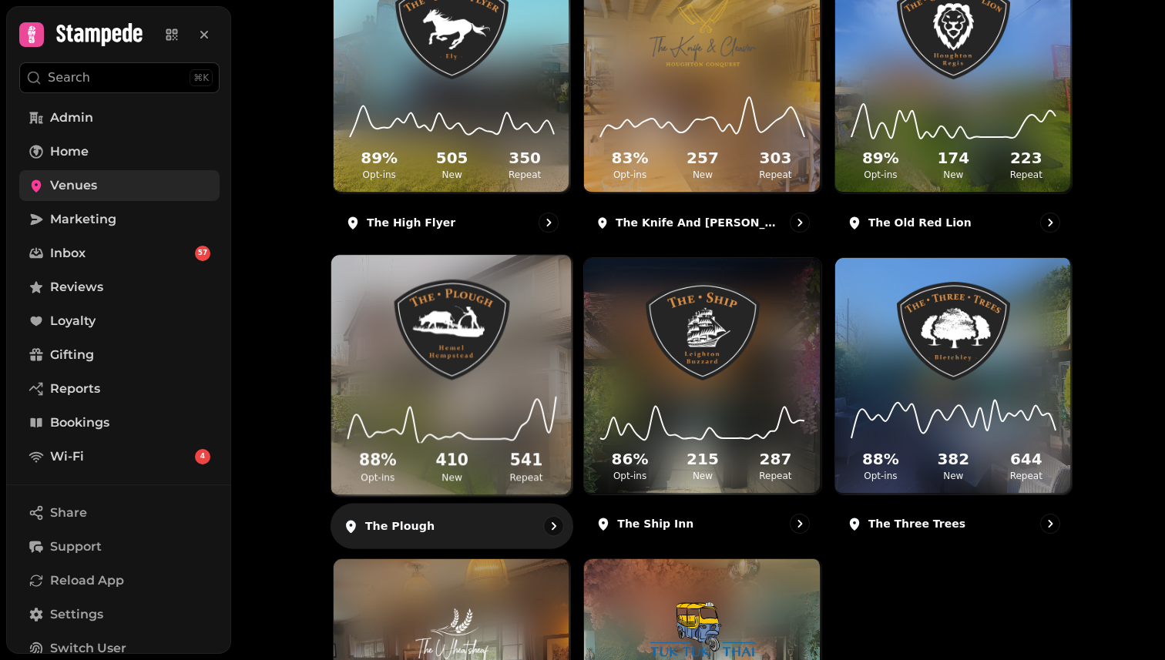
click at [419, 384] on div "88 % Opt-ins 410 New 541 Repeat" at bounding box center [451, 438] width 241 height 116
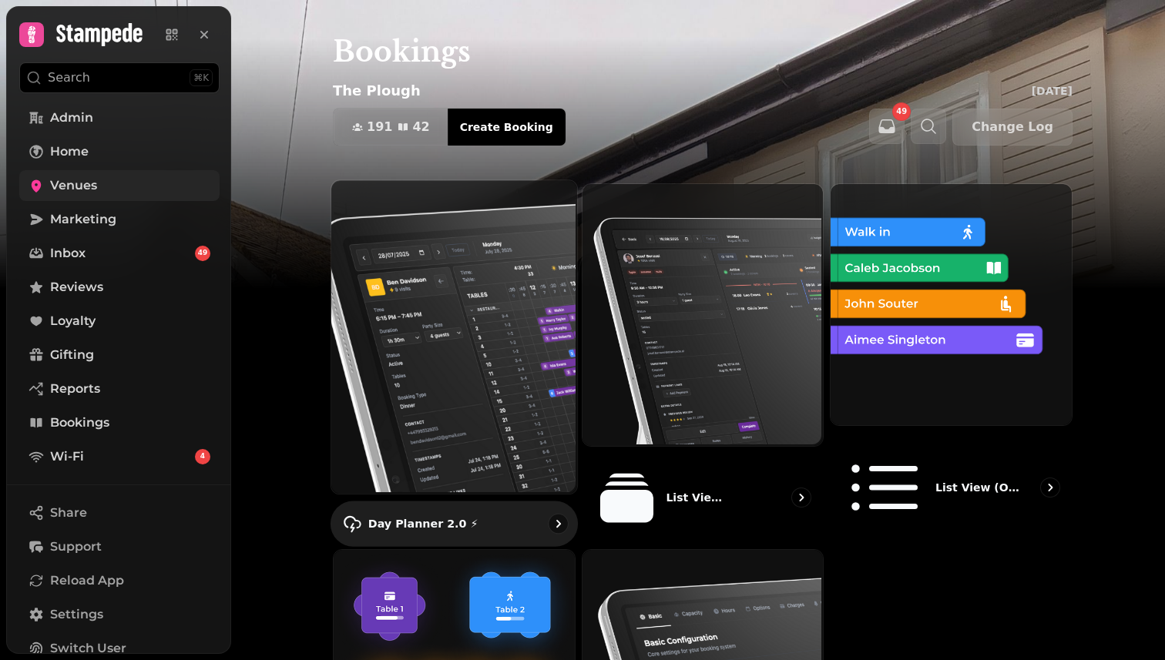
click at [434, 287] on img at bounding box center [453, 336] width 246 height 314
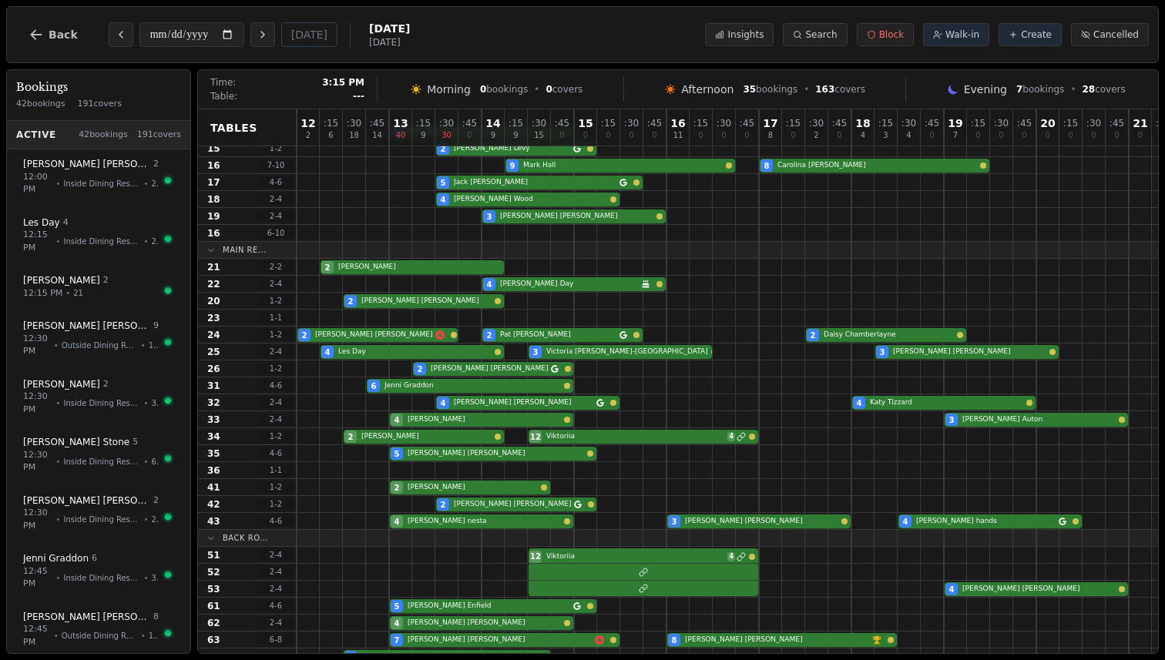
scroll to position [124, 0]
click at [266, 39] on icon "Next day" at bounding box center [263, 35] width 12 height 12
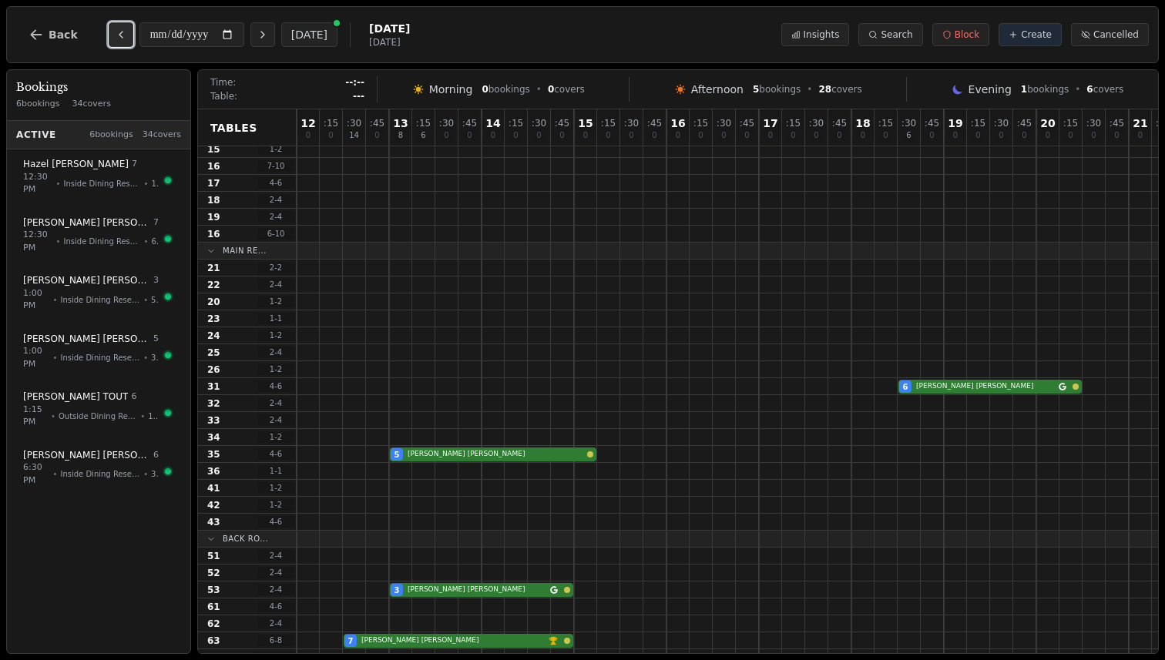
click at [115, 35] on icon "Previous day" at bounding box center [121, 35] width 12 height 12
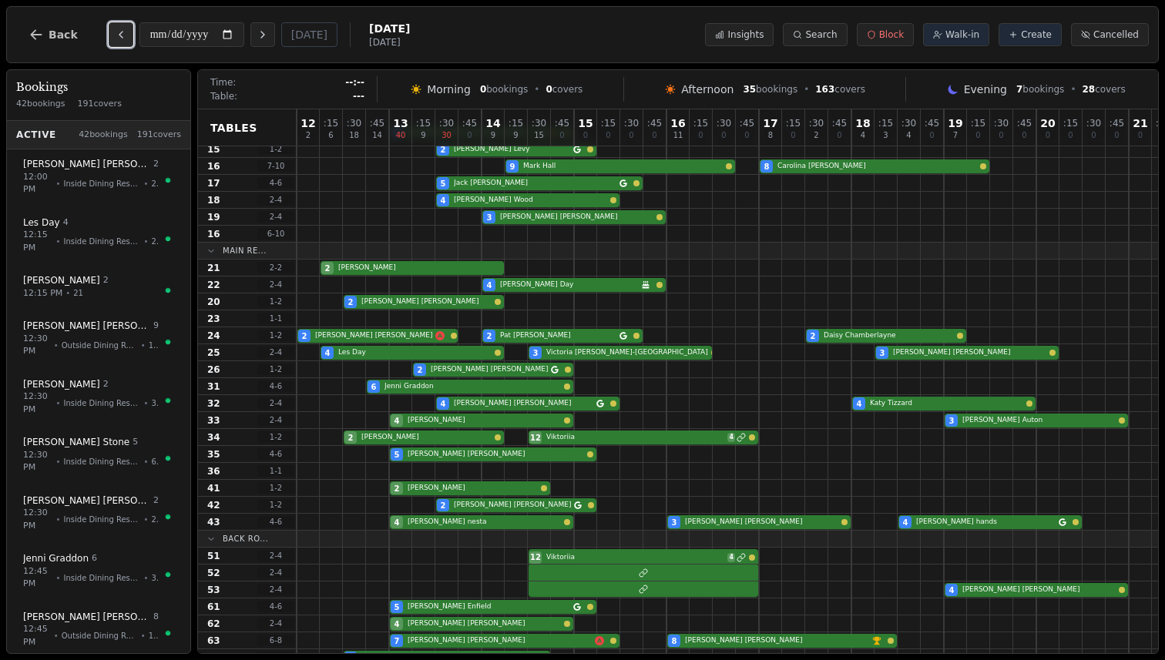
click at [115, 35] on icon "Previous day" at bounding box center [121, 35] width 12 height 12
type input "**********"
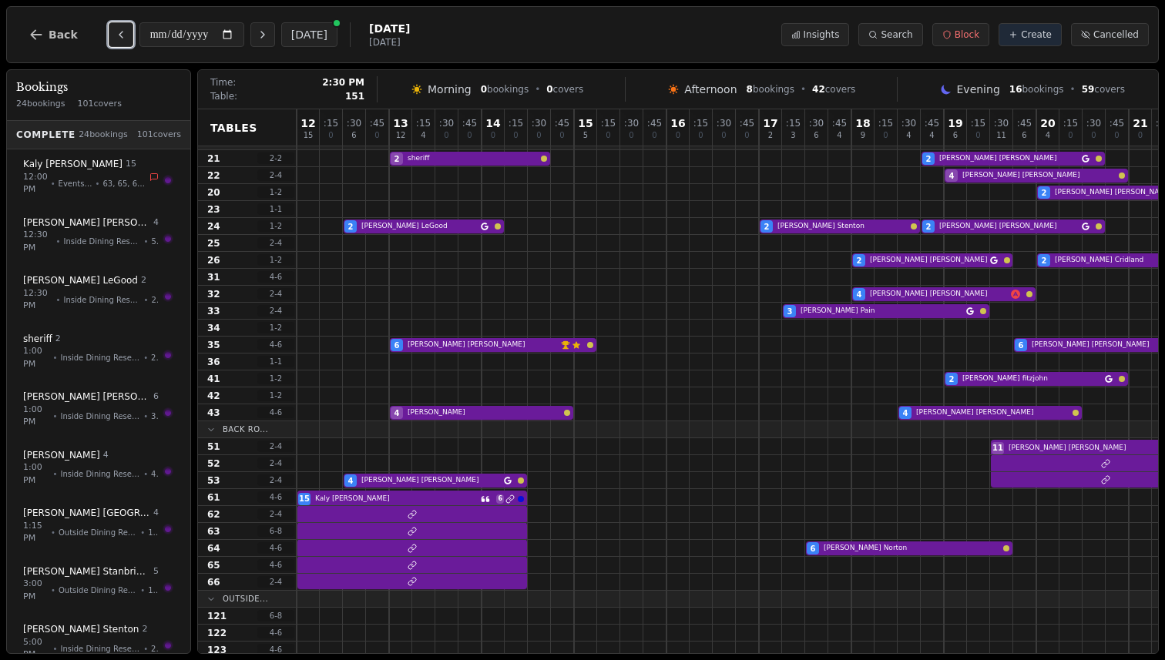
scroll to position [233, 0]
click at [527, 343] on div "6 Andy Mitchell VIP customer (5 visits) Customer has left a review 6 Claire Wil…" at bounding box center [805, 345] width 1017 height 17
select select "****"
select select "*"
select select "********"
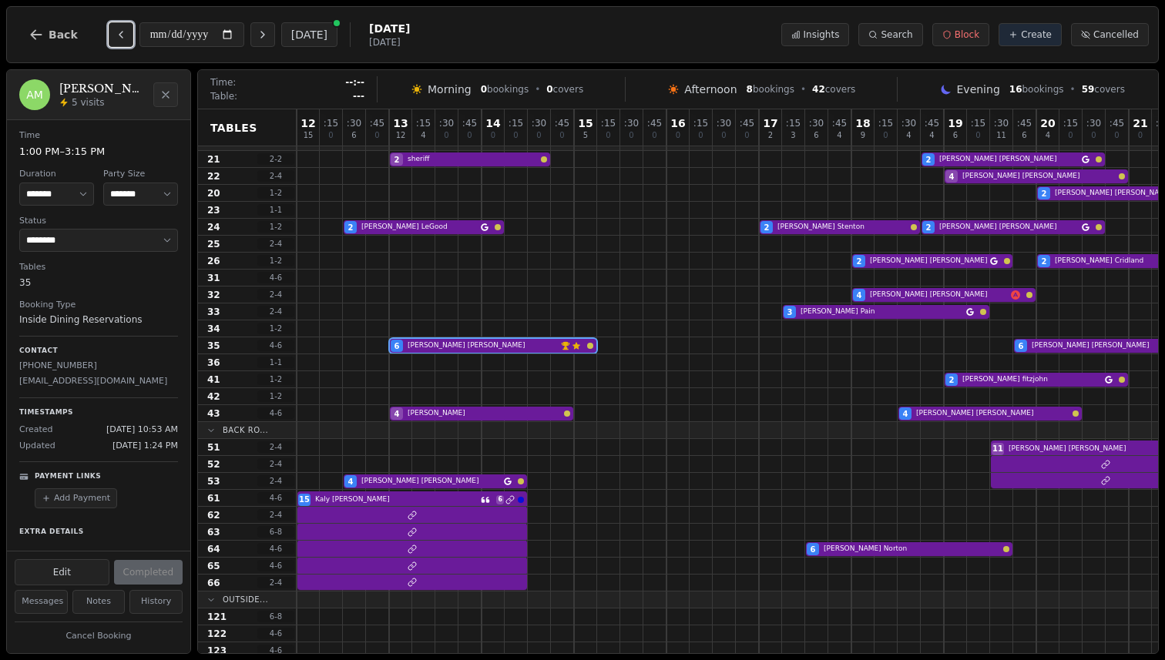
scroll to position [82, 0]
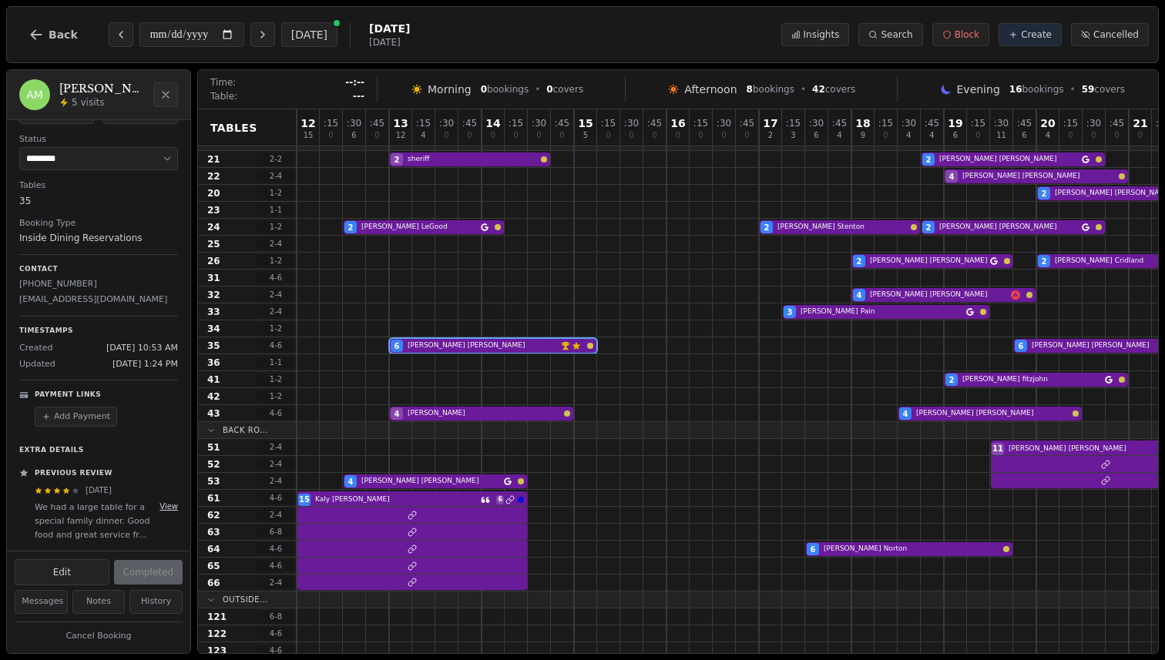
click at [167, 509] on button "View" at bounding box center [168, 507] width 18 height 12
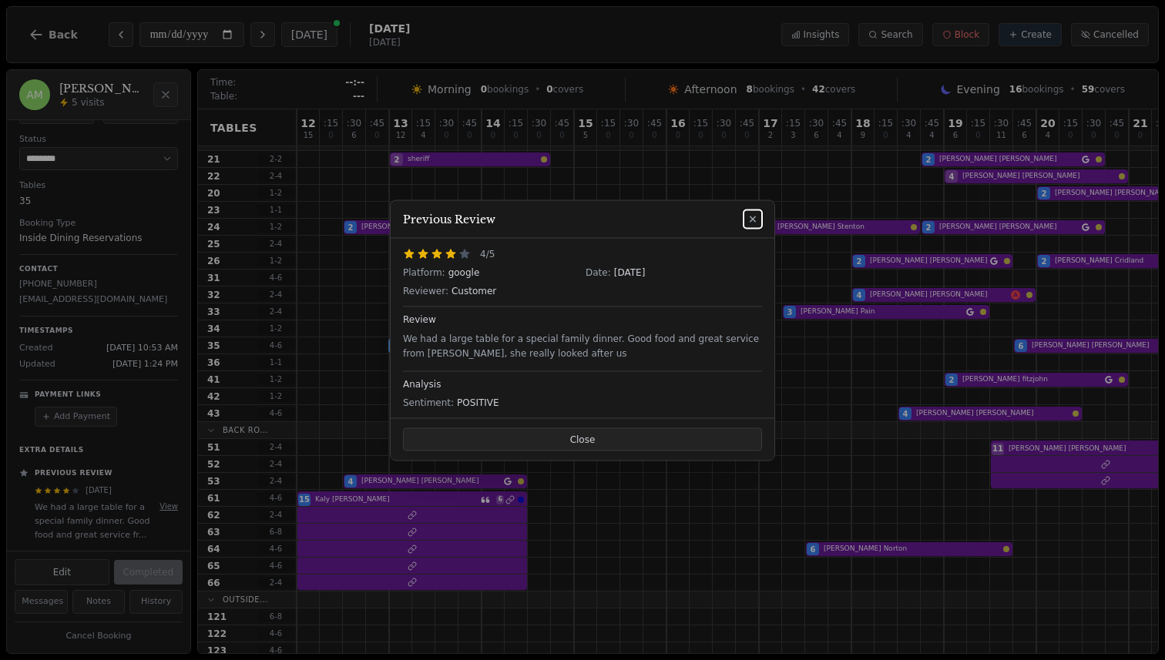
click at [390, 322] on dialog "Previous Review 4 /5 Platform: google Date: June 16, 2025 Reviewer: Customer Re…" at bounding box center [582, 330] width 385 height 261
click at [748, 223] on icon at bounding box center [753, 219] width 12 height 12
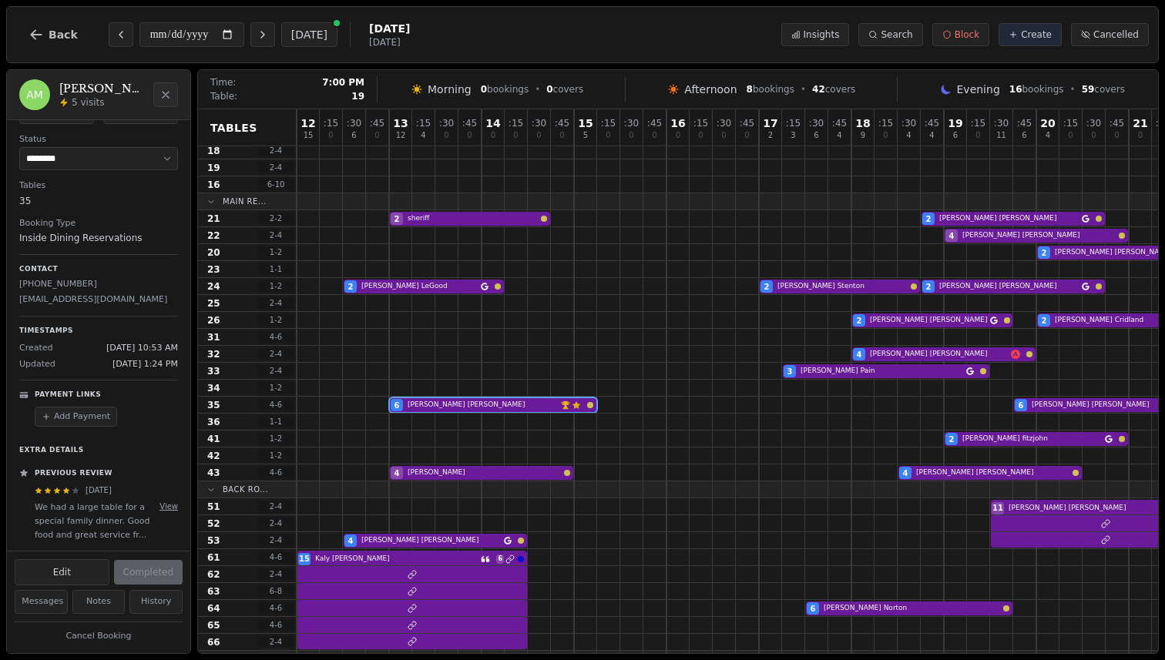
scroll to position [150, 0]
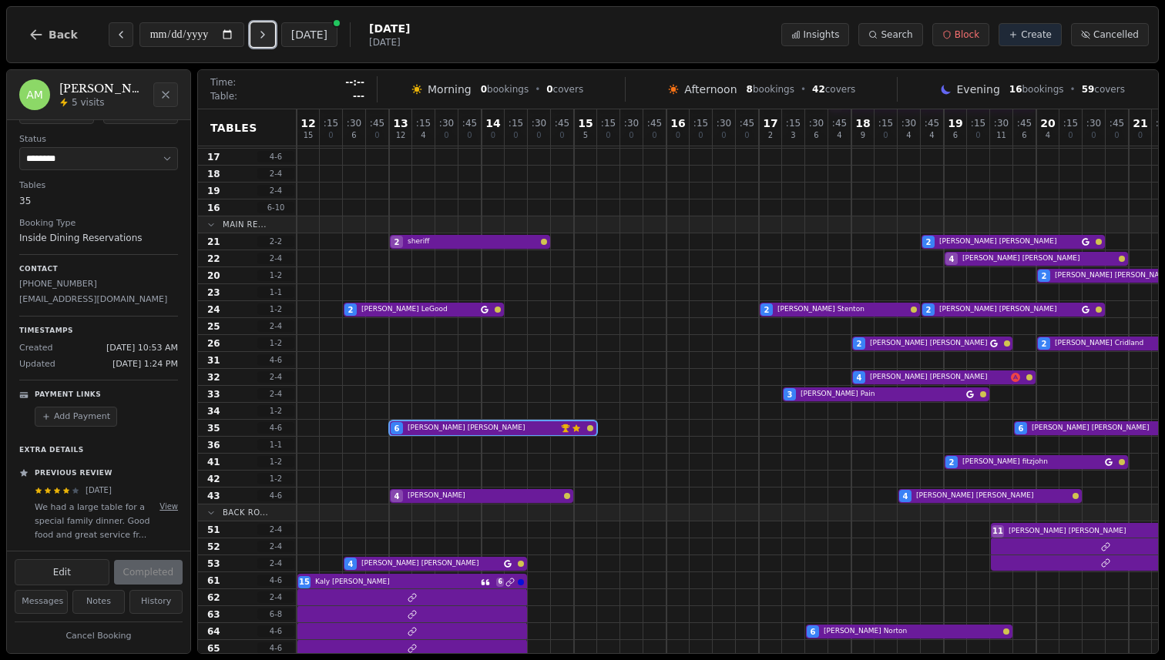
click at [266, 39] on icon "Next day" at bounding box center [263, 35] width 12 height 12
type input "**********"
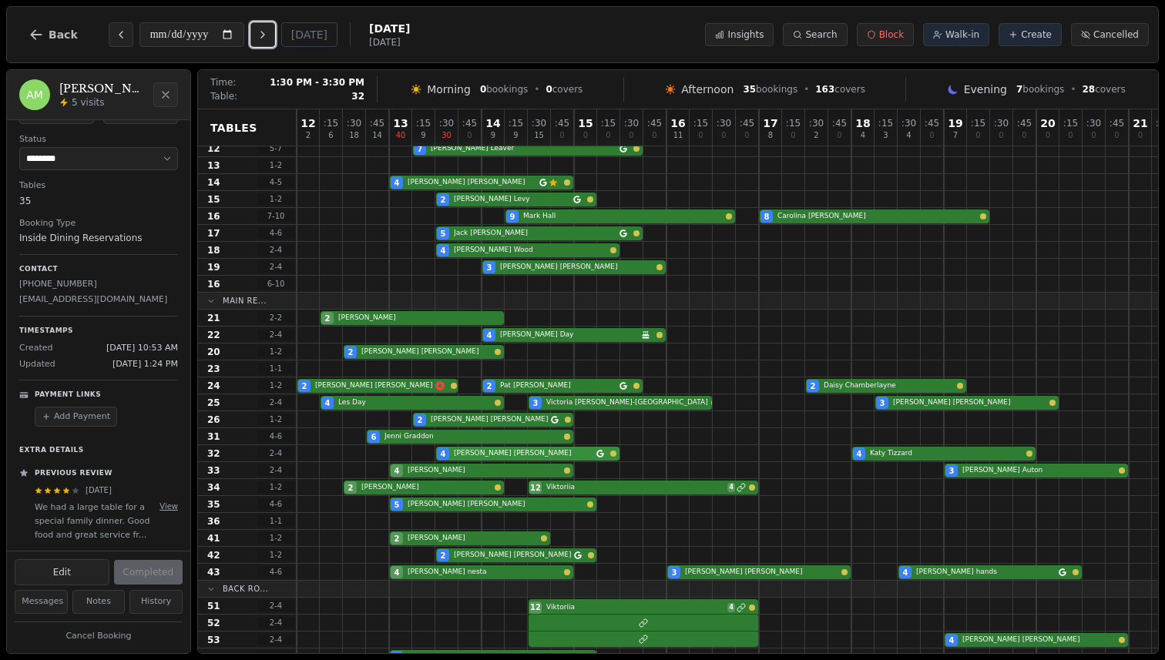
scroll to position [73, 0]
click at [502, 185] on div "4 Chrissie Smith Customer has left a review" at bounding box center [759, 183] width 925 height 17
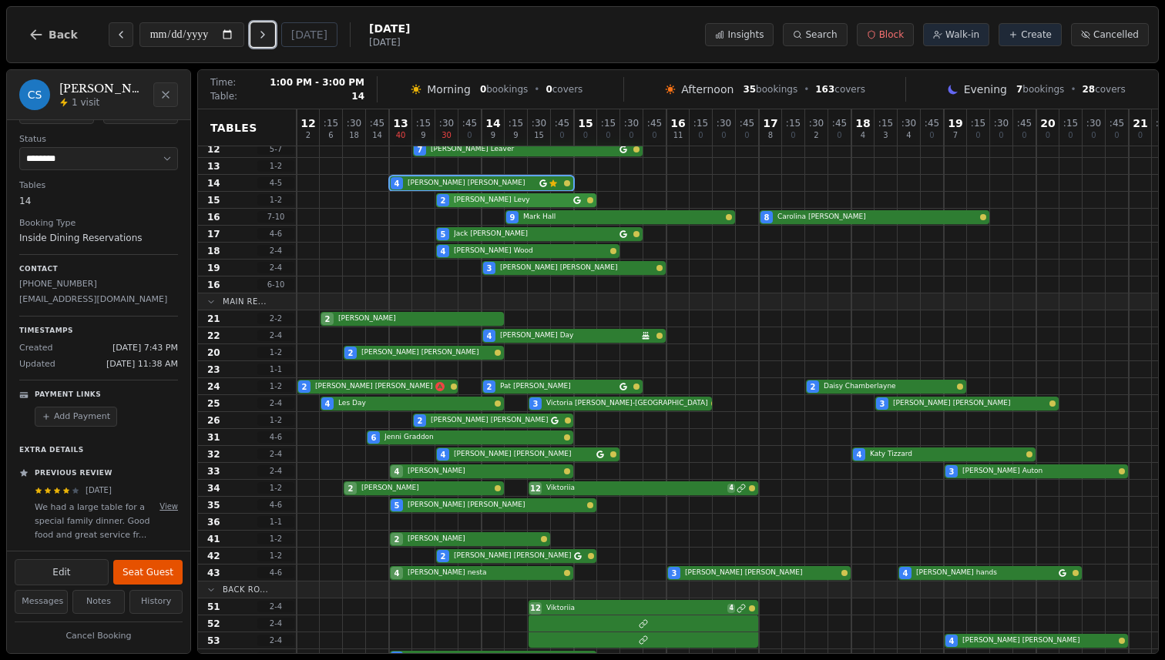
scroll to position [69, 0]
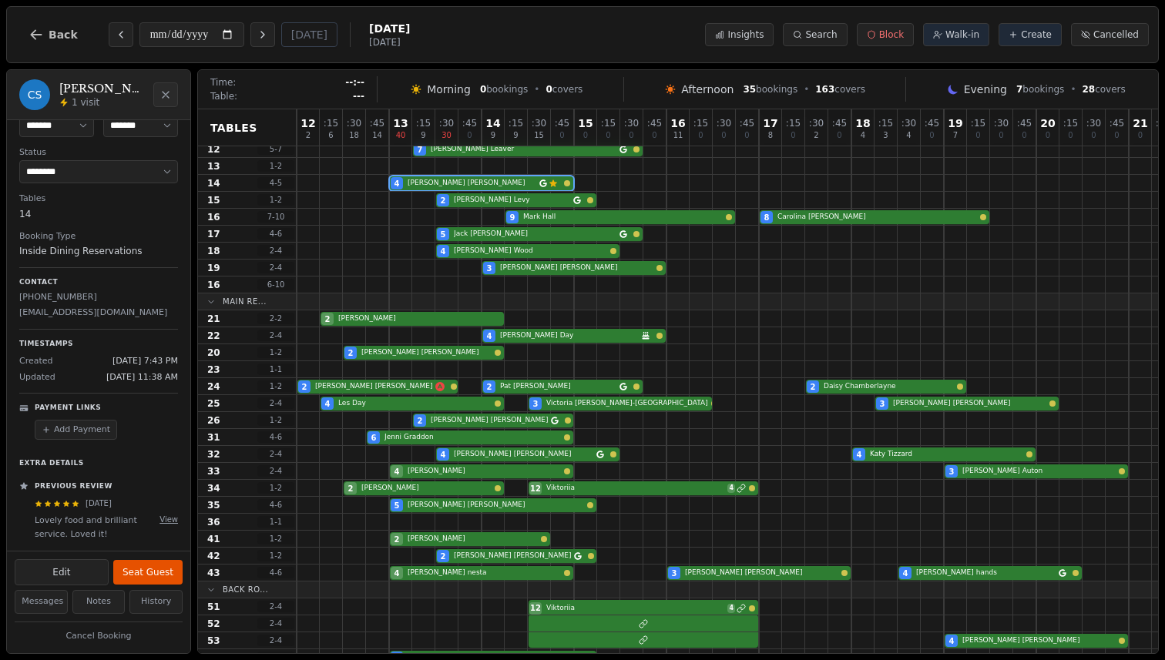
click at [168, 525] on div "Lovely food and brilliant service. Loved it! View" at bounding box center [106, 528] width 143 height 28
click at [168, 520] on button "View" at bounding box center [168, 520] width 18 height 12
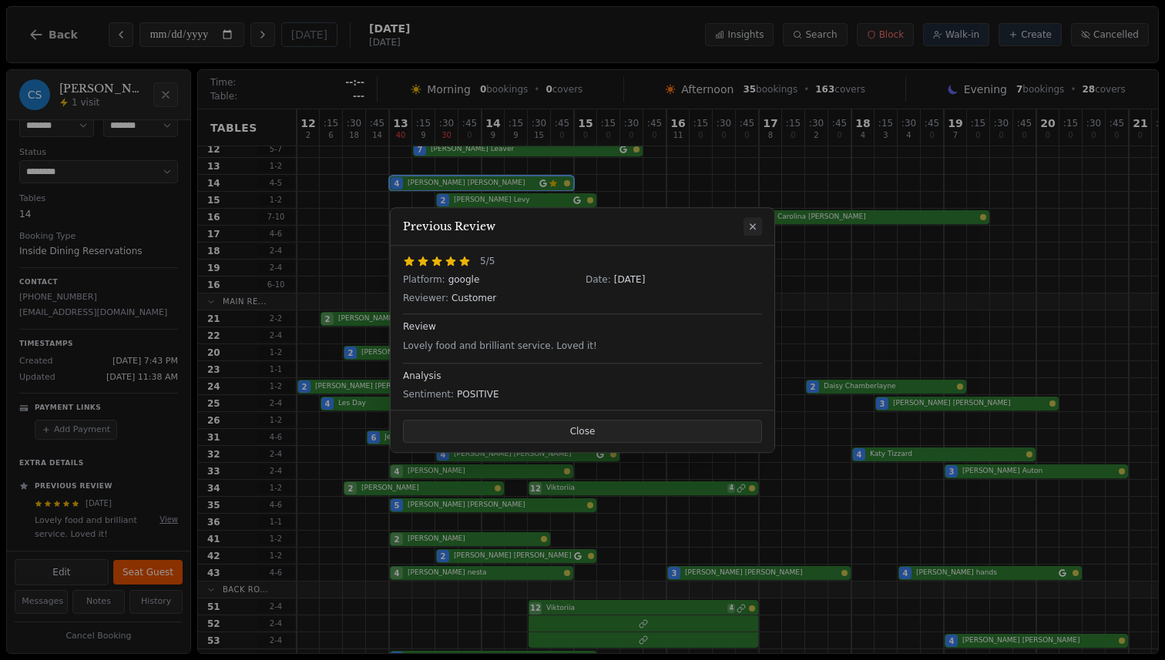
click at [754, 230] on icon at bounding box center [753, 226] width 12 height 12
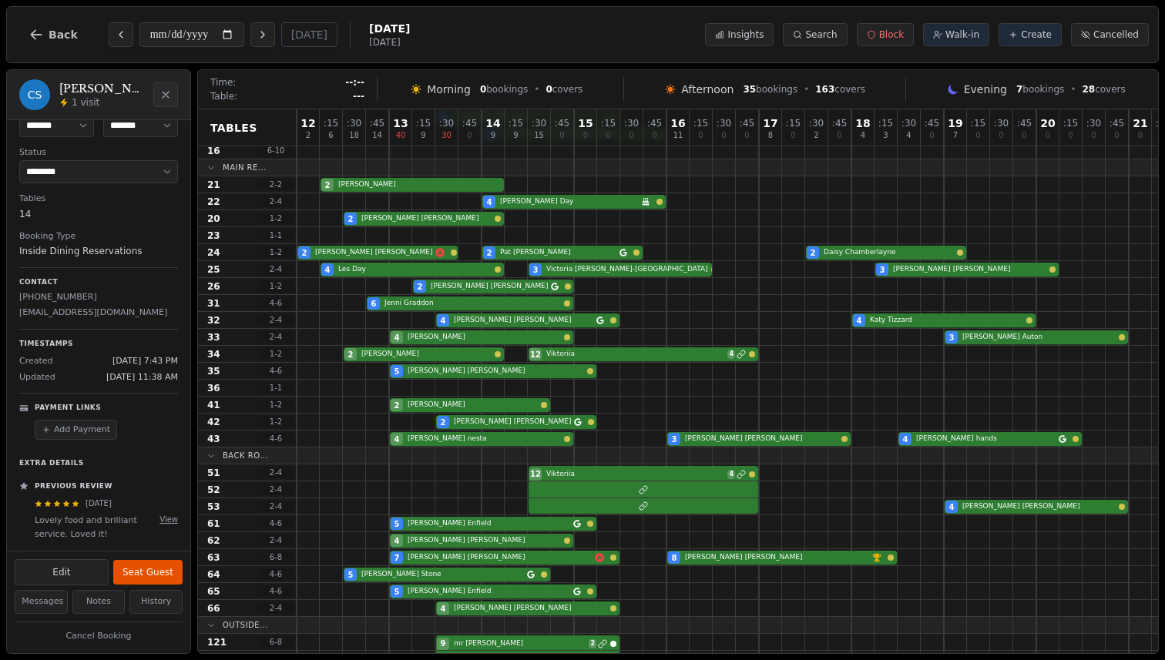
scroll to position [0, 0]
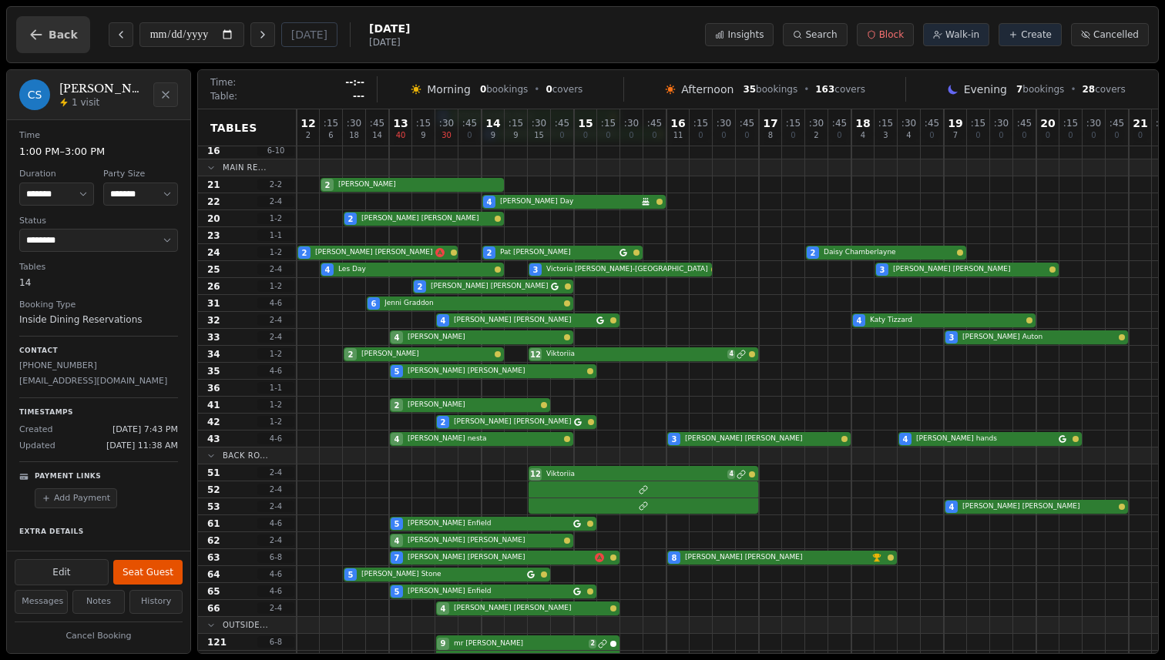
click at [59, 45] on button "Back" at bounding box center [53, 34] width 74 height 37
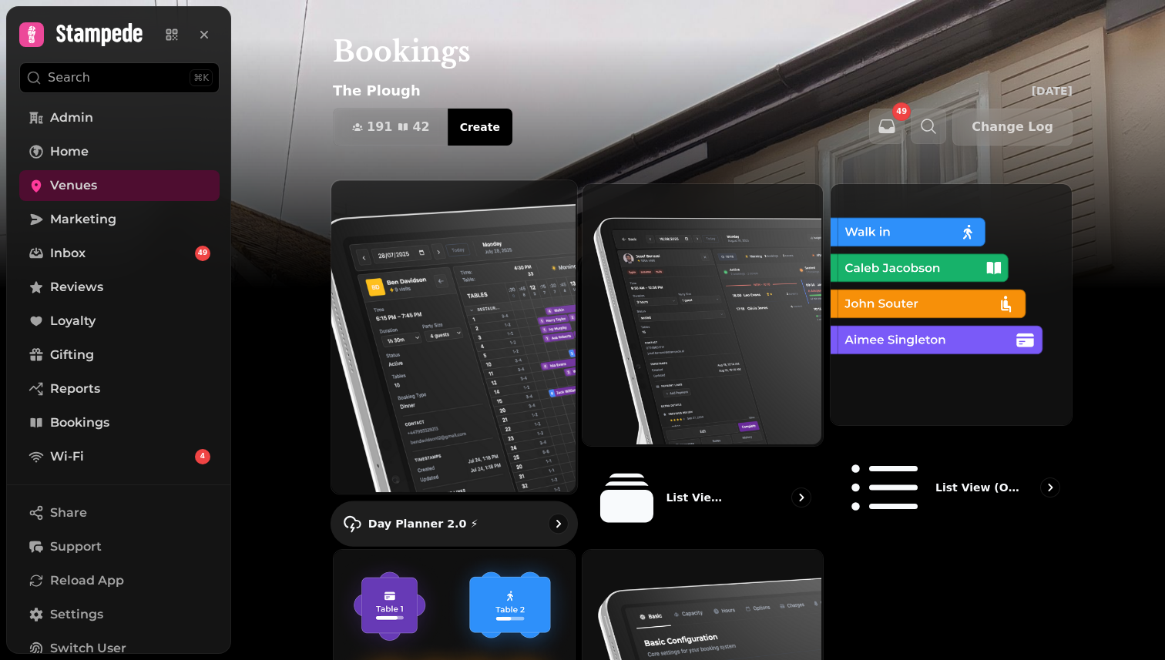
click at [494, 329] on img at bounding box center [453, 336] width 246 height 314
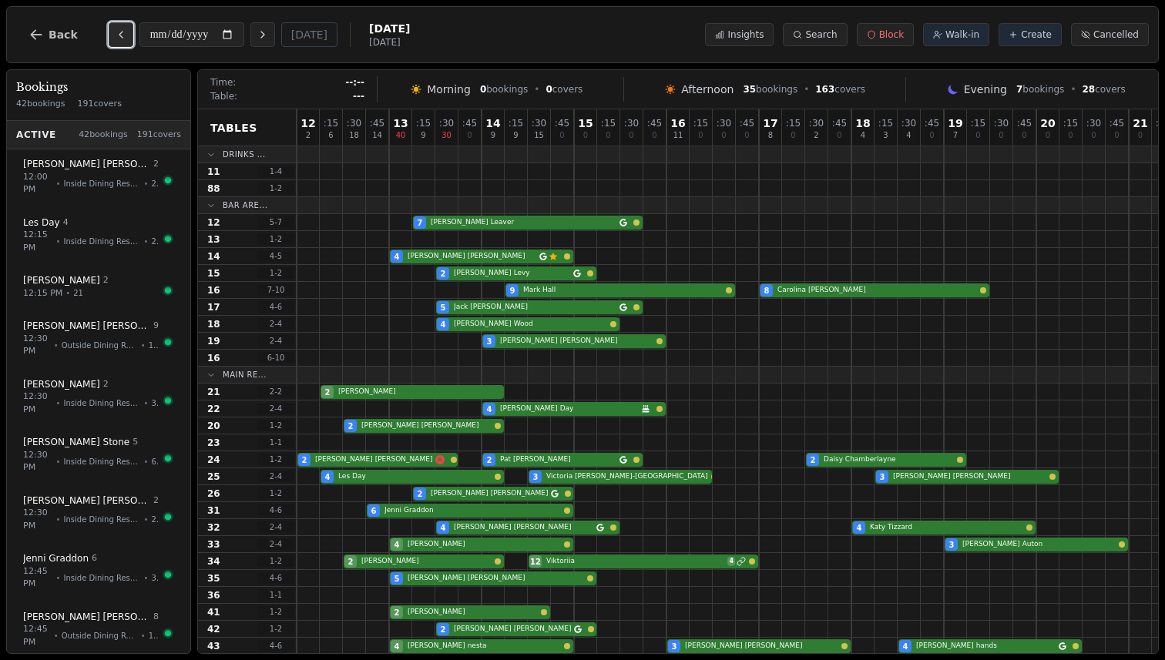
click at [115, 36] on icon "Previous day" at bounding box center [121, 35] width 12 height 12
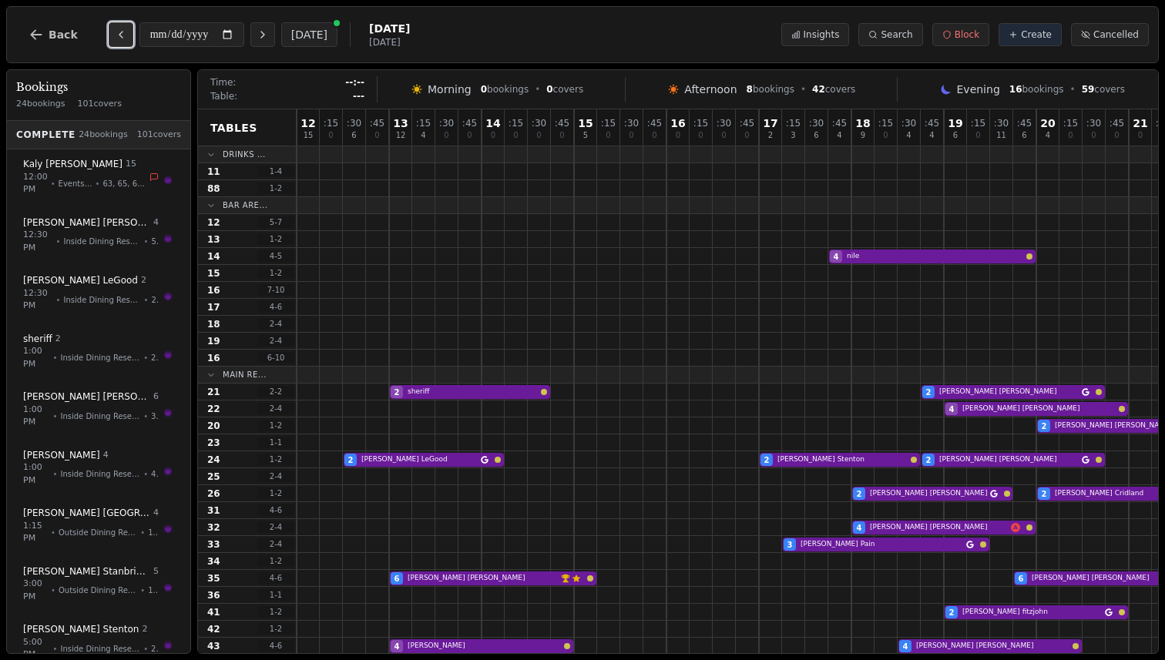
click at [115, 36] on icon "Previous day" at bounding box center [121, 35] width 12 height 12
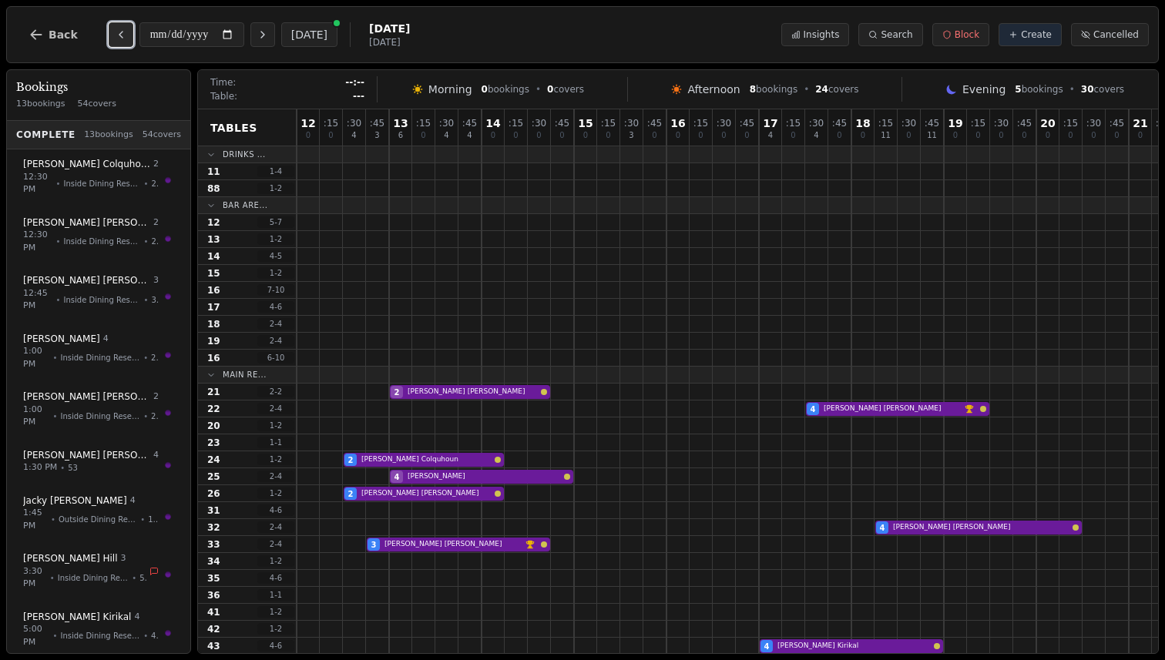
click at [115, 36] on icon "Previous day" at bounding box center [121, 35] width 12 height 12
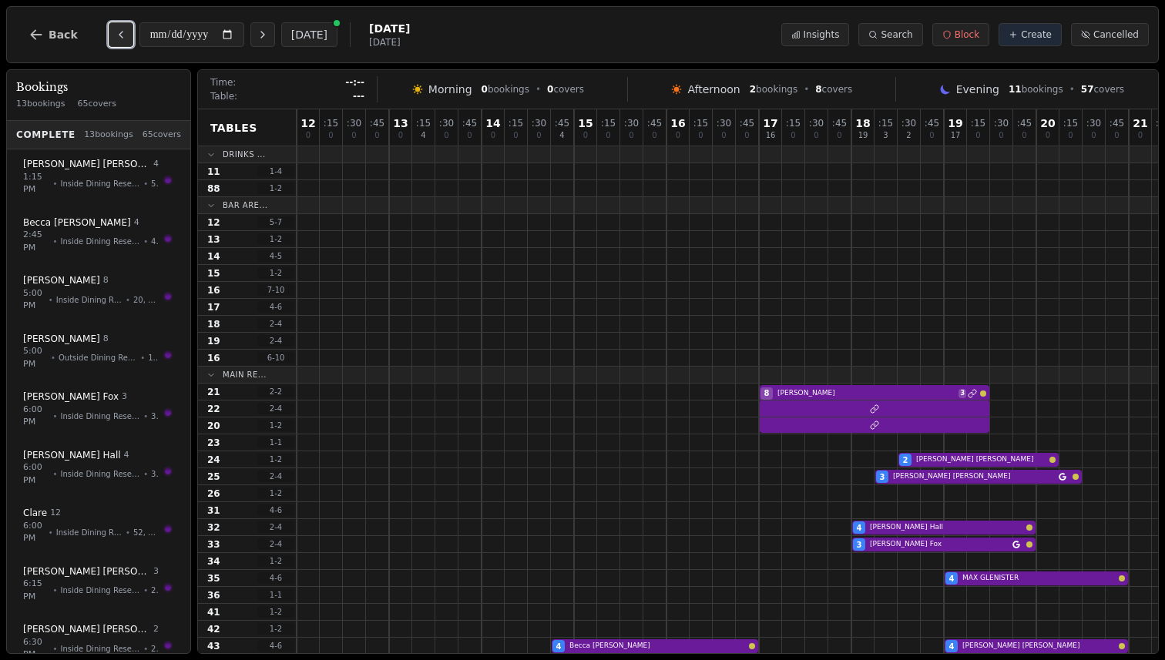
click at [115, 36] on icon "Previous day" at bounding box center [121, 35] width 12 height 12
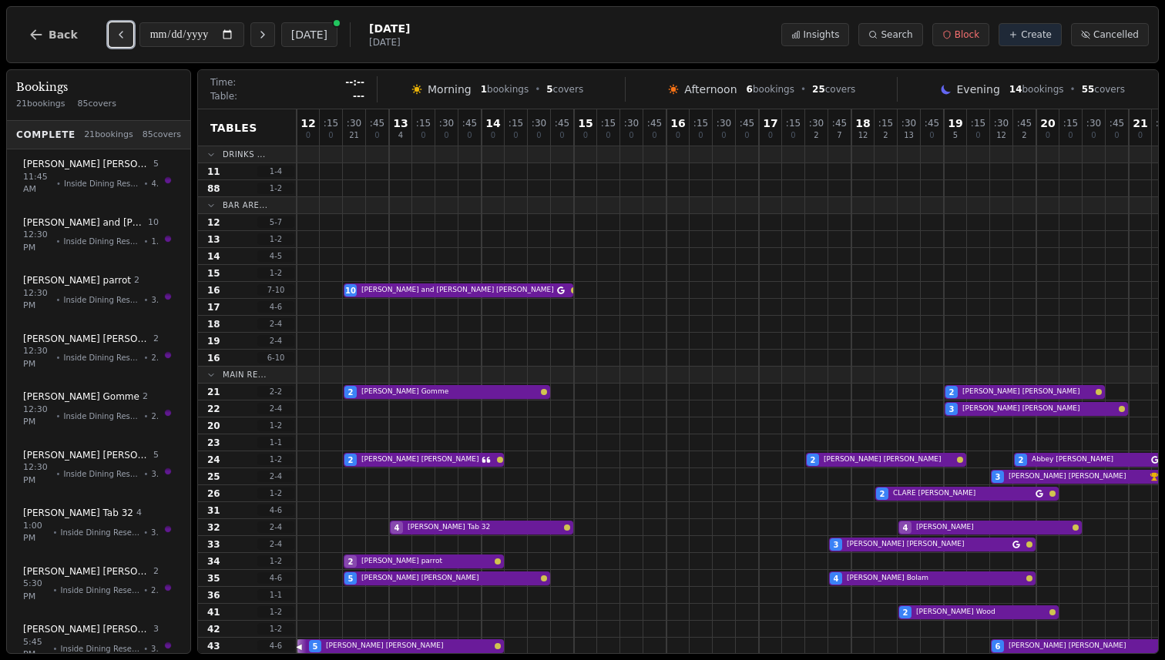
click at [115, 36] on icon "Previous day" at bounding box center [121, 35] width 12 height 12
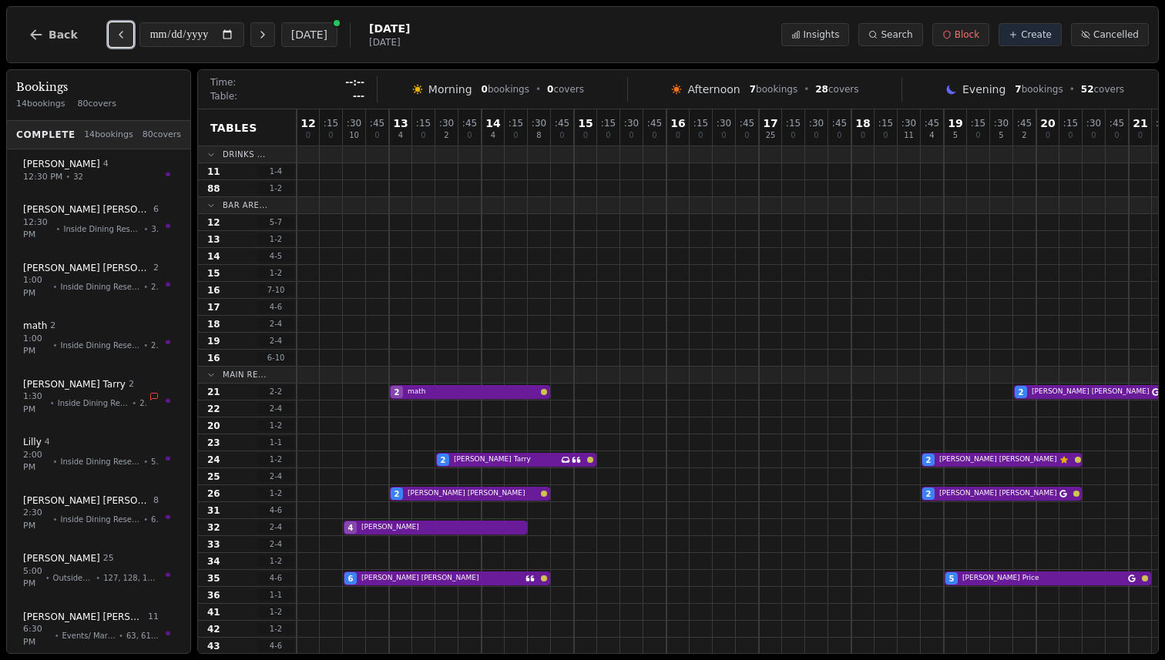
click at [115, 36] on icon "Previous day" at bounding box center [121, 35] width 12 height 12
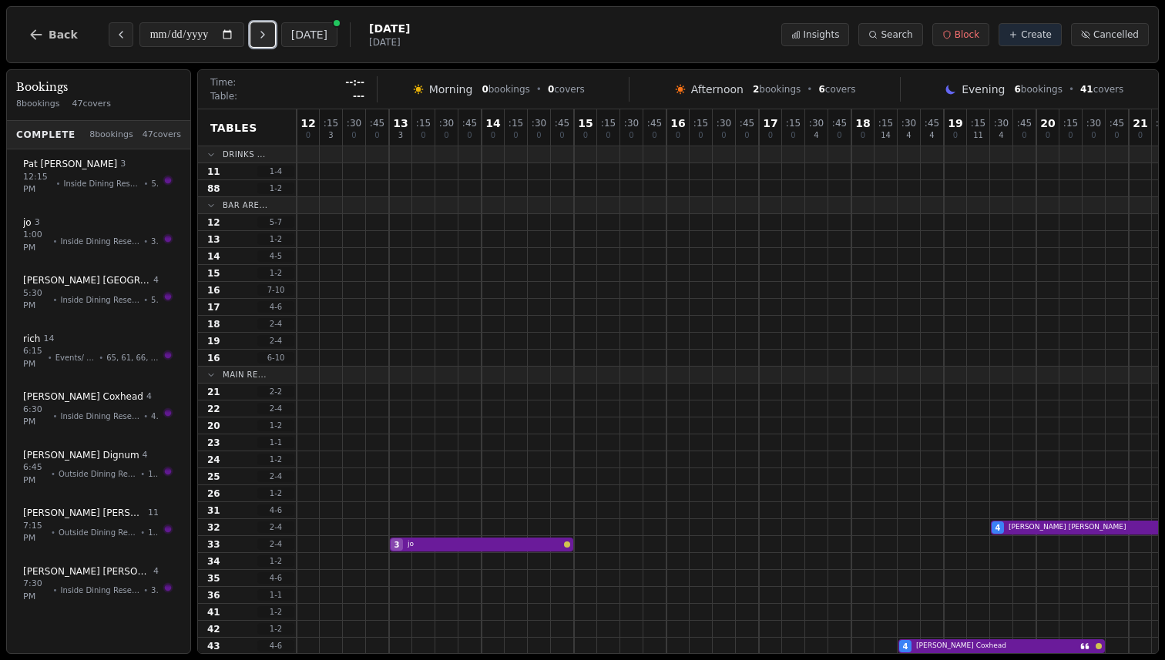
click at [264, 39] on icon "Next day" at bounding box center [263, 35] width 12 height 12
type input "**********"
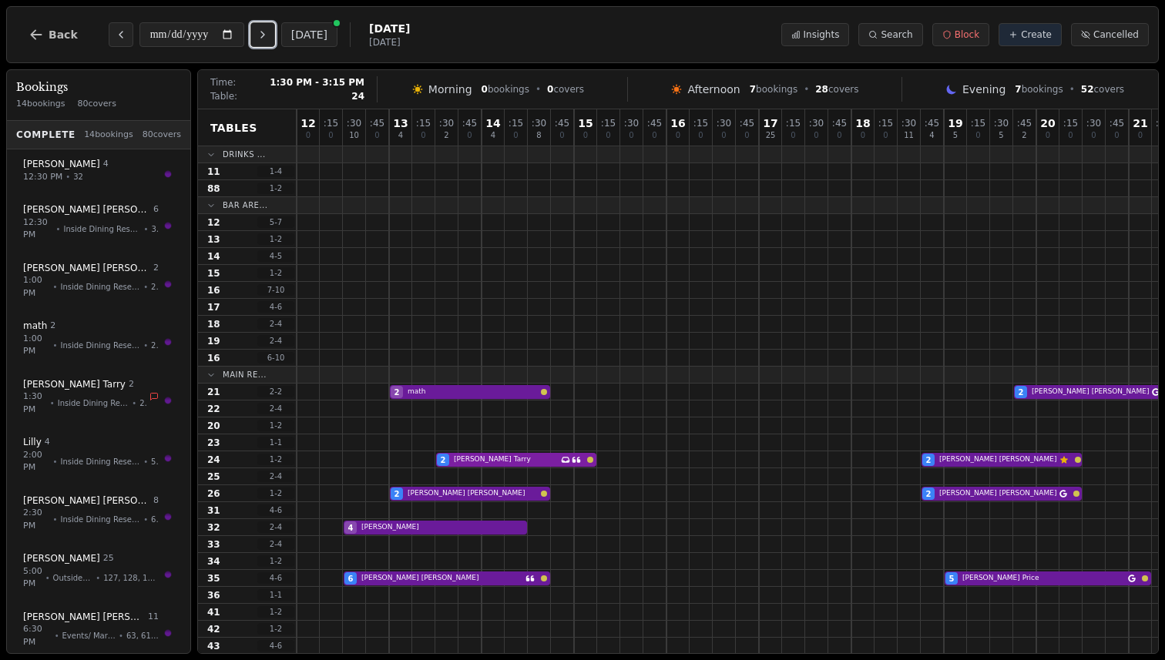
click at [568, 455] on div "2 Nick Tarry Has conversation thread 2 Colin Mann Customer has left a review" at bounding box center [805, 460] width 1017 height 17
select select "****"
select select "*"
select select "********"
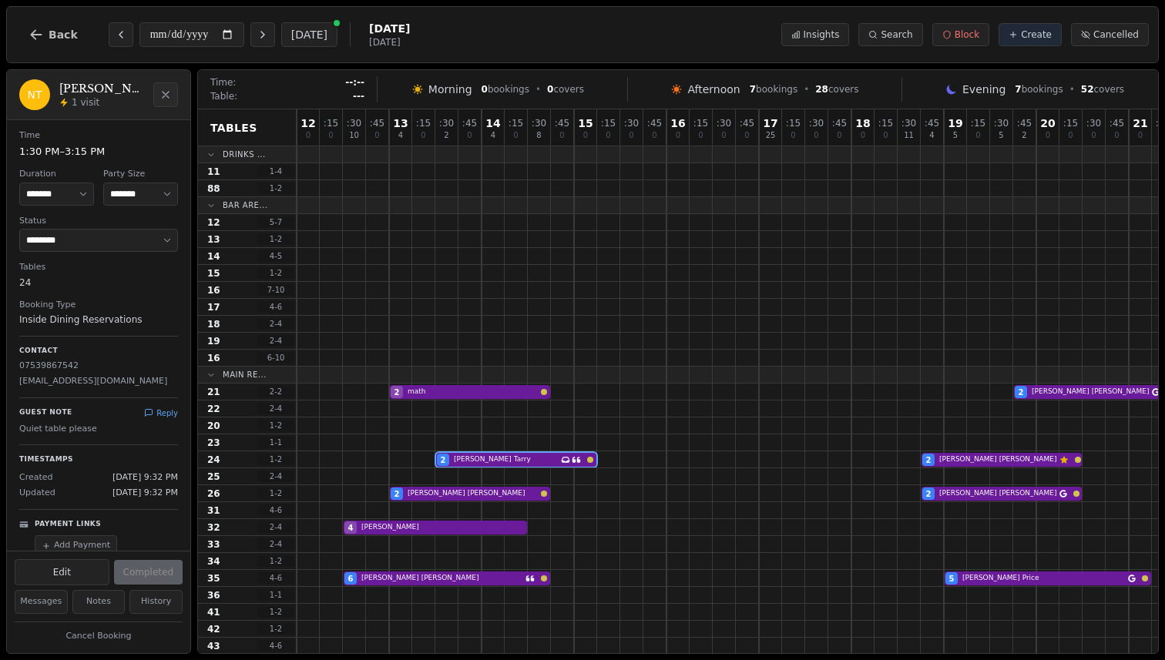
click at [165, 405] on div "Guest Note Reply Quiet table please" at bounding box center [98, 417] width 159 height 39
click at [165, 414] on button "Reply" at bounding box center [161, 414] width 34 height 12
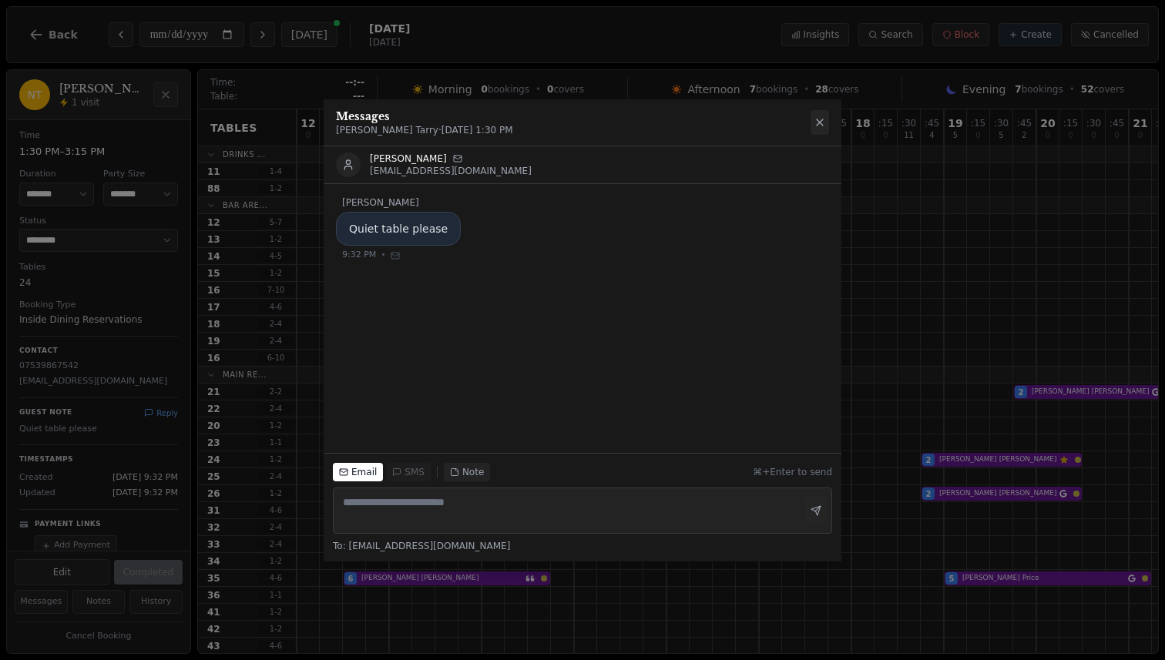
click at [813, 118] on button at bounding box center [820, 122] width 18 height 25
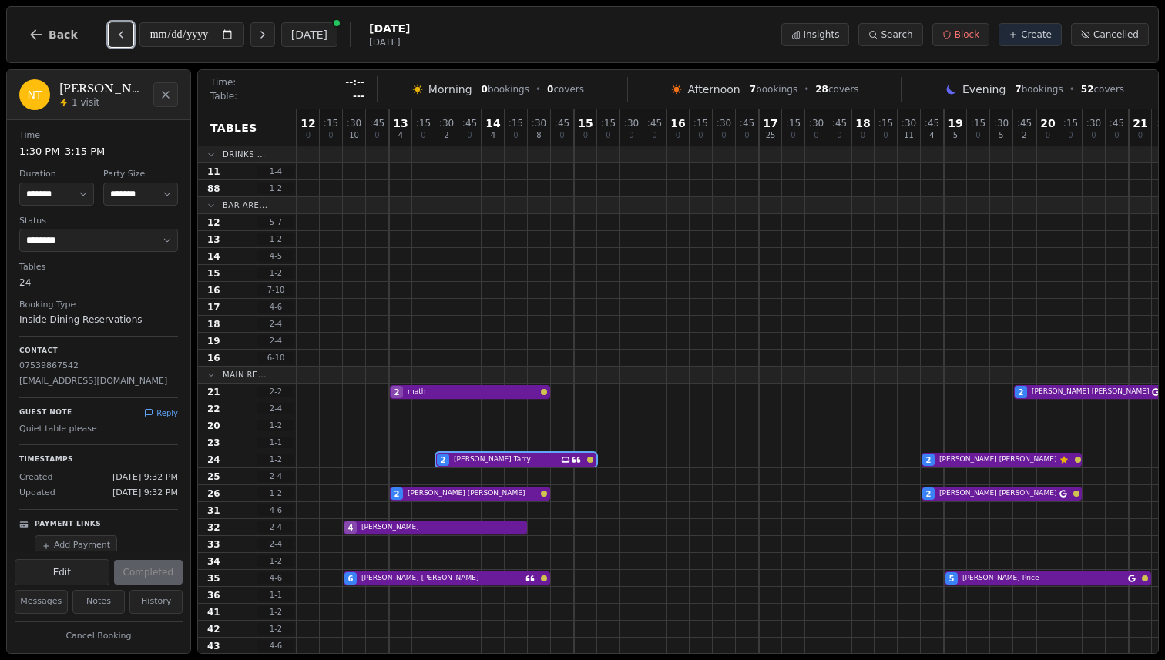
click at [115, 38] on icon "Previous day" at bounding box center [121, 35] width 12 height 12
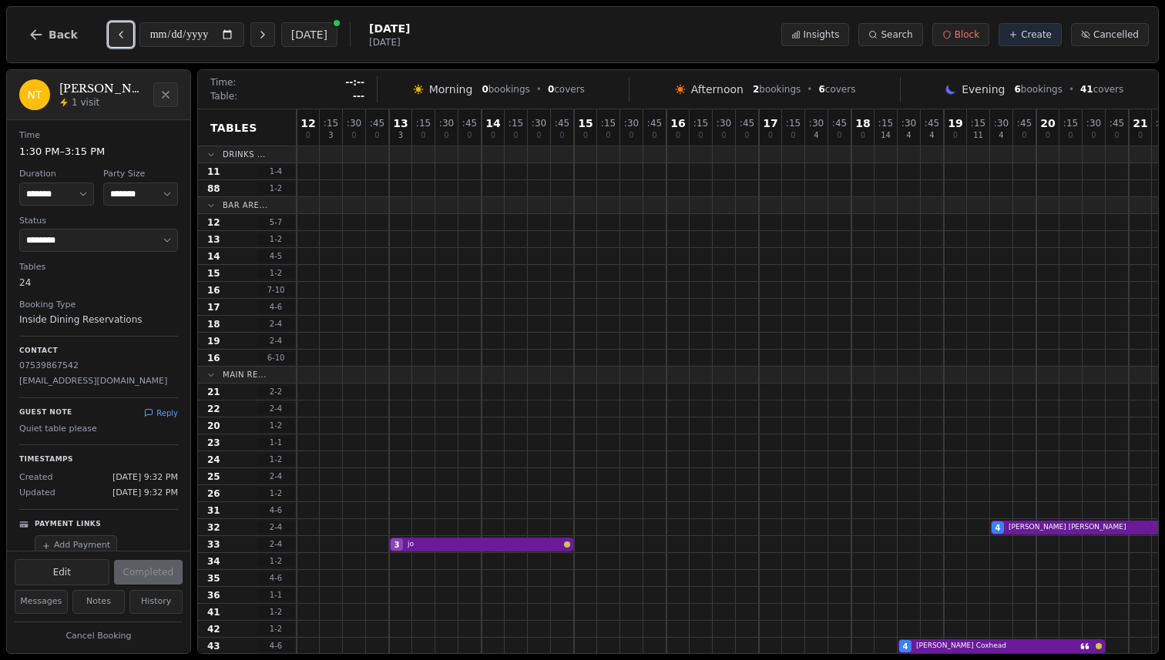
click at [115, 38] on icon "Previous day" at bounding box center [121, 35] width 12 height 12
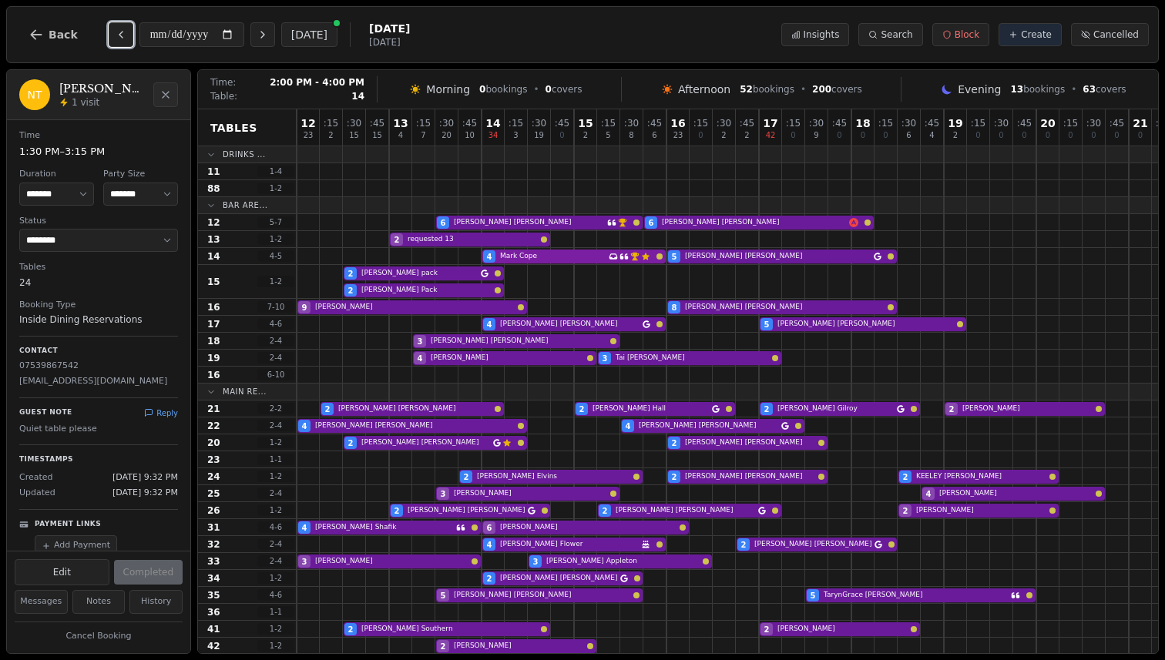
click at [576, 257] on div "4 Mark Cope Has conversation thread VIP customer (6 visits) Customer has left a…" at bounding box center [759, 256] width 925 height 17
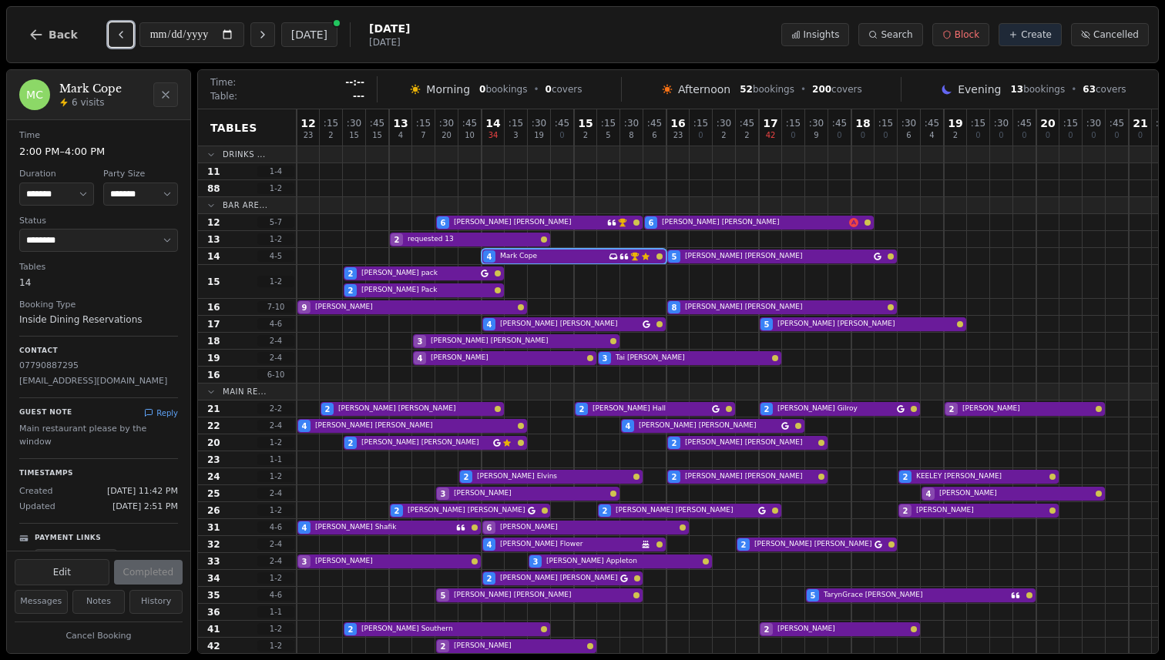
scroll to position [100, 0]
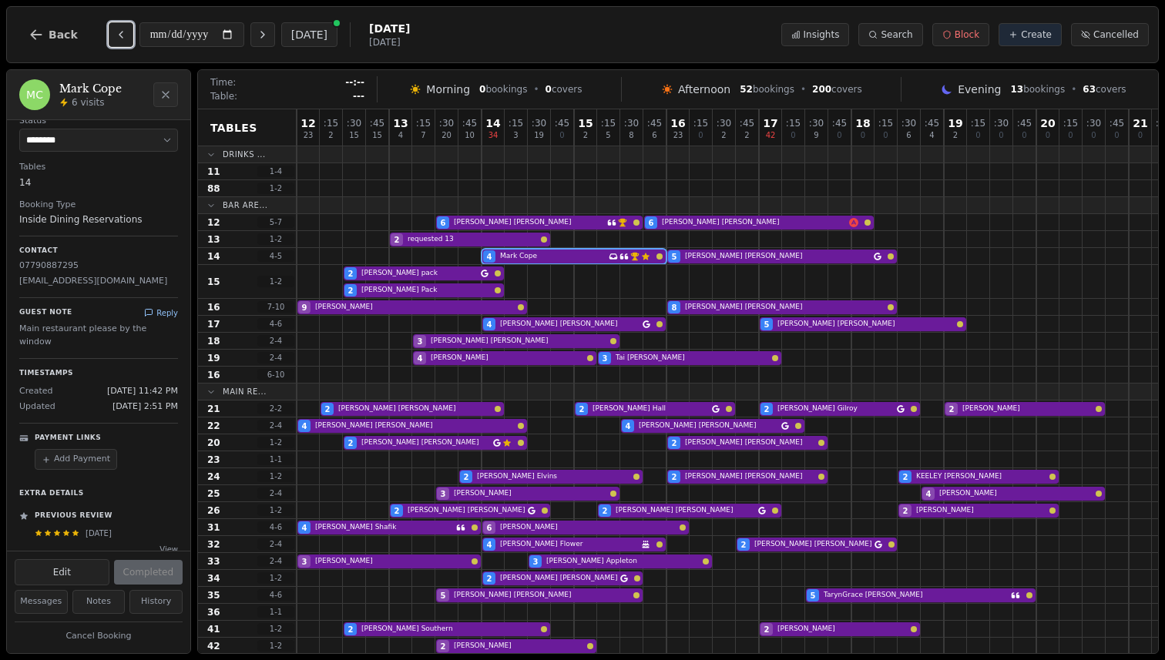
click at [157, 311] on button "Reply" at bounding box center [161, 313] width 34 height 12
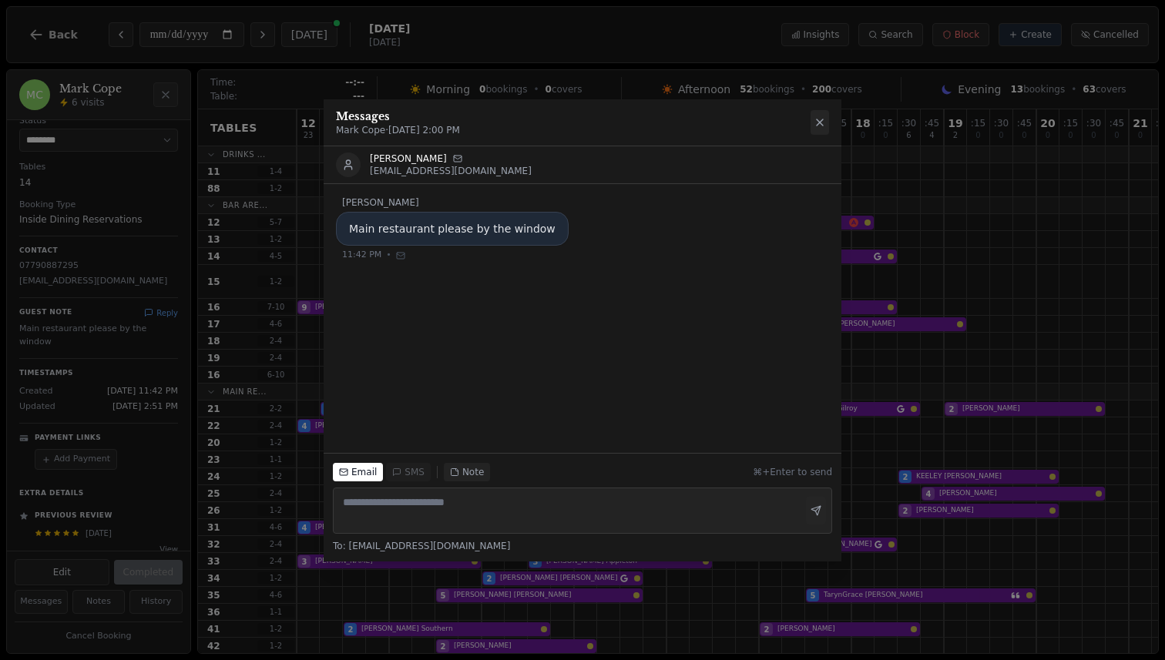
click at [817, 129] on icon at bounding box center [820, 122] width 12 height 12
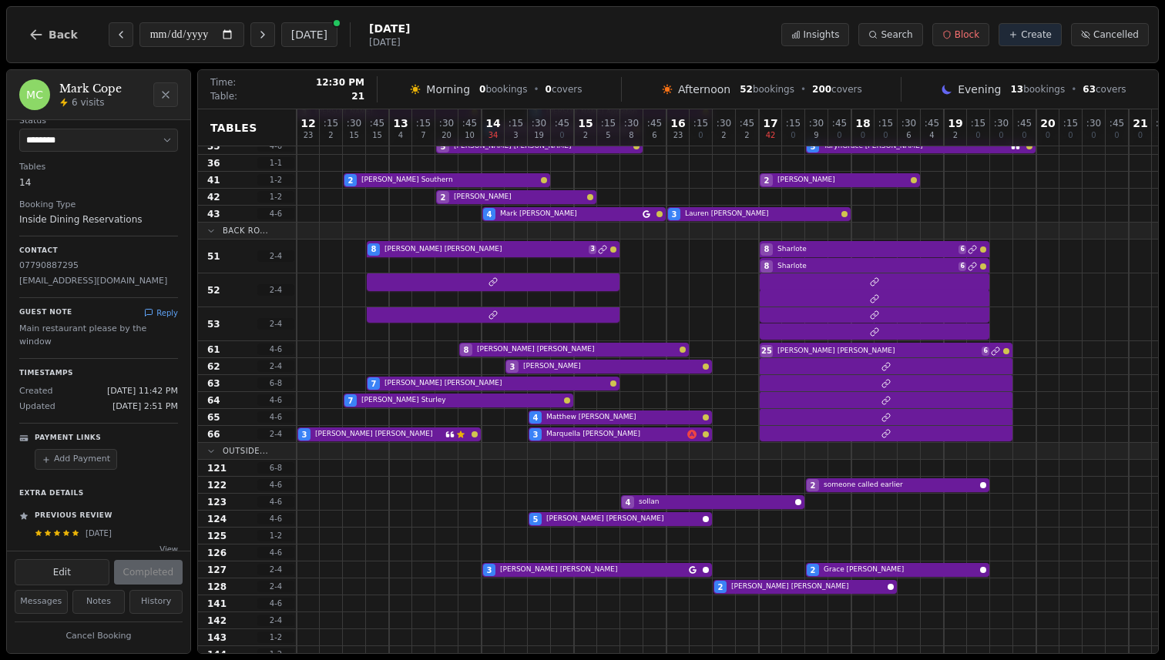
scroll to position [451, 0]
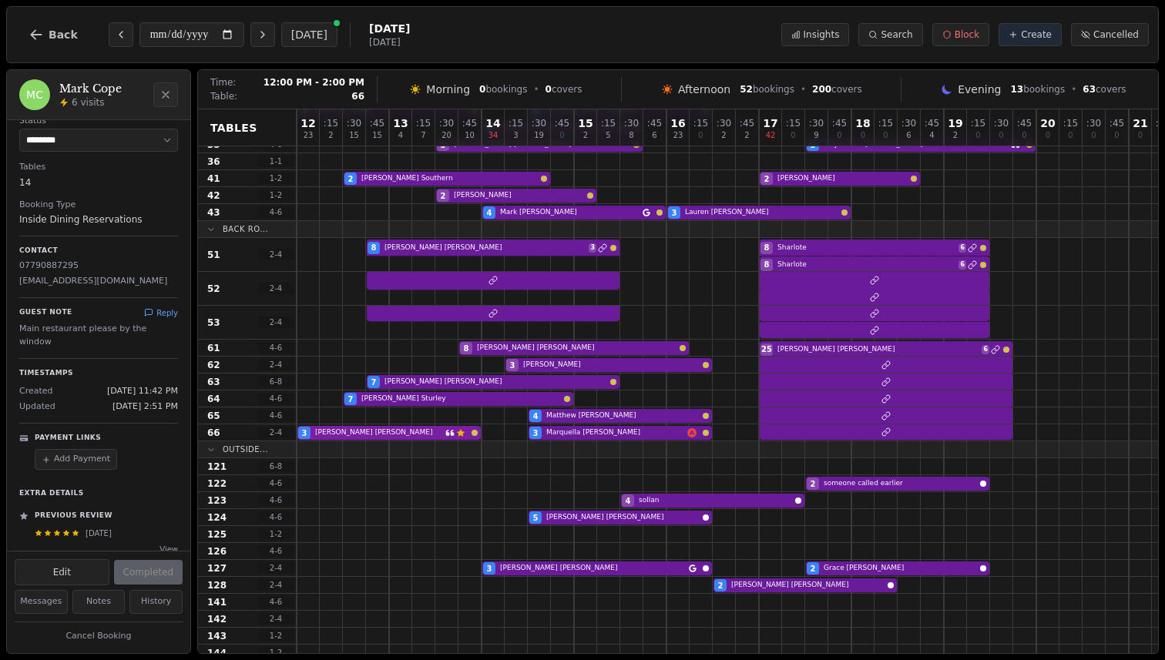
click at [344, 438] on div "3 Jane Lewis Customer has left a review 3 Marquella Oliver" at bounding box center [759, 433] width 925 height 17
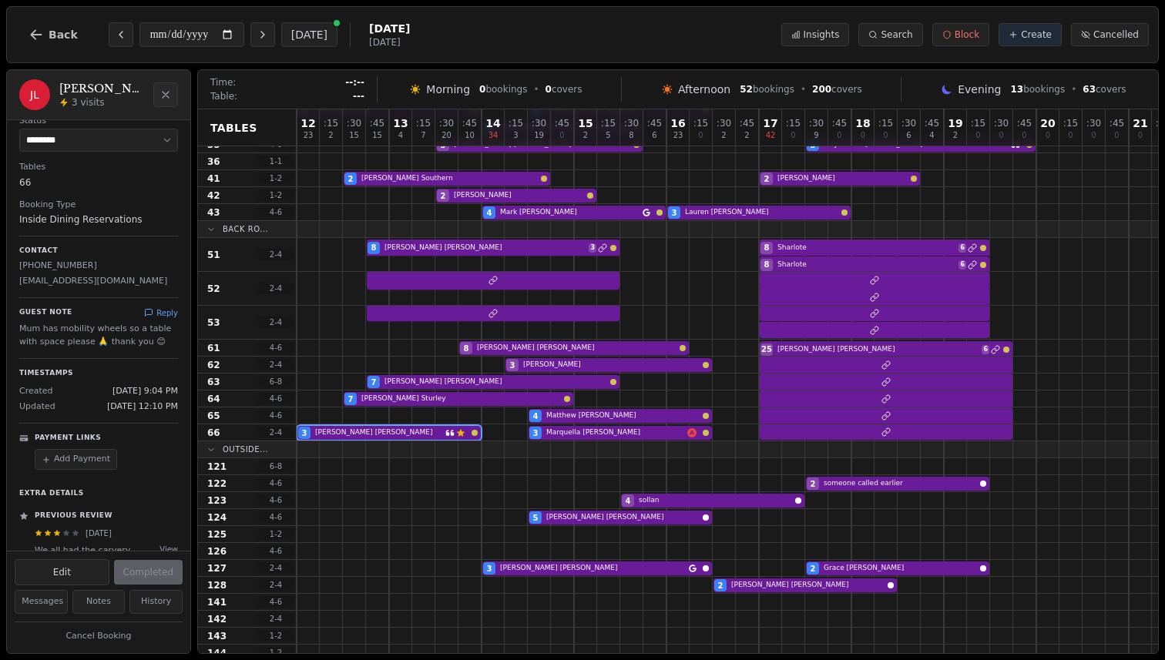
scroll to position [129, 0]
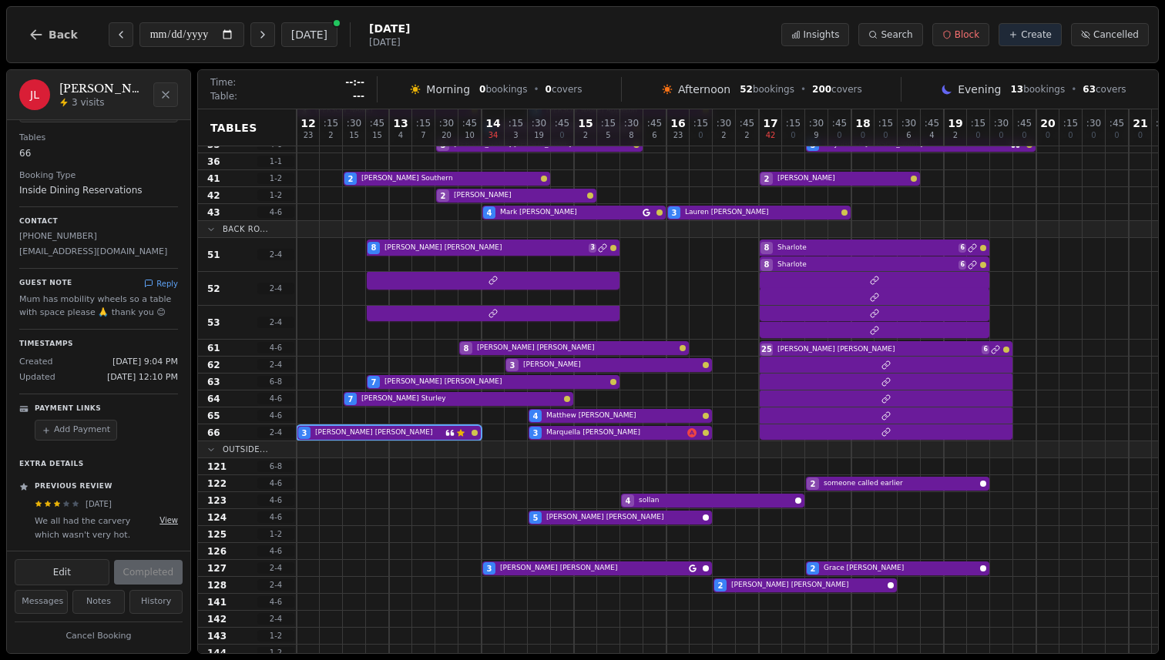
click at [162, 521] on button "View" at bounding box center [168, 521] width 18 height 12
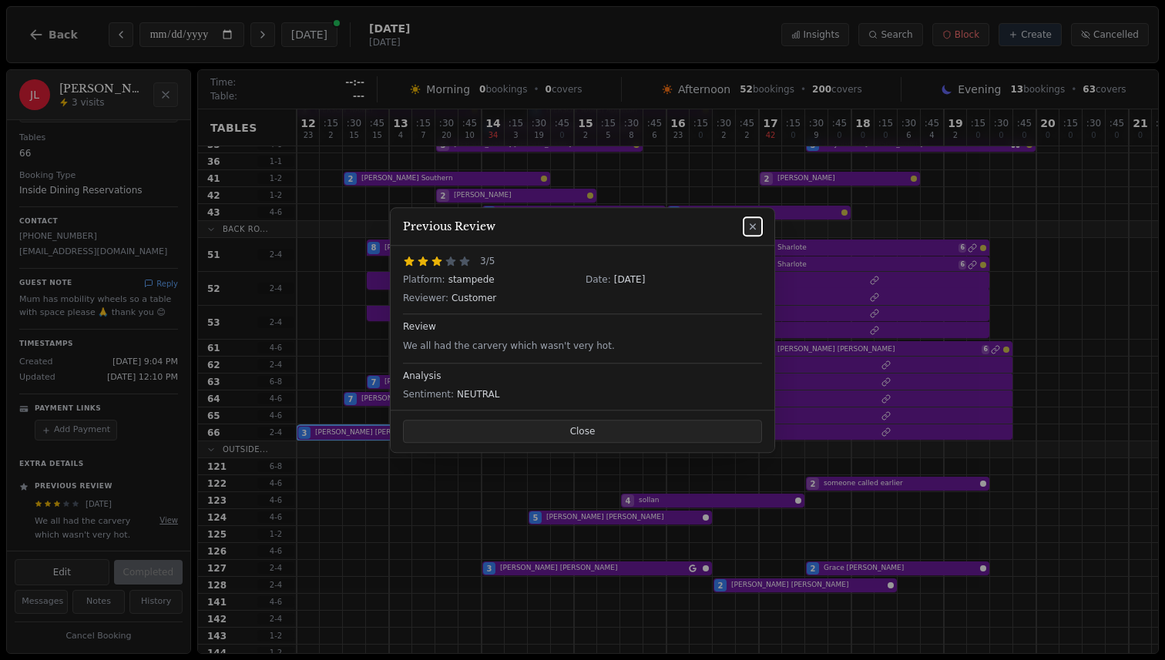
click at [756, 220] on icon at bounding box center [753, 226] width 12 height 12
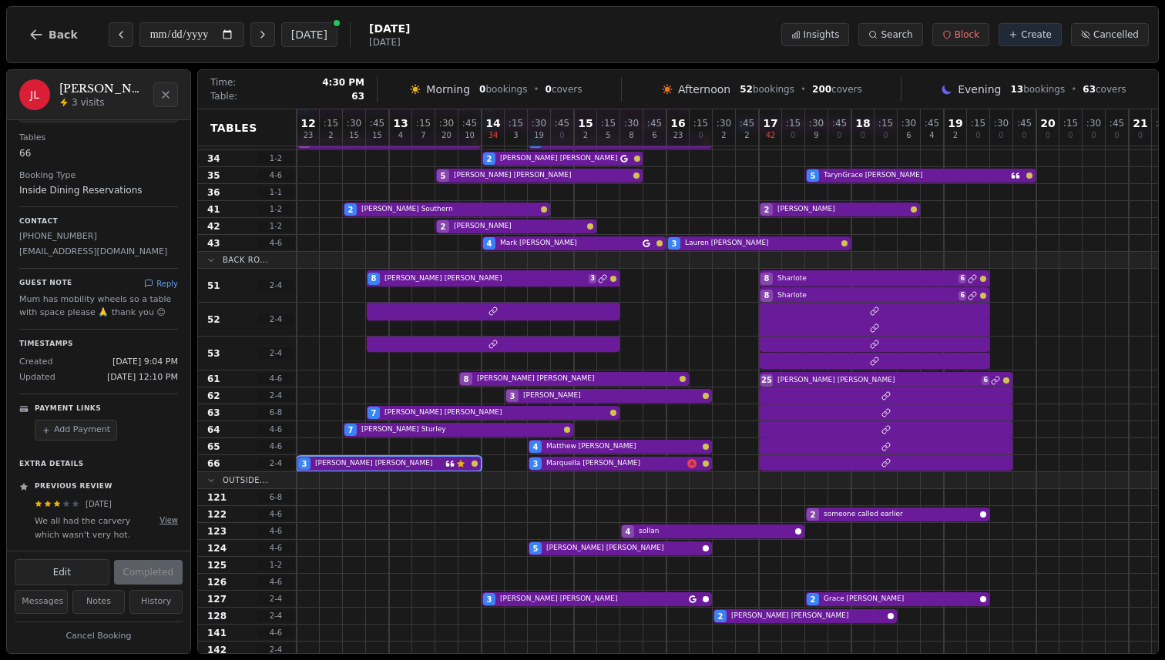
scroll to position [421, 0]
click at [115, 33] on icon "Previous day" at bounding box center [121, 35] width 12 height 12
type input "**********"
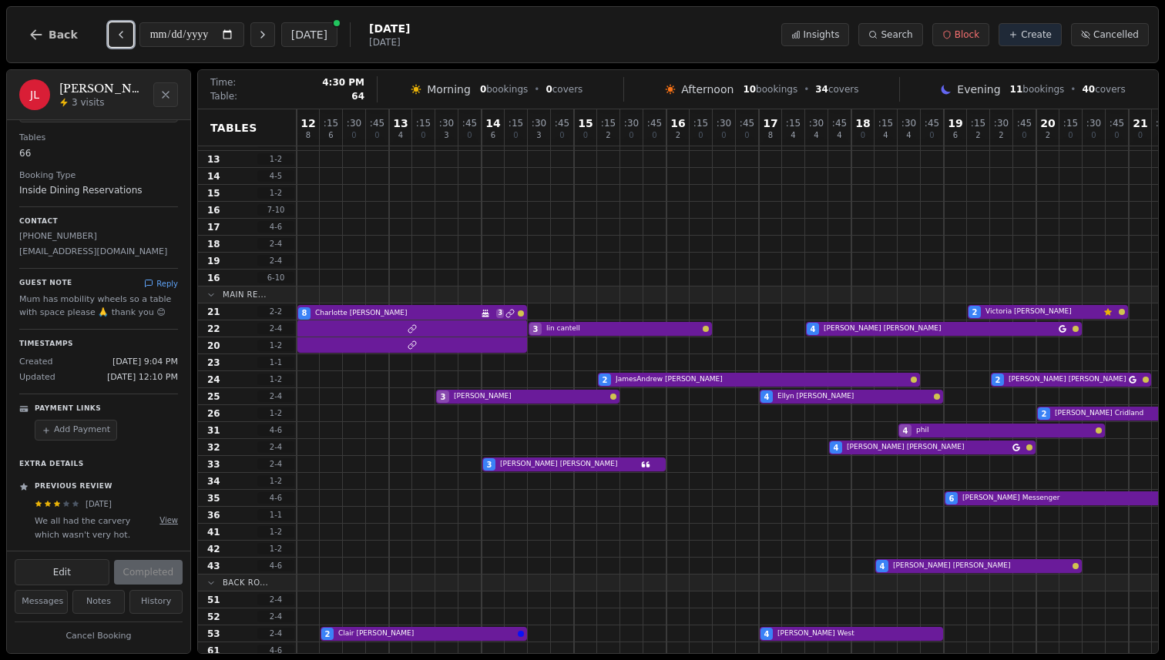
scroll to position [0, 0]
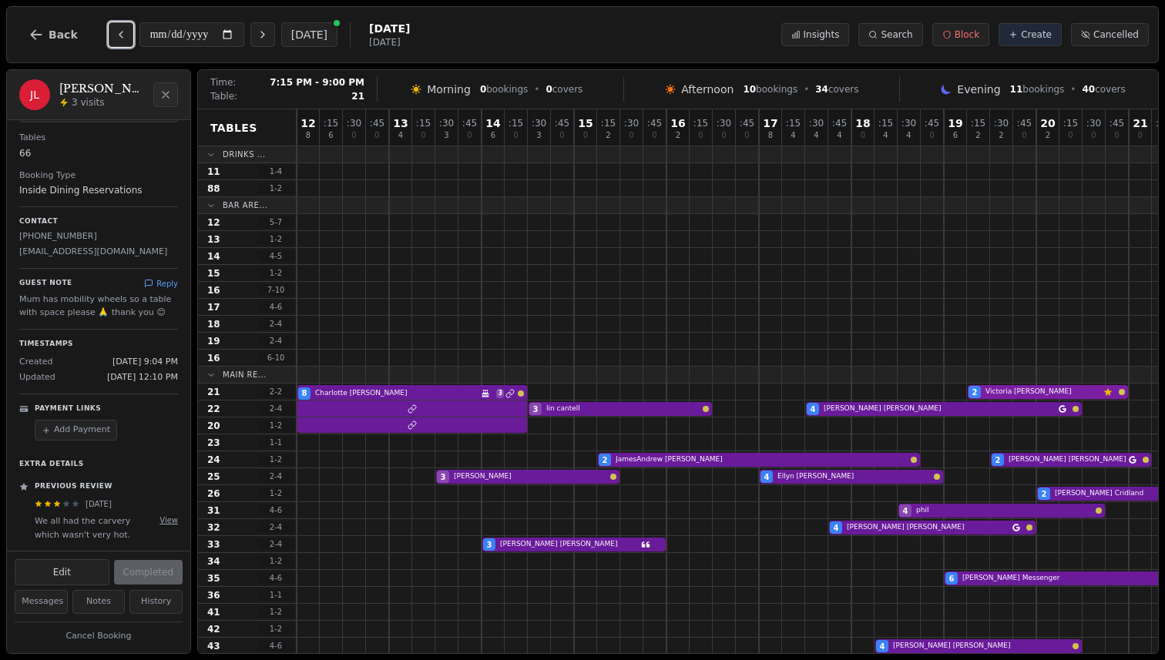
click at [1078, 393] on div "8 Charlotte Beadle Birthday celebration 3 2 Victoria Willard Customer has left …" at bounding box center [805, 392] width 1017 height 17
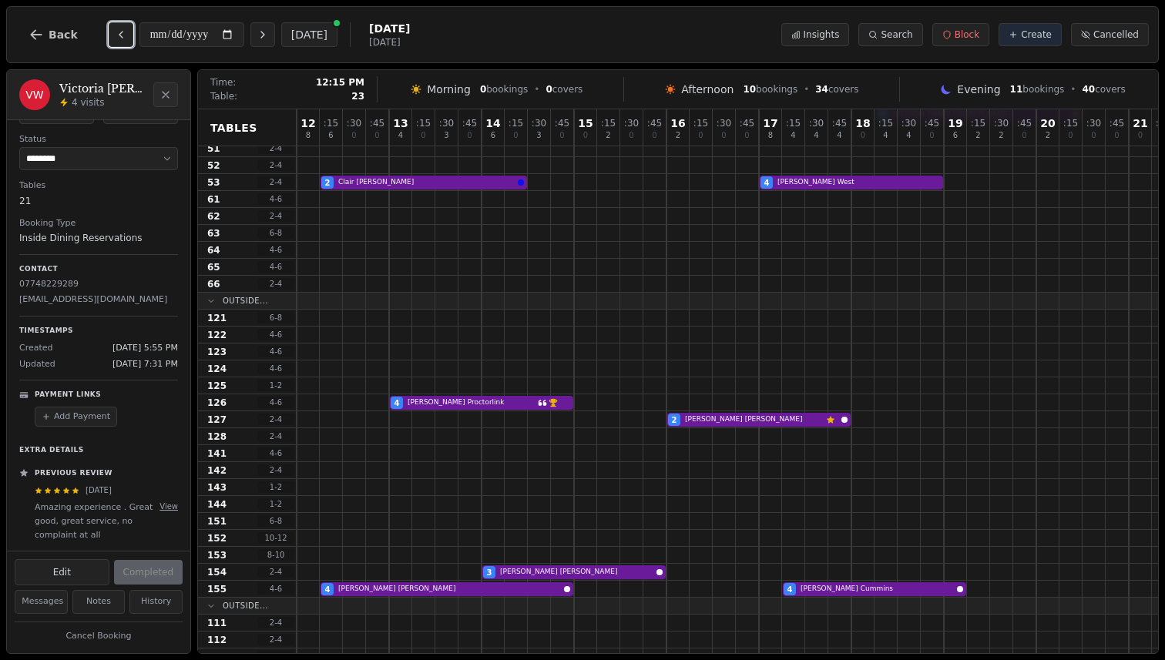
scroll to position [680, 0]
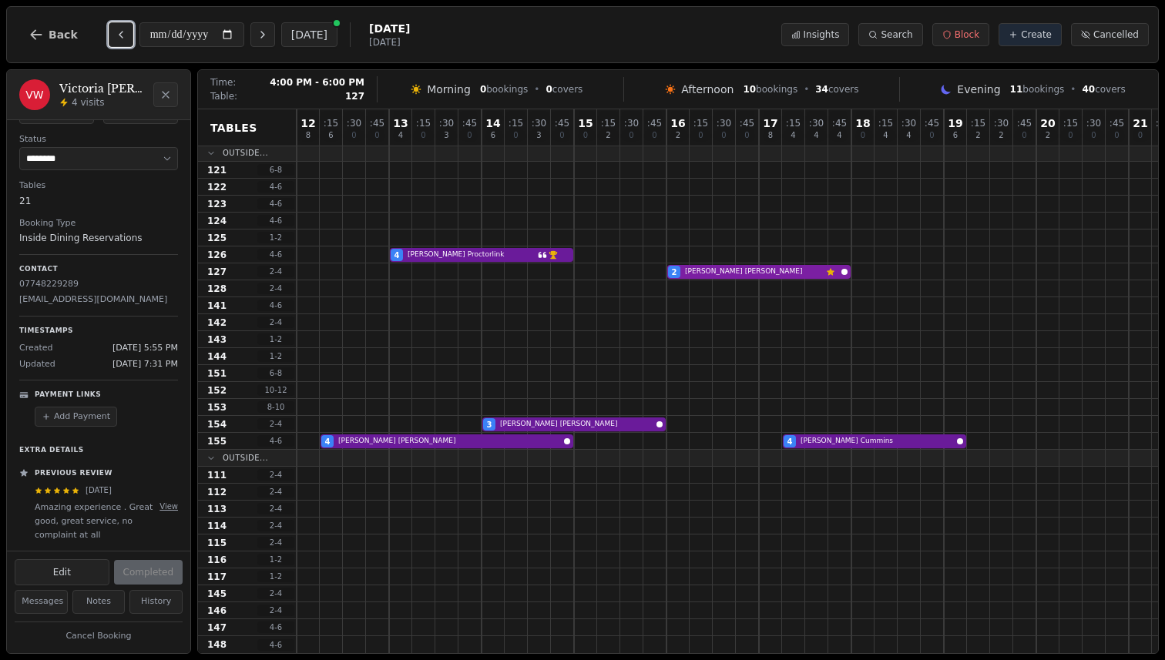
click at [791, 270] on div "2 Steve Devine Customer has left a review" at bounding box center [805, 272] width 1017 height 17
